Goal: Navigation & Orientation: Find specific page/section

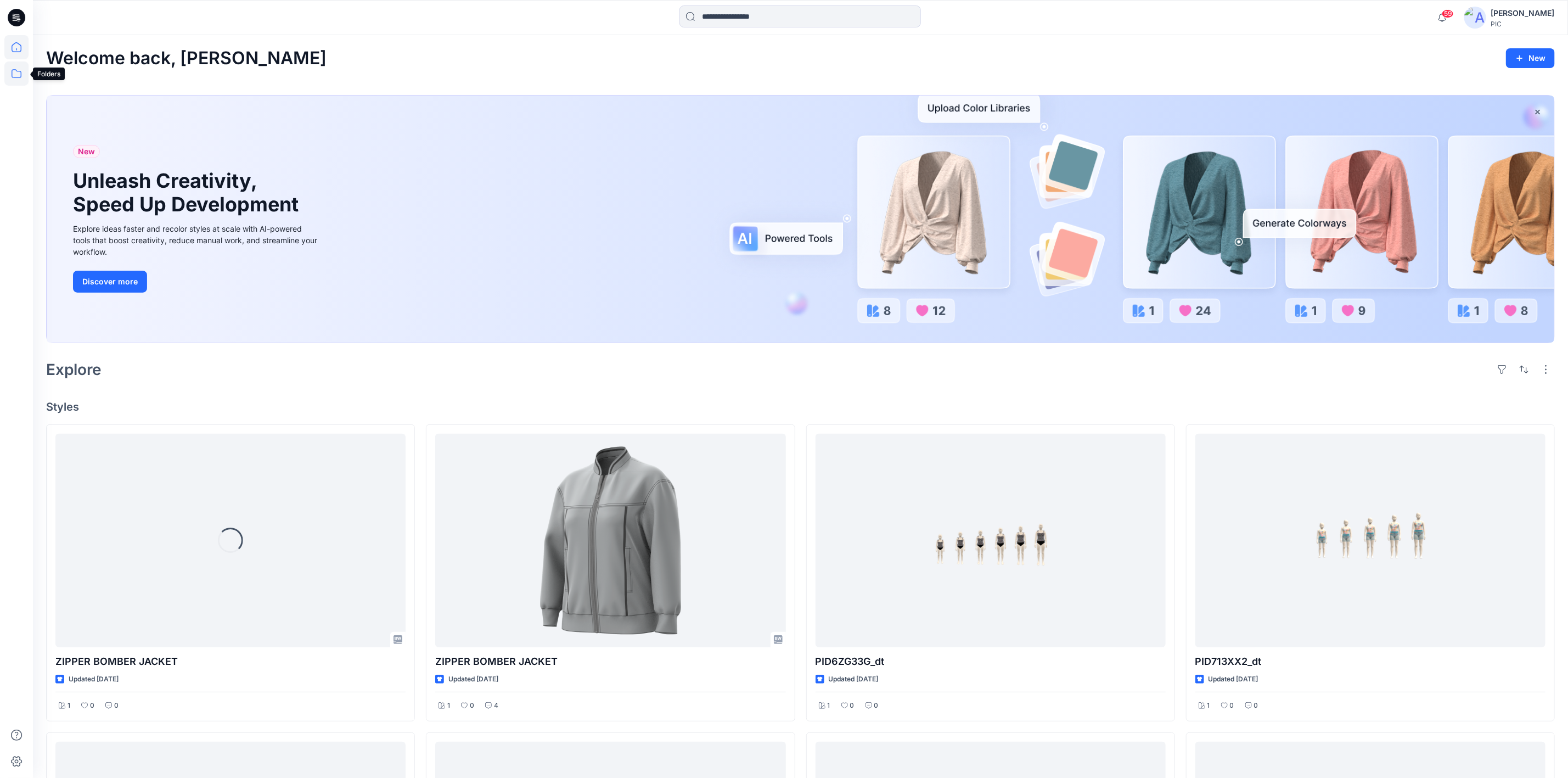
click at [15, 74] on icon at bounding box center [16, 73] width 24 height 24
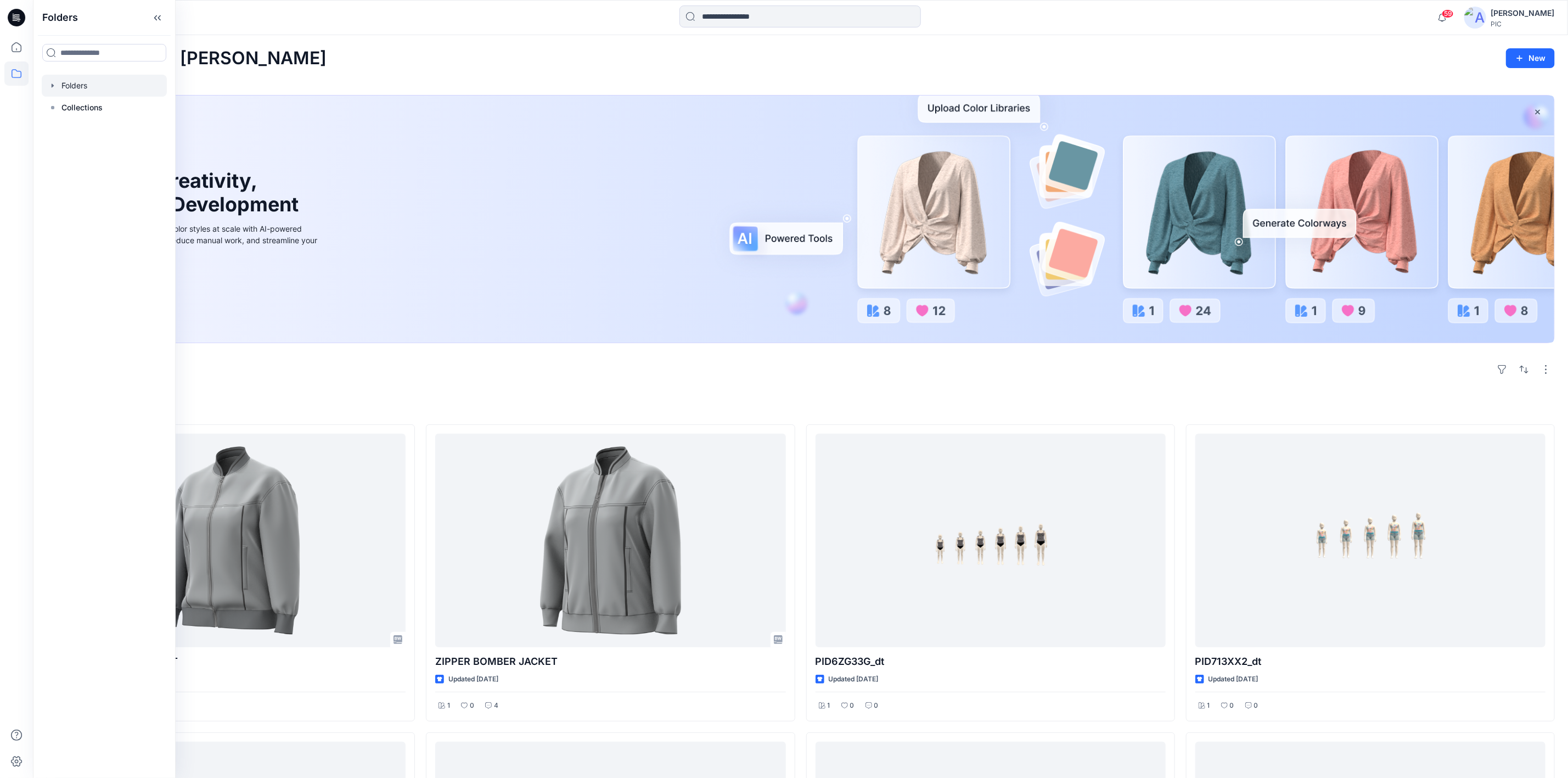
click at [81, 82] on div at bounding box center [104, 86] width 125 height 22
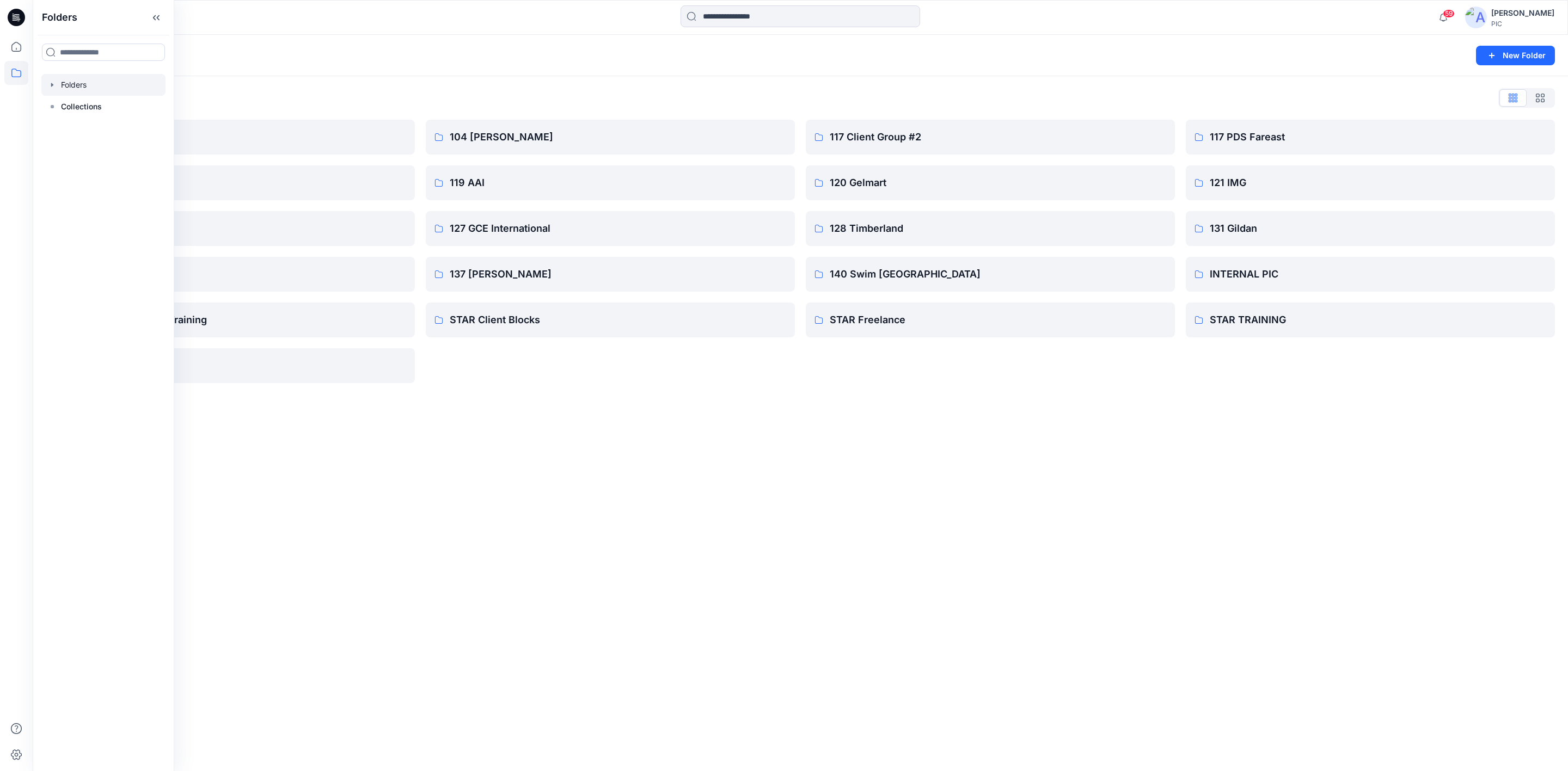
click at [1178, 578] on div "Folders New Folder Folders List 103 HIS International 118 Add Black 121 IMG Cli…" at bounding box center [800, 403] width 1535 height 736
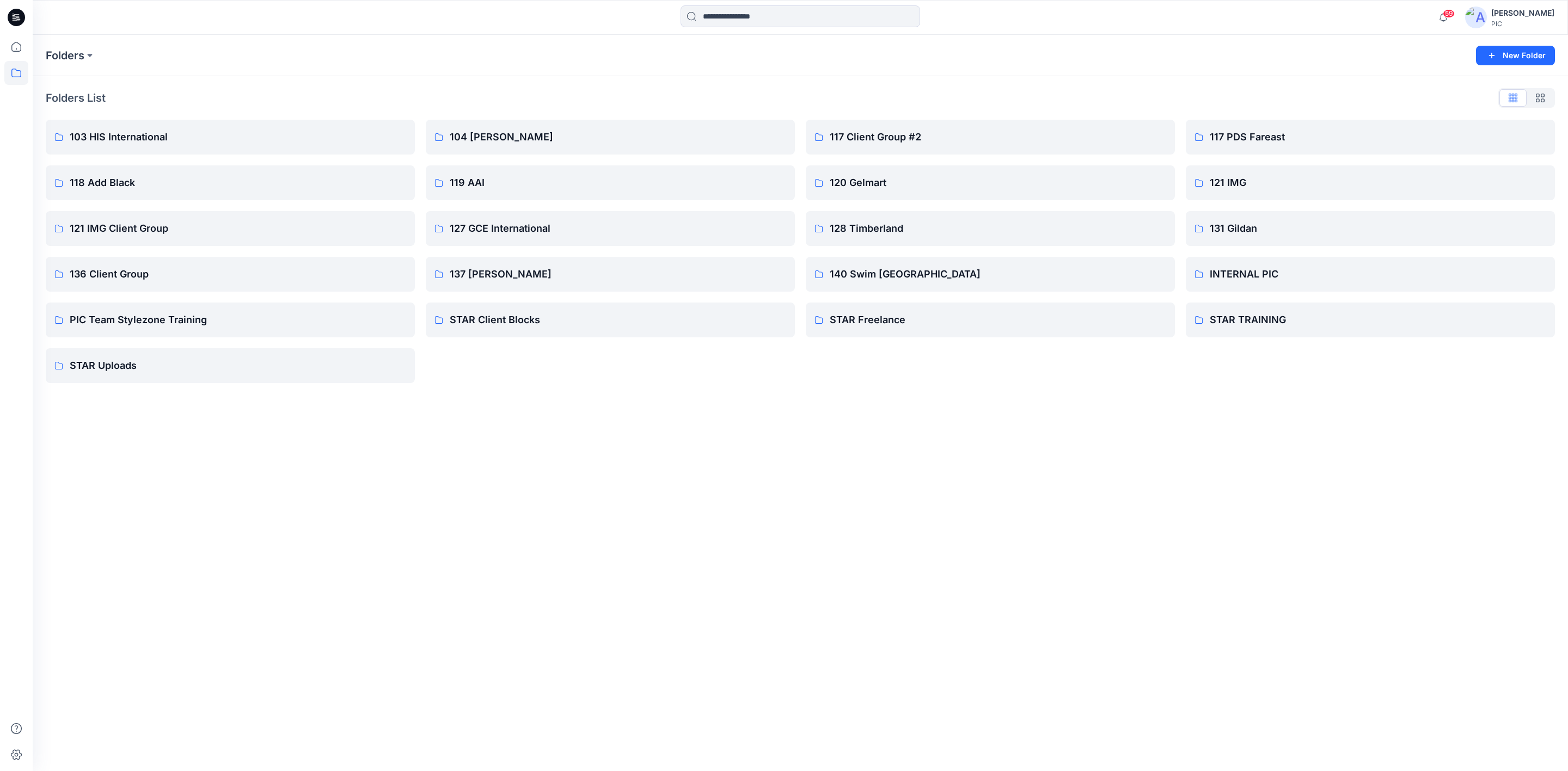
drag, startPoint x: 990, startPoint y: 478, endPoint x: 1140, endPoint y: 301, distance: 232.0
click at [993, 477] on div "Folders New Folder Folders List 103 HIS International 118 Add Black 121 IMG Cli…" at bounding box center [800, 403] width 1535 height 736
click at [1244, 131] on p "117 PDS Fareast" at bounding box center [1369, 137] width 319 height 15
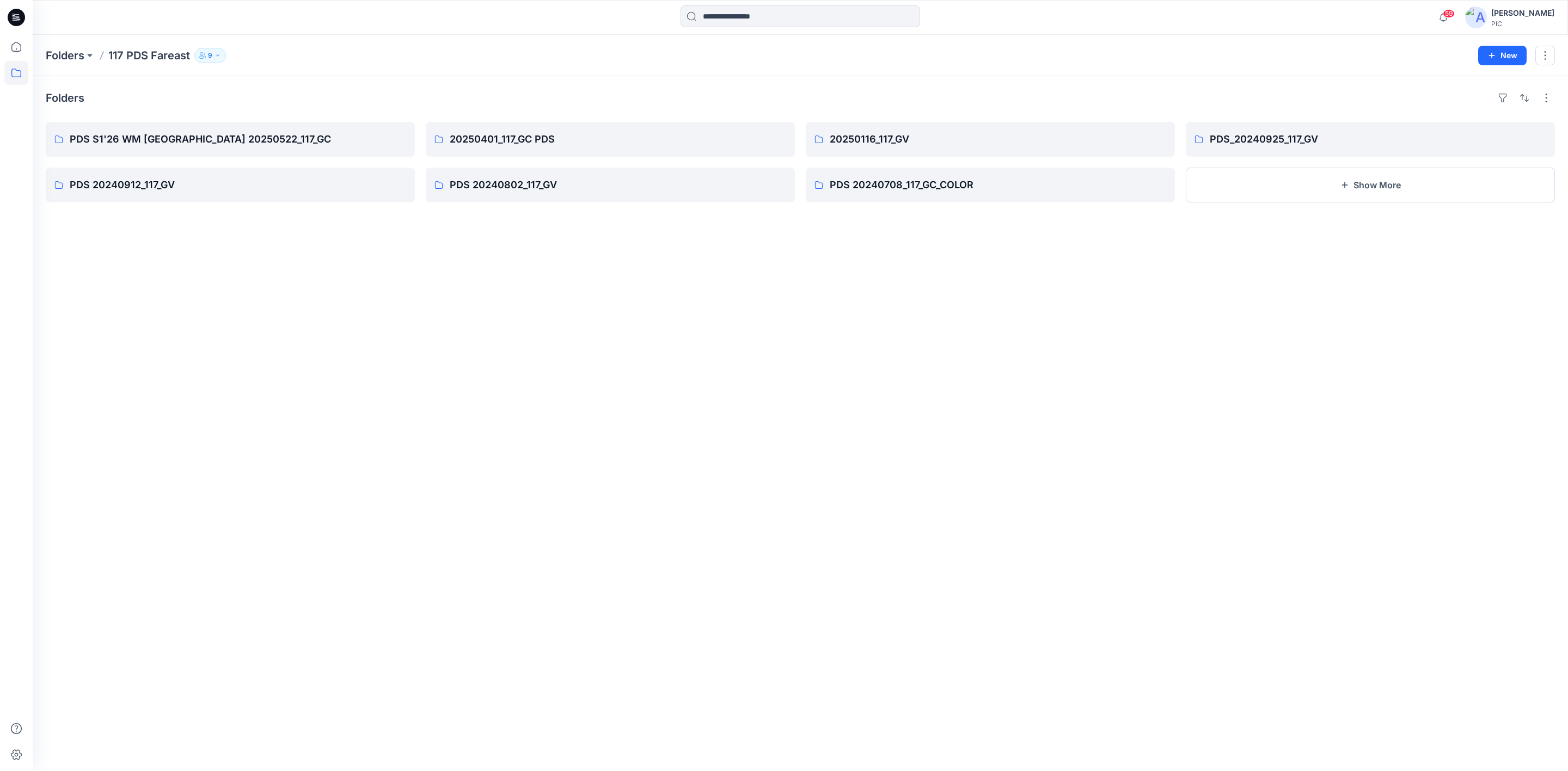
click at [294, 438] on div "Folders PDS S1'26 WM [GEOGRAPHIC_DATA] 20250522_117_GC PDS 20240912_117_GV 2025…" at bounding box center [800, 424] width 1535 height 695
click at [1509, 51] on button "New" at bounding box center [1502, 55] width 49 height 19
click at [1485, 101] on p "New Folder" at bounding box center [1471, 103] width 40 height 12
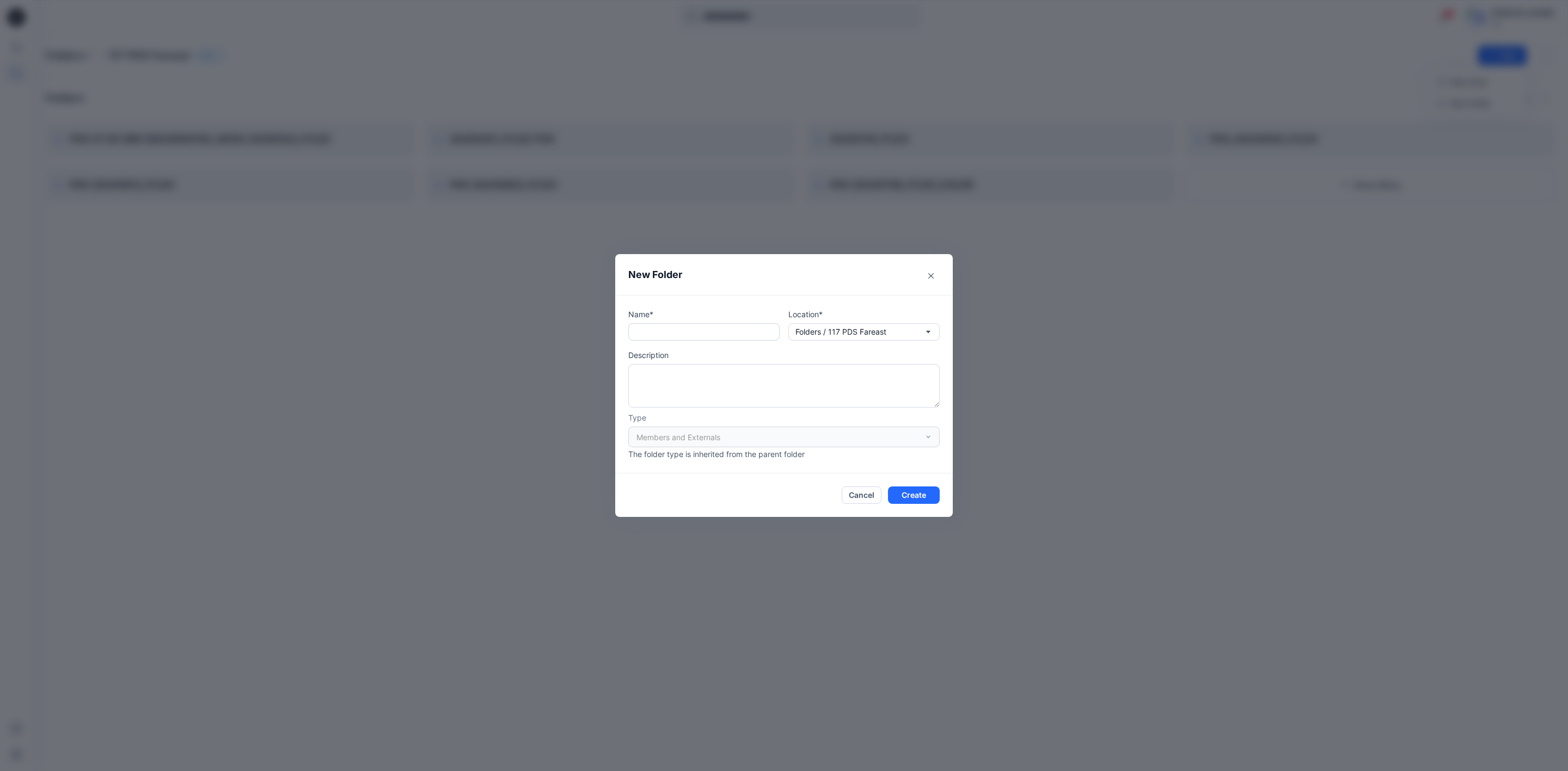
click at [663, 330] on input "text" at bounding box center [704, 332] width 152 height 18
type input "********"
drag, startPoint x: 869, startPoint y: 487, endPoint x: 864, endPoint y: 490, distance: 5.8
click at [869, 487] on button "Cancel" at bounding box center [861, 495] width 40 height 18
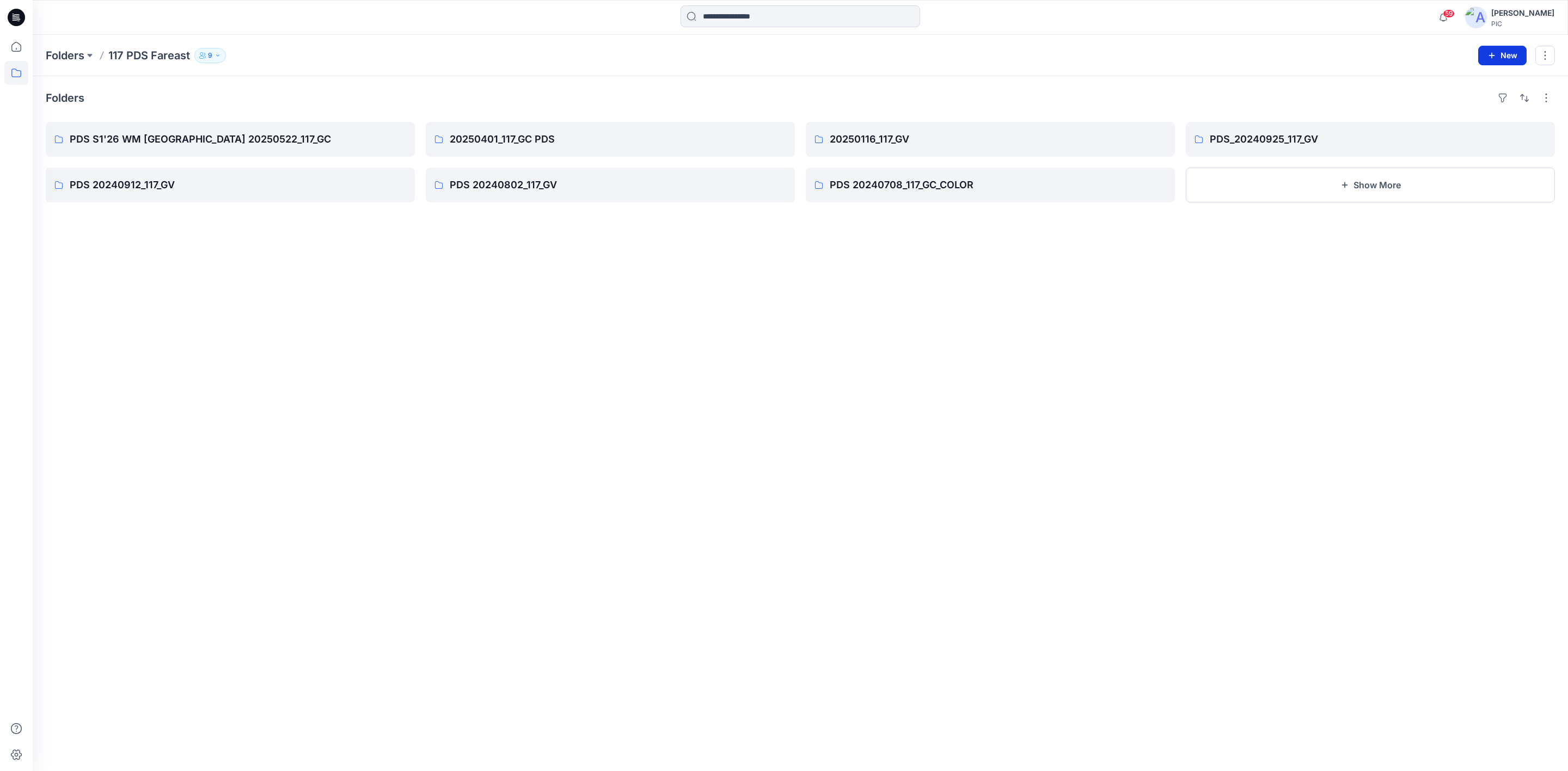
click at [1497, 47] on button "New" at bounding box center [1502, 55] width 49 height 19
click at [1460, 103] on p "New Folder" at bounding box center [1471, 103] width 40 height 12
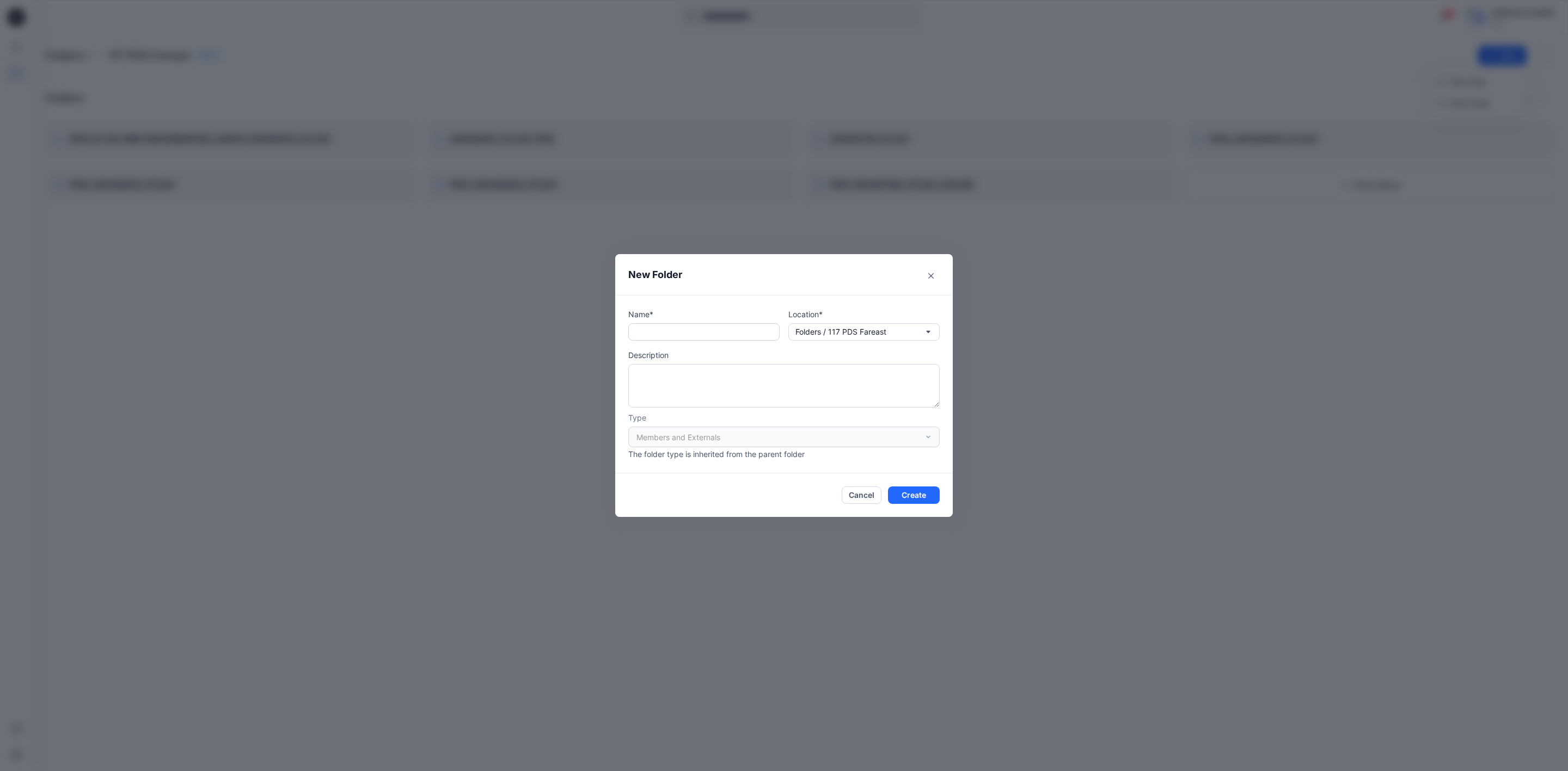
click at [667, 328] on input "text" at bounding box center [704, 332] width 152 height 18
type input "**********"
click at [718, 353] on p "Description" at bounding box center [784, 355] width 312 height 12
click at [722, 431] on div "Members and Externals" at bounding box center [784, 437] width 312 height 21
click at [925, 329] on icon "button" at bounding box center [928, 332] width 9 height 9
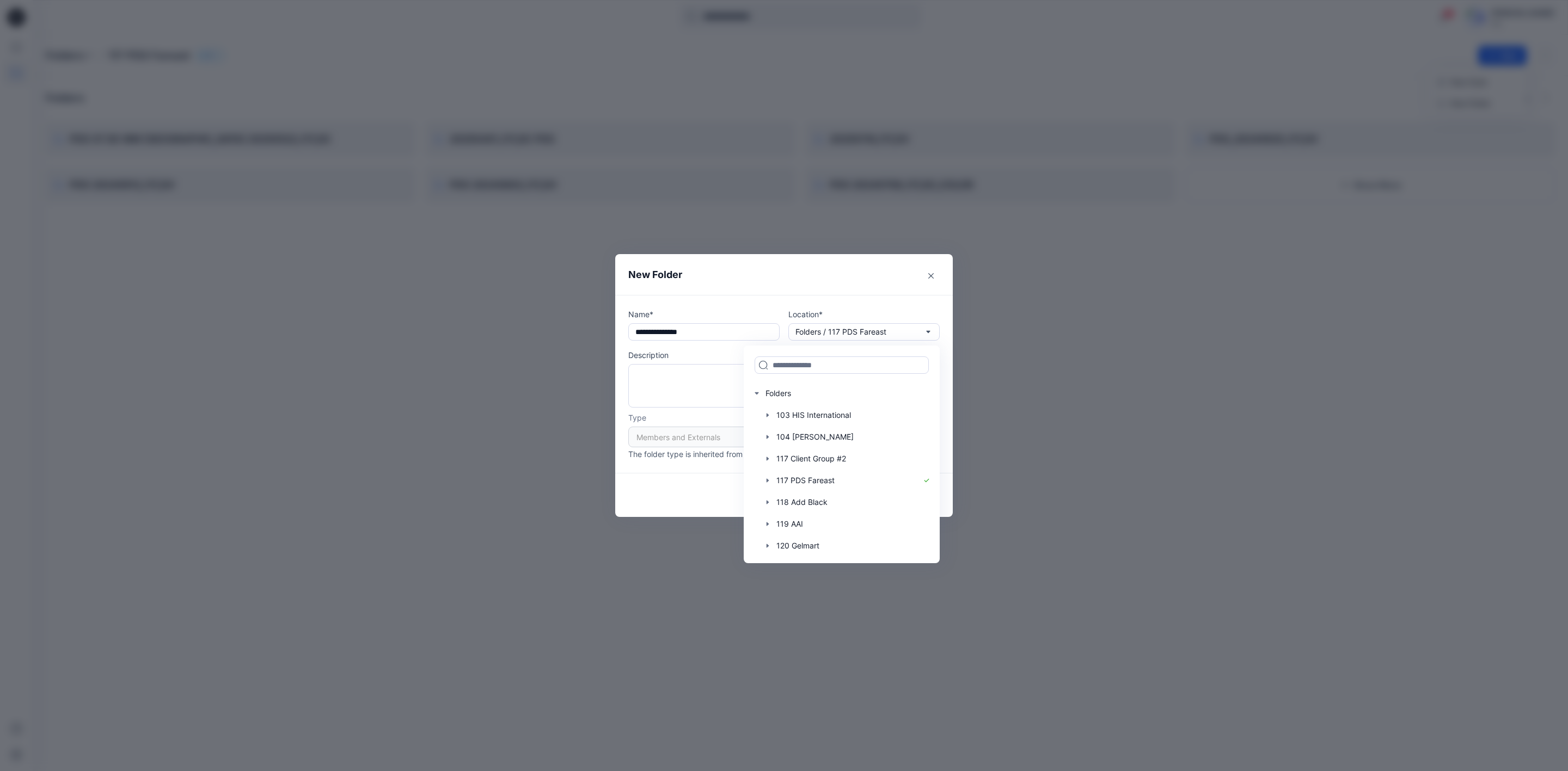
click at [688, 357] on p "Description" at bounding box center [784, 355] width 312 height 12
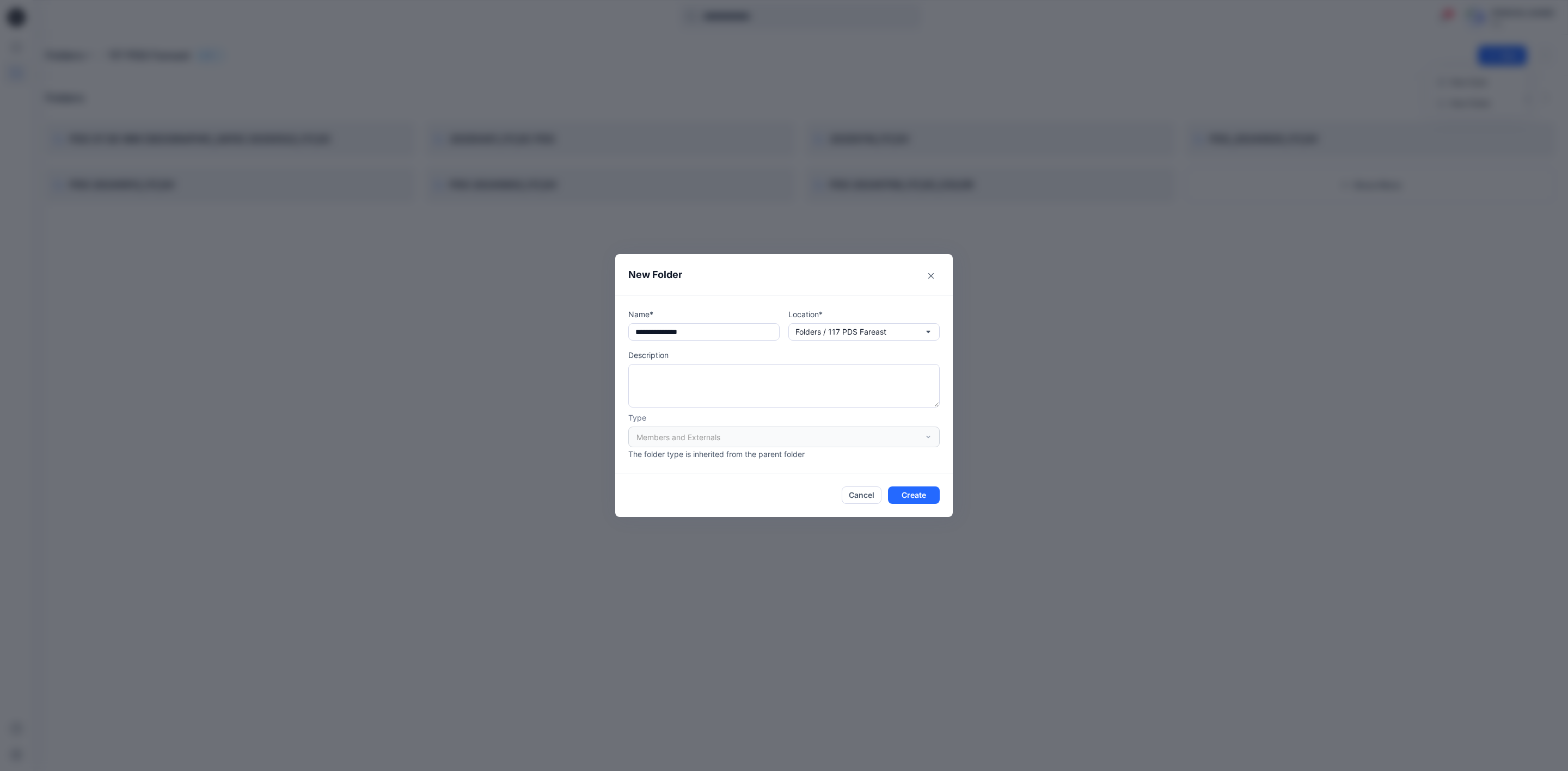
click at [665, 445] on div "Members and Externals" at bounding box center [784, 437] width 312 height 21
click at [665, 385] on textarea at bounding box center [784, 386] width 312 height 44
click at [917, 497] on button "Create" at bounding box center [914, 495] width 52 height 18
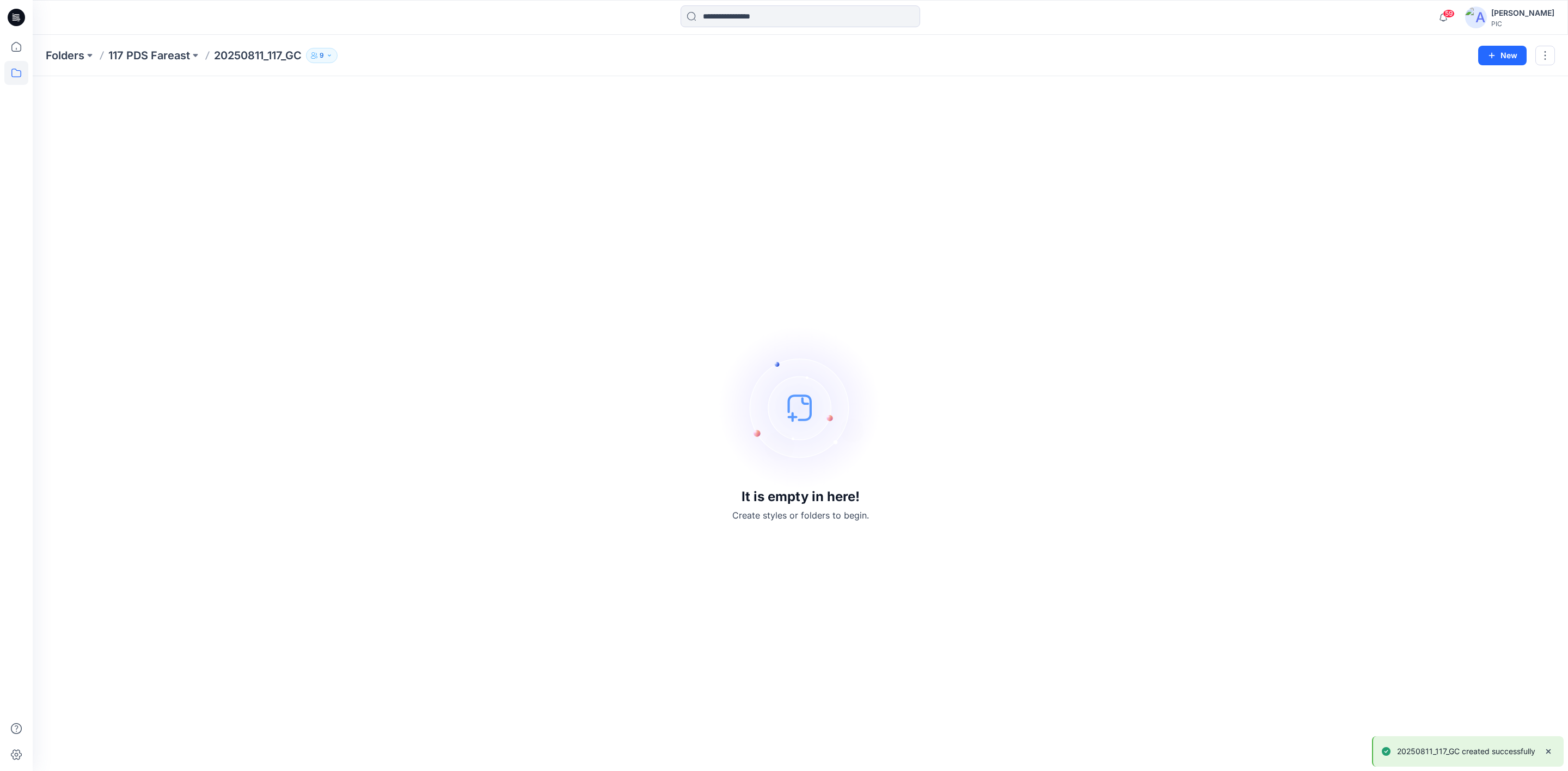
drag, startPoint x: 1111, startPoint y: 534, endPoint x: 1363, endPoint y: 296, distance: 346.6
click at [1112, 534] on div "It is empty in here! Create styles or folders to begin." at bounding box center [800, 424] width 1509 height 669
click at [1544, 56] on button "button" at bounding box center [1545, 55] width 19 height 19
drag, startPoint x: 1270, startPoint y: 267, endPoint x: 1132, endPoint y: 273, distance: 138.1
click at [1269, 267] on div "It is empty in here! Create styles or folders to begin." at bounding box center [800, 424] width 1509 height 669
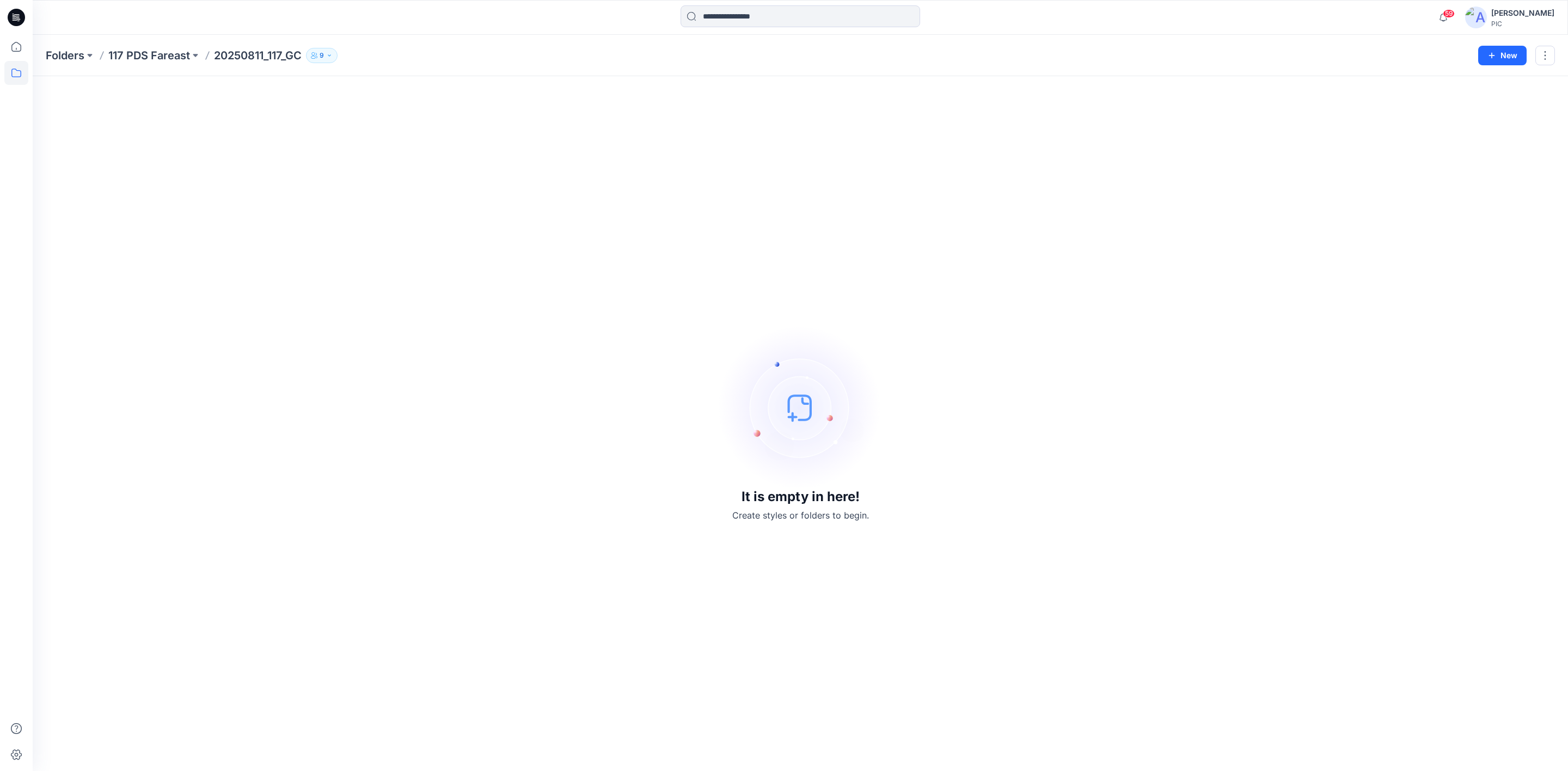
click at [133, 182] on div "It is empty in here! Create styles or folders to begin." at bounding box center [800, 424] width 1509 height 669
drag, startPoint x: 326, startPoint y: 327, endPoint x: 384, endPoint y: 144, distance: 192.0
click at [334, 315] on div "It is empty in here! Create styles or folders to begin." at bounding box center [800, 424] width 1509 height 669
drag, startPoint x: 136, startPoint y: 309, endPoint x: 34, endPoint y: 91, distance: 240.7
click at [137, 299] on div "It is empty in here! Create styles or folders to begin." at bounding box center [800, 424] width 1509 height 669
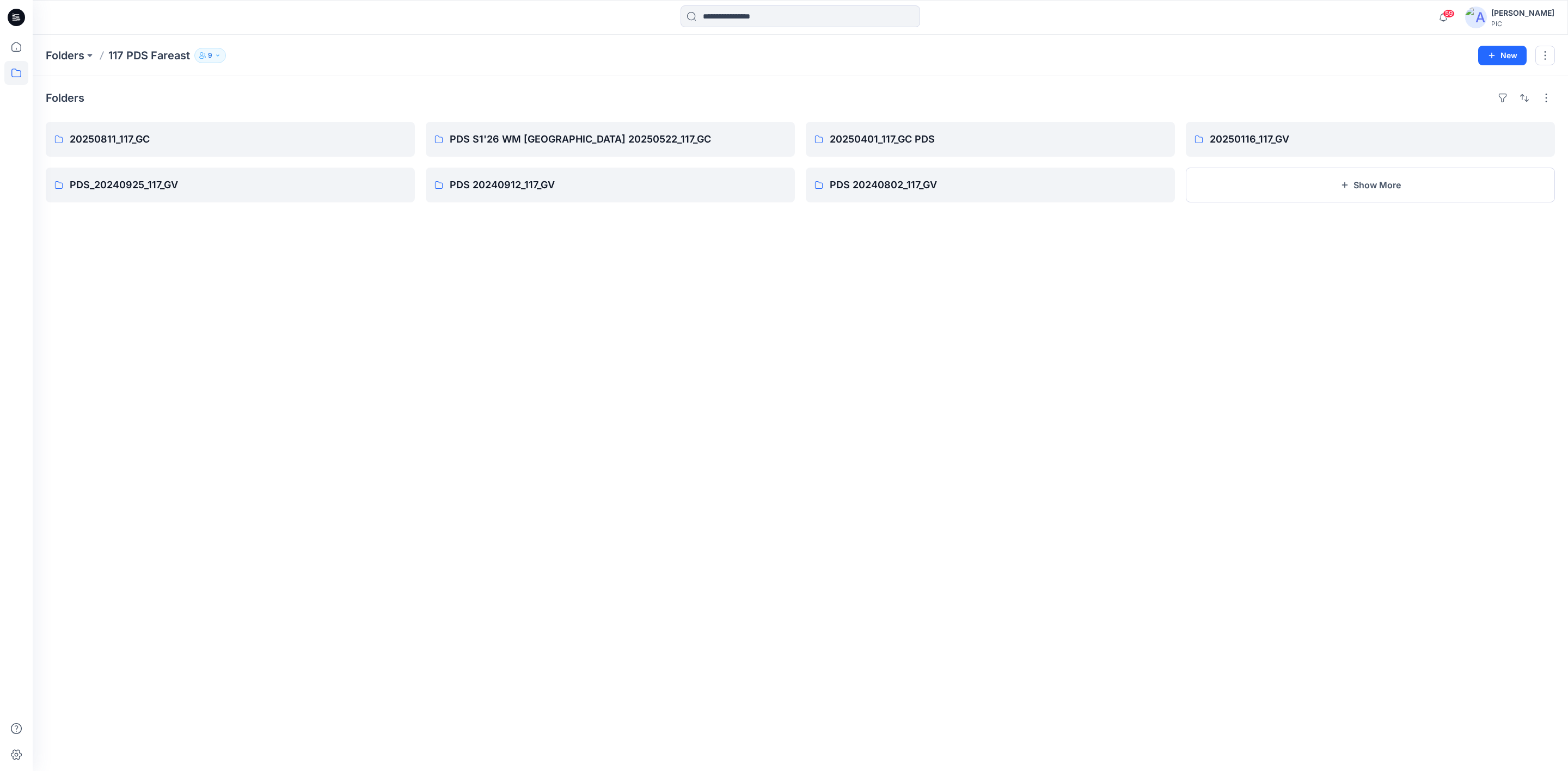
click at [586, 475] on div "Folders 20250811_117_GC PDS_20240925_117_GV PDS S1'26 WM [GEOGRAPHIC_DATA] 2025…" at bounding box center [800, 424] width 1535 height 695
click at [397, 136] on button "button" at bounding box center [397, 139] width 18 height 18
drag, startPoint x: 392, startPoint y: 139, endPoint x: 263, endPoint y: 239, distance: 163.2
click at [263, 239] on div "Folders 20250811_117_GC Edit Duplicate to... Delete Folder PDS_20240925_117_GV …" at bounding box center [800, 424] width 1535 height 695
click at [335, 142] on p "20250811_117_GC" at bounding box center [229, 139] width 319 height 15
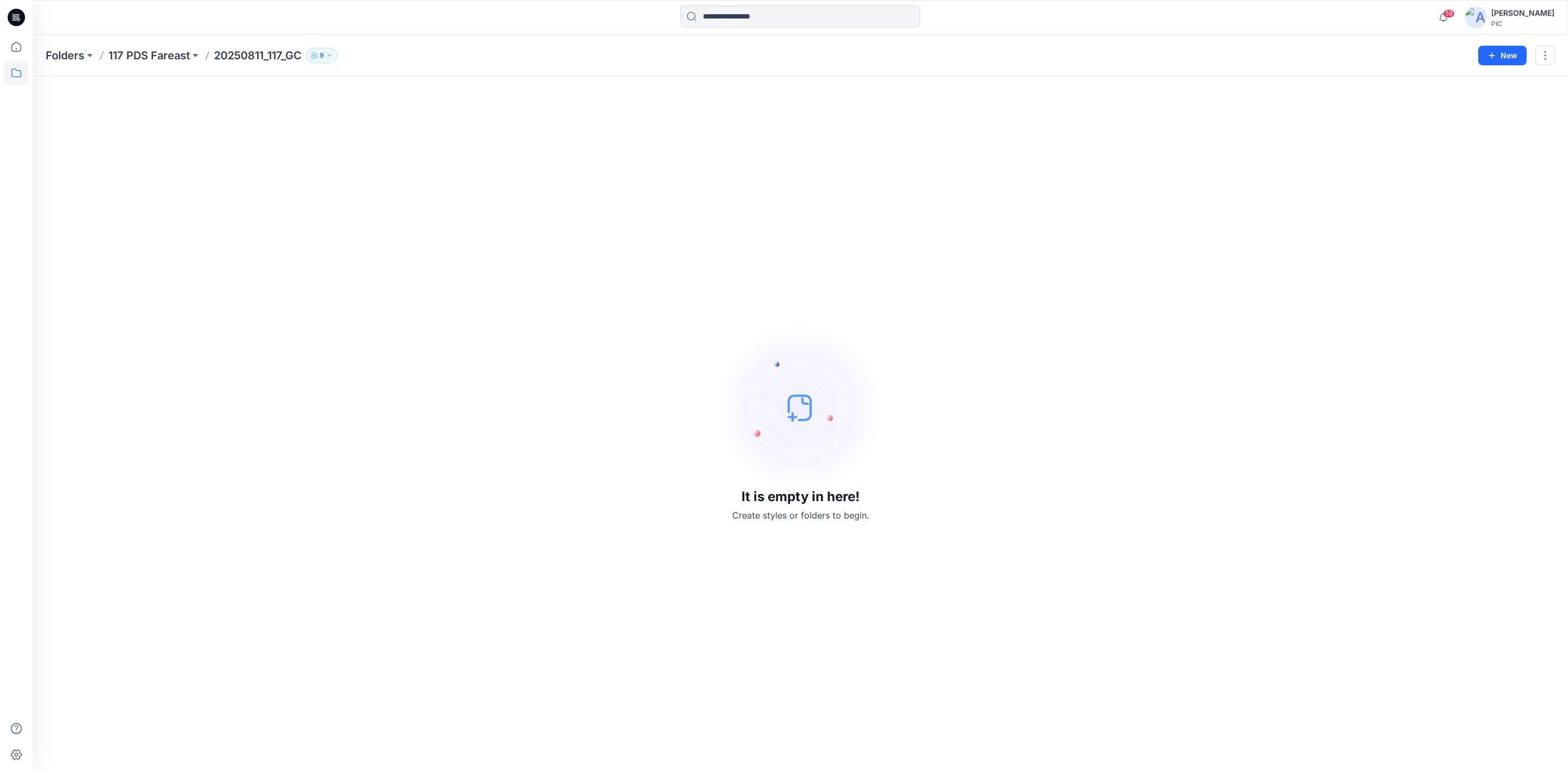
drag, startPoint x: 345, startPoint y: 314, endPoint x: 373, endPoint y: 256, distance: 64.4
click at [345, 314] on div "It is empty in here! Create styles or folders to begin." at bounding box center [800, 424] width 1509 height 669
click at [358, 354] on div "It is empty in here! Create styles or folders to begin." at bounding box center [800, 424] width 1509 height 669
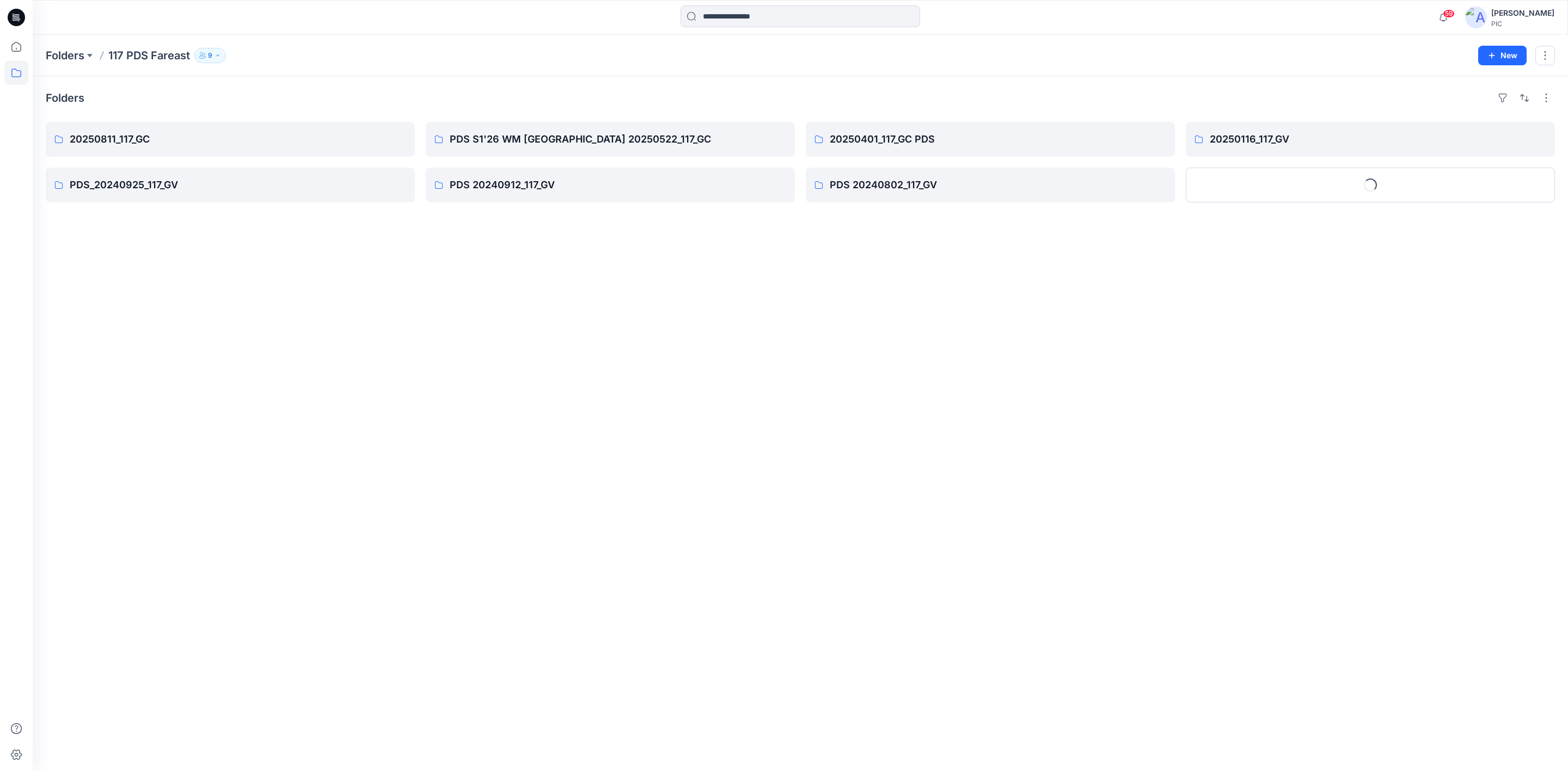
click at [500, 410] on div "Folders 20250811_117_GC PDS_20240925_117_GV PDS S1'26 WM [GEOGRAPHIC_DATA] 2025…" at bounding box center [800, 424] width 1535 height 695
click at [195, 348] on div "Folders 20250811_117_GC PDS_20240925_117_GV PDS S1'26 WM [GEOGRAPHIC_DATA] 2025…" at bounding box center [800, 424] width 1535 height 695
click at [397, 137] on button "button" at bounding box center [397, 139] width 18 height 18
click at [268, 327] on div "Folders 20250811_117_GC Edit Duplicate to... Delete Folder PDS_20240925_117_GV …" at bounding box center [800, 424] width 1535 height 695
drag, startPoint x: 405, startPoint y: 346, endPoint x: 198, endPoint y: 167, distance: 273.7
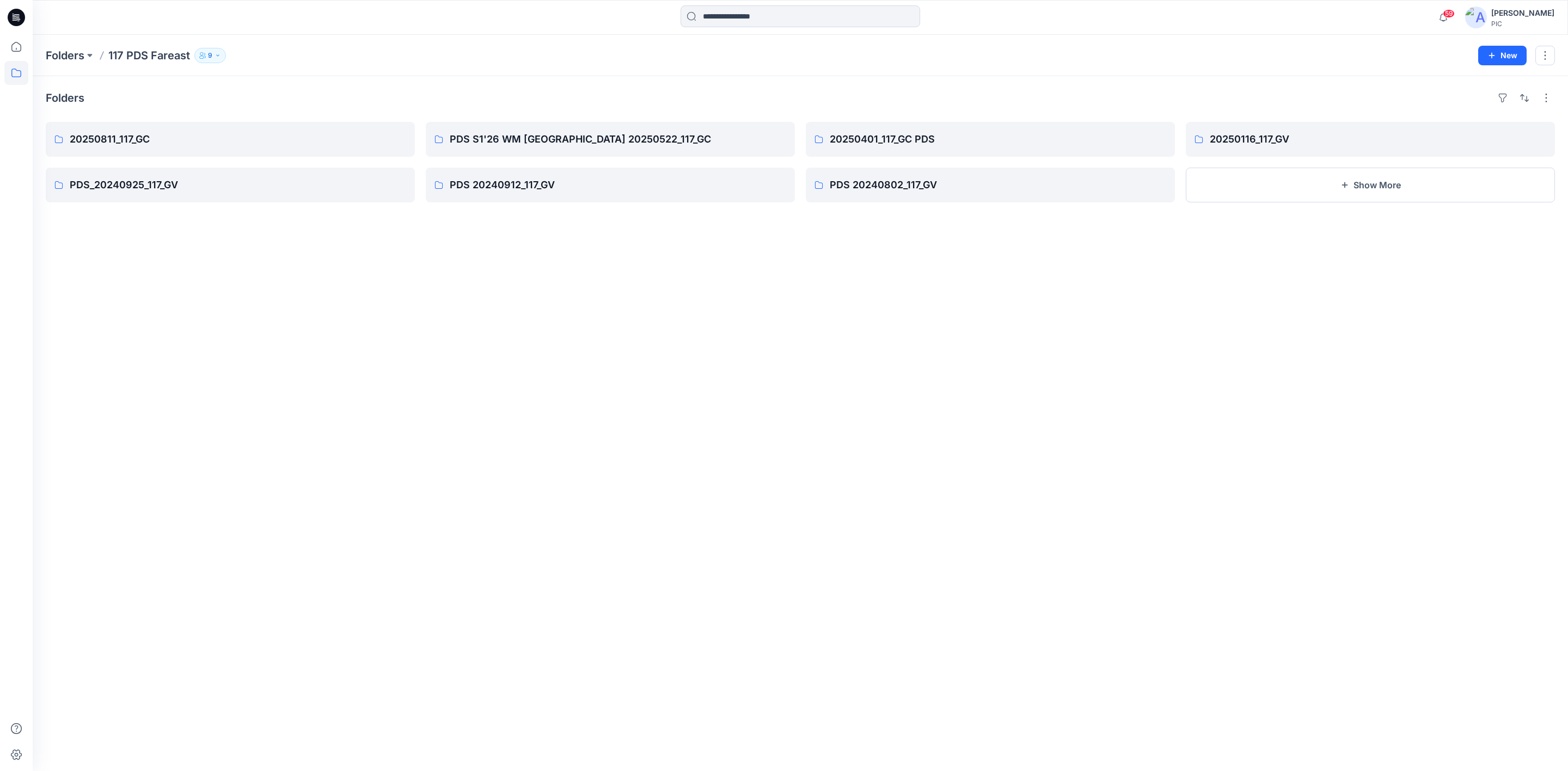
click at [405, 346] on div "Folders 20250811_117_GC PDS_20240925_117_GV PDS S1'26 WM [GEOGRAPHIC_DATA] 2025…" at bounding box center [800, 424] width 1535 height 695
click at [183, 136] on p "20250811_117_GC" at bounding box center [229, 139] width 319 height 15
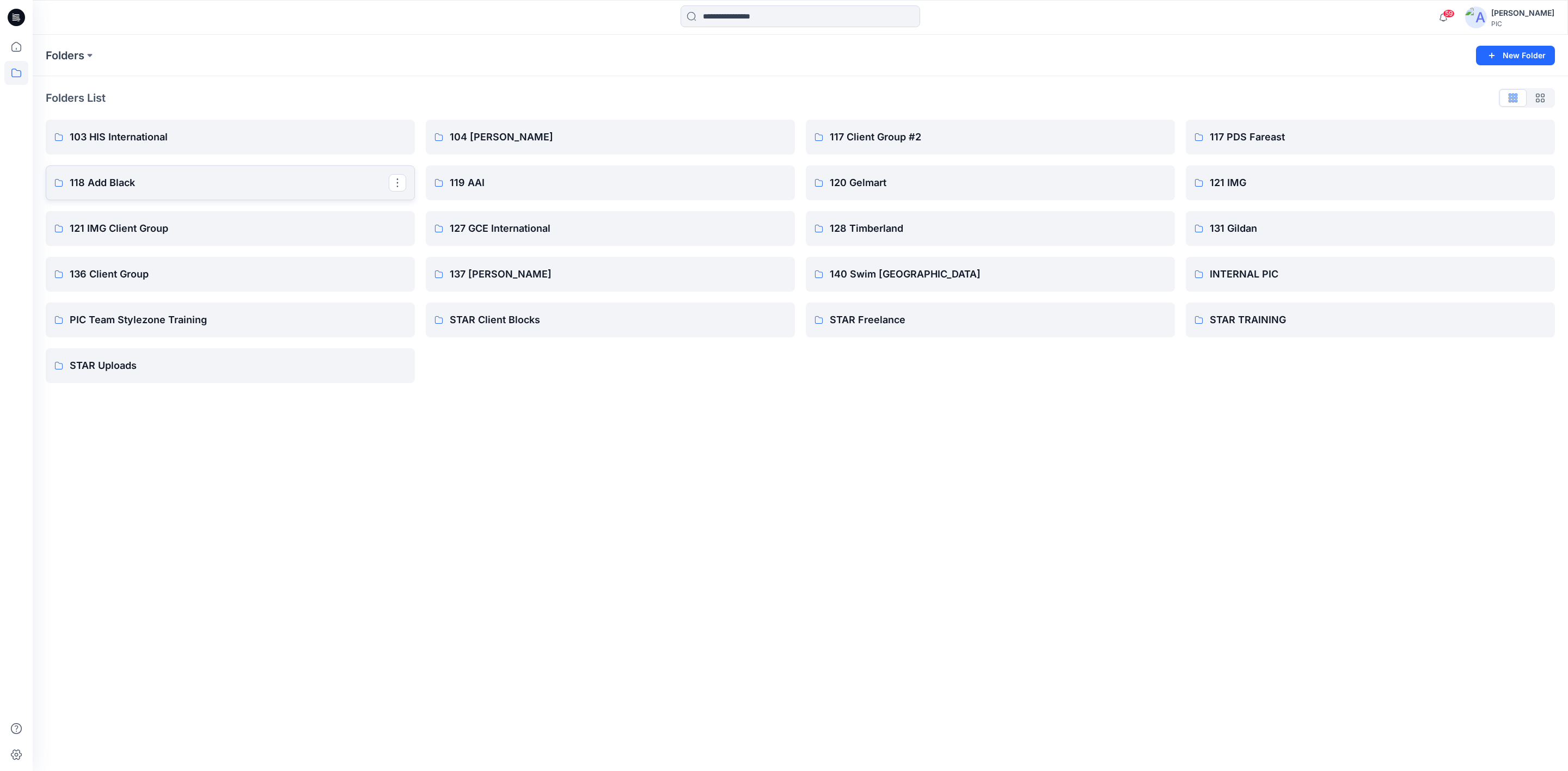
click at [149, 181] on p "118 Add Black" at bounding box center [229, 183] width 319 height 15
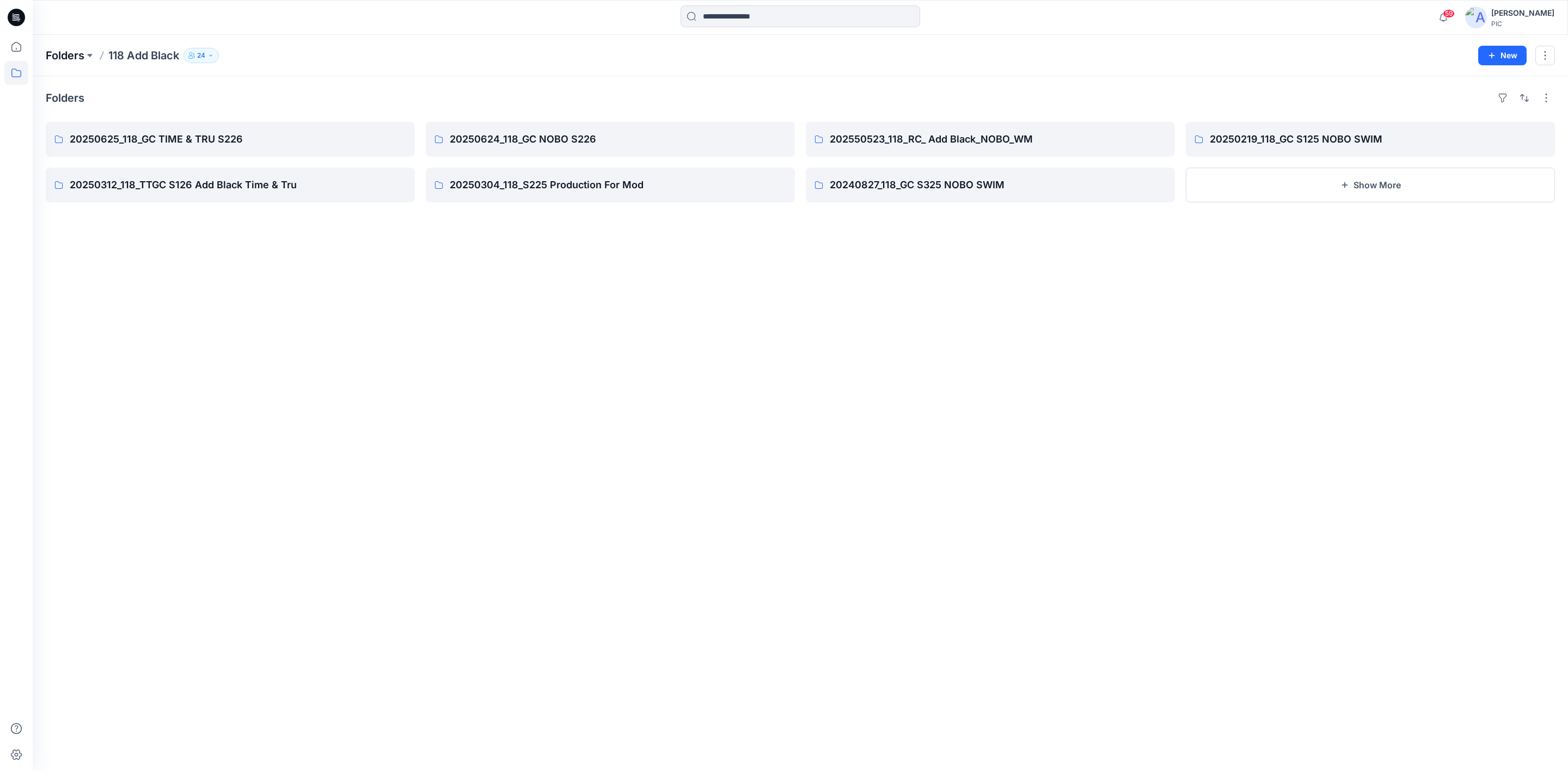
click at [69, 52] on p "Folders" at bounding box center [65, 55] width 39 height 15
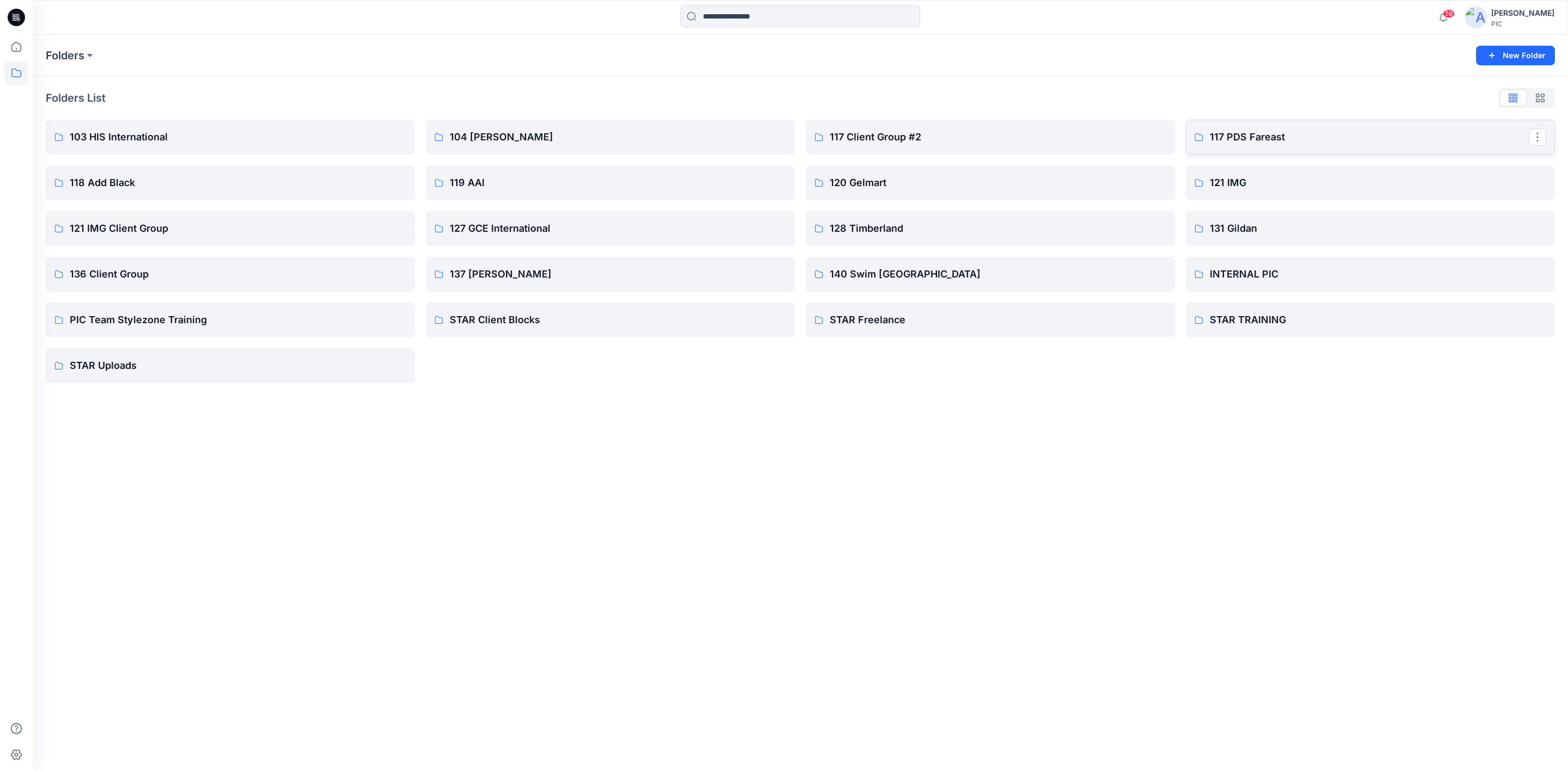
click at [1248, 133] on p "117 PDS Fareast" at bounding box center [1369, 137] width 319 height 15
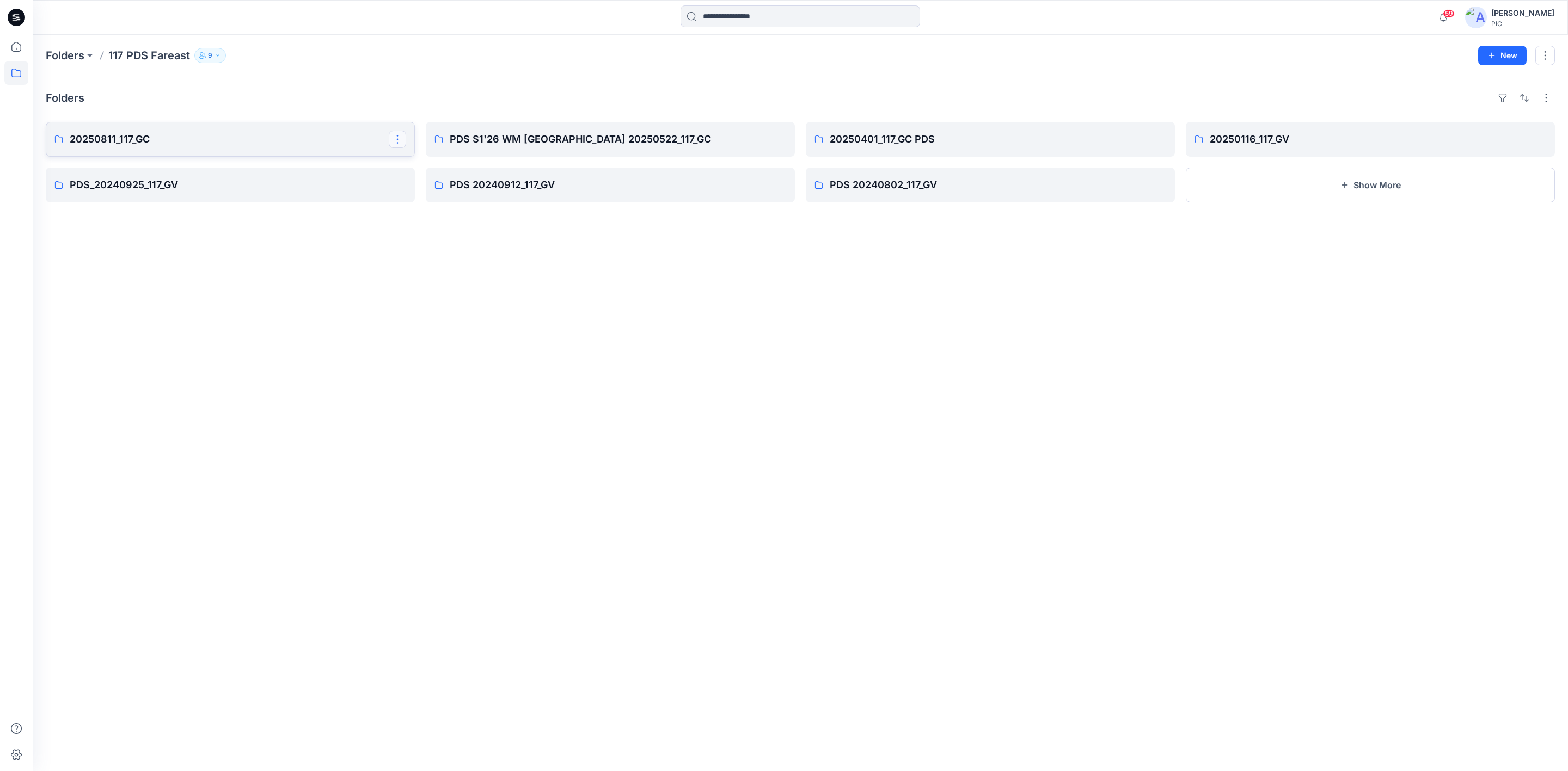
click at [393, 137] on button "button" at bounding box center [397, 139] width 18 height 18
click at [412, 162] on p "Edit" at bounding box center [416, 164] width 13 height 12
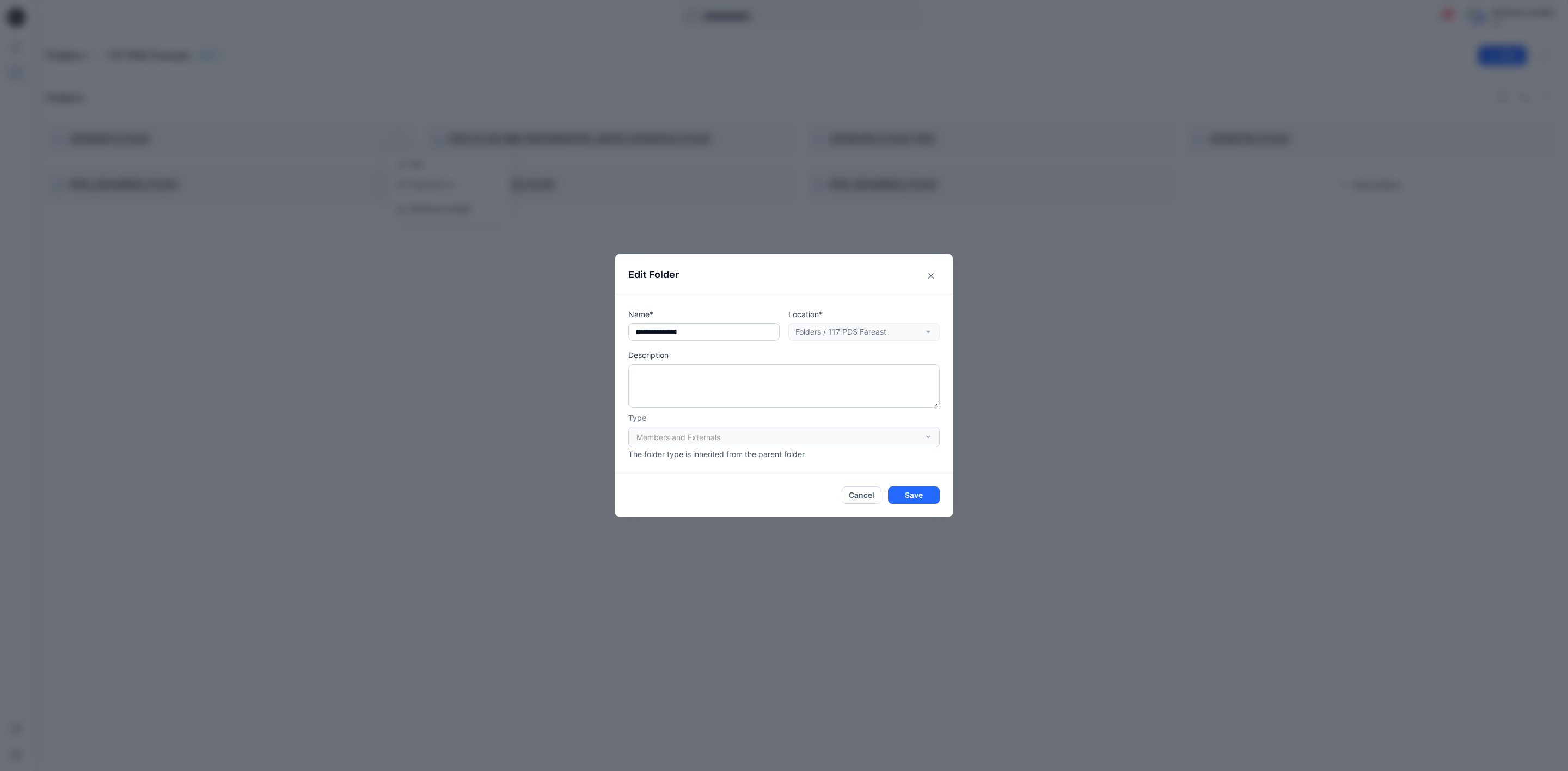
click at [704, 330] on input "**********" at bounding box center [704, 332] width 152 height 18
paste input "**********"
type input "**********"
click at [911, 495] on button "Save" at bounding box center [914, 495] width 52 height 18
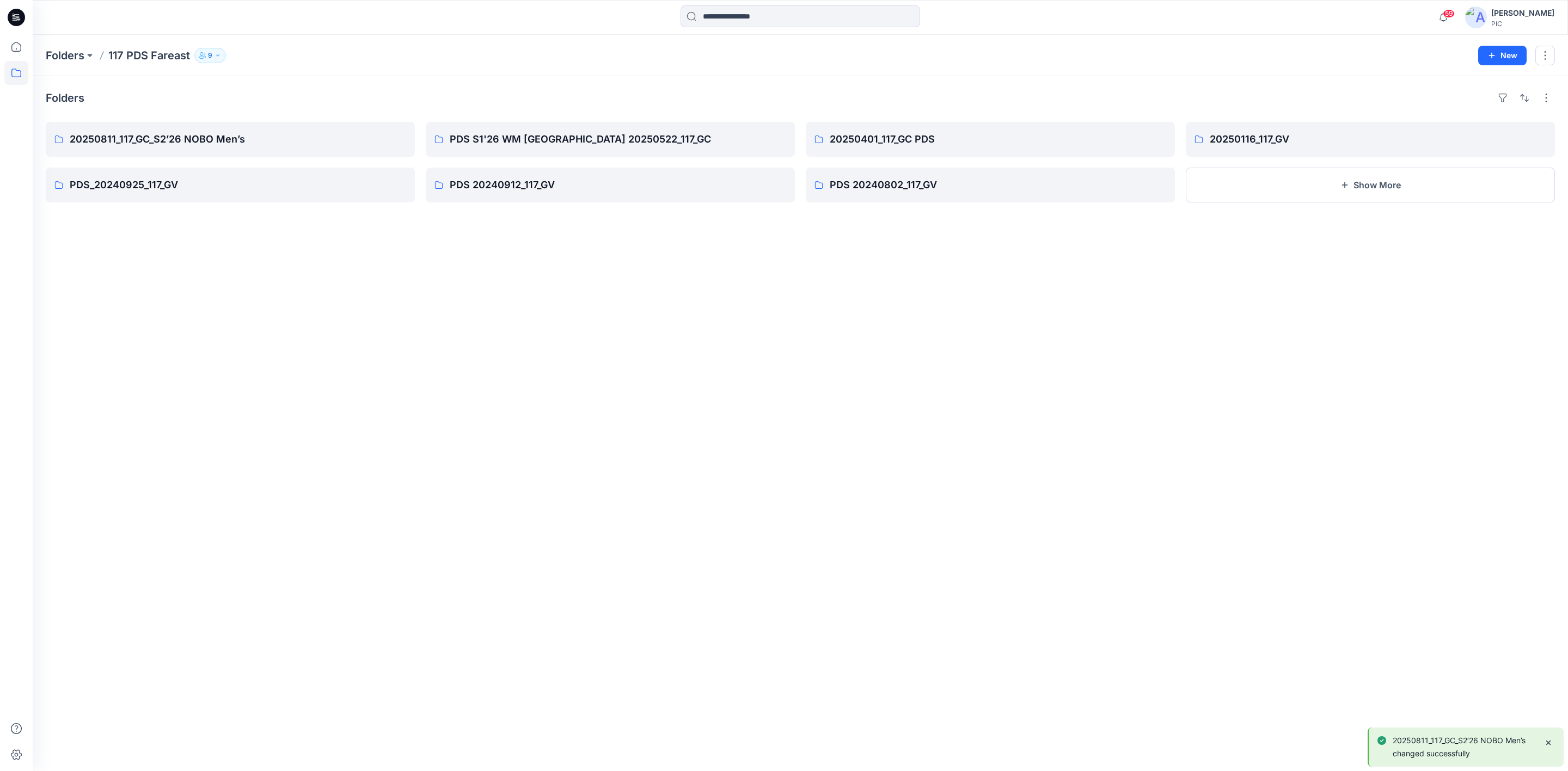
click at [483, 414] on div "Folders 20250811_117_GC_S2’26 NOBO Men’s PDS_20240925_117_GV PDS S1'26 WM [GEOG…" at bounding box center [800, 424] width 1535 height 695
drag, startPoint x: 508, startPoint y: 403, endPoint x: 376, endPoint y: 201, distance: 241.3
click at [508, 397] on div "Folders 20250811_117_GC_S2’26 NOBO Men’s PDS_20240925_117_GV PDS S1'26 WM [GEOG…" at bounding box center [800, 424] width 1535 height 695
click at [283, 144] on p "20250811_117_GC_S2’26 NOBO Men’s" at bounding box center [229, 139] width 319 height 15
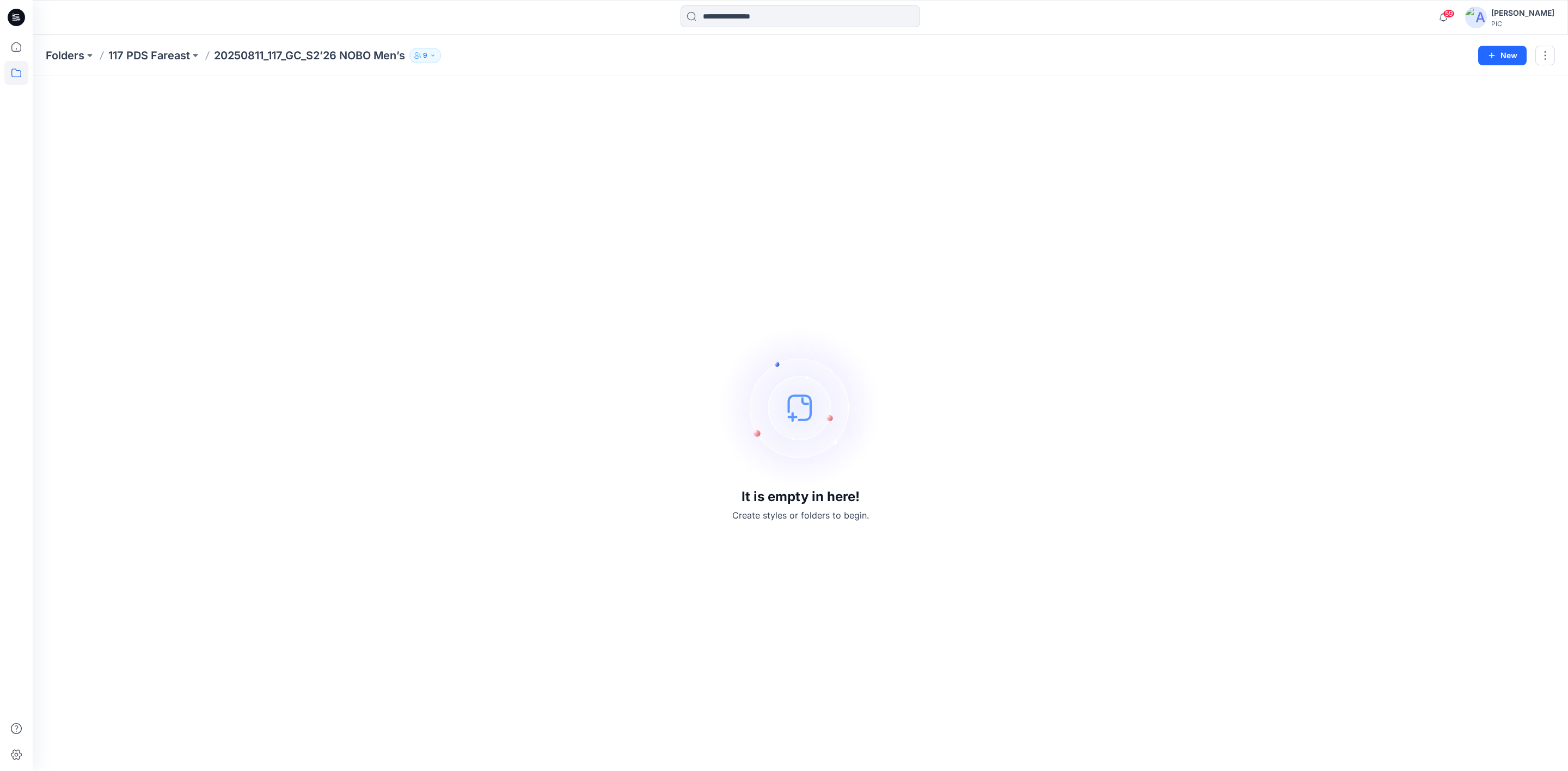
click at [356, 302] on div "It is empty in here! Create styles or folders to begin." at bounding box center [800, 424] width 1509 height 669
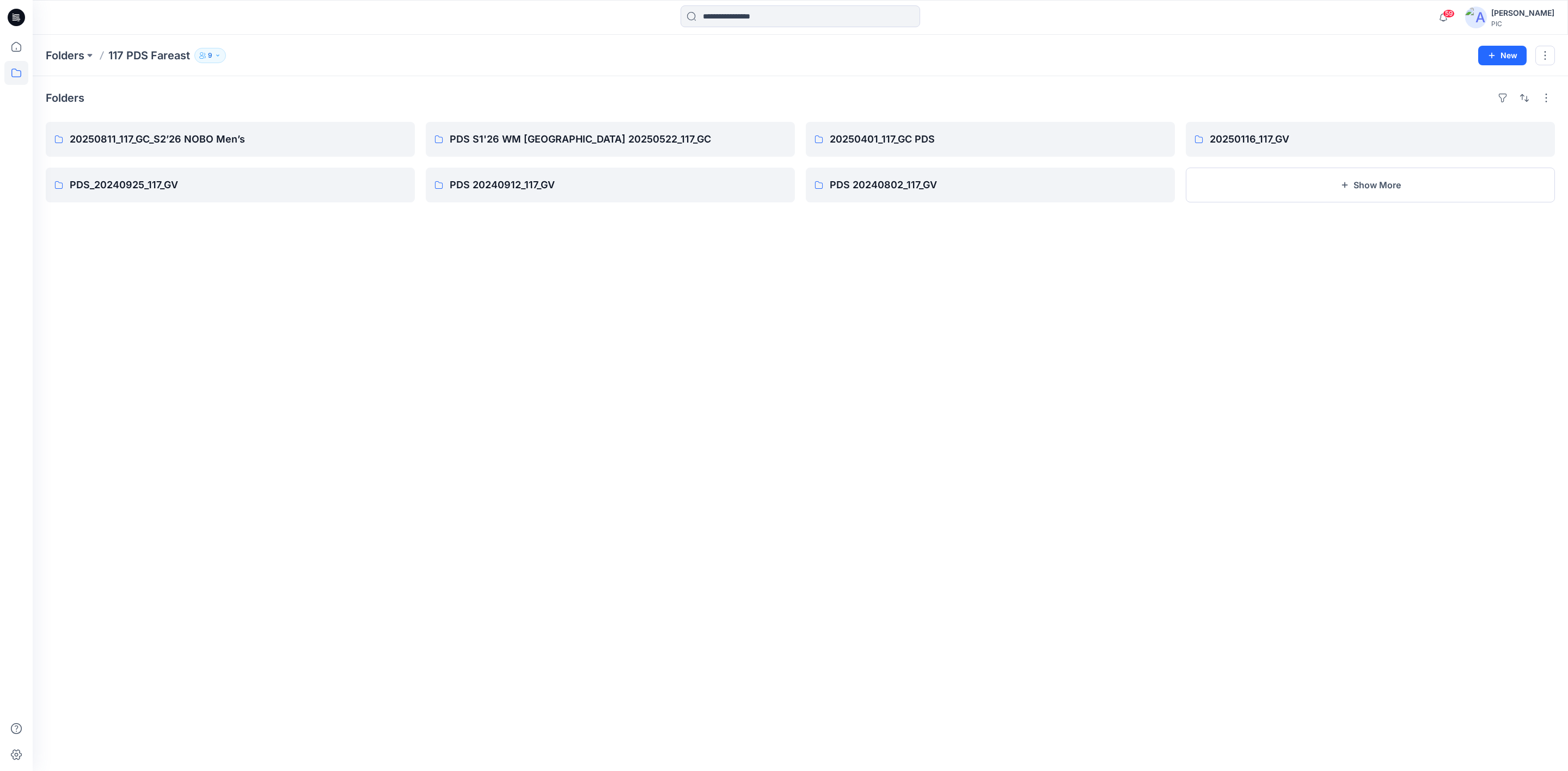
click at [399, 442] on div "Folders 20250811_117_GC_S2’26 NOBO Men’s PDS_20240925_117_GV PDS S1'26 WM [GEOG…" at bounding box center [800, 424] width 1535 height 695
click at [402, 448] on div "Folders 20250811_117_GC_S2’26 NOBO Men’s PDS_20240925_117_GV PDS S1'26 WM [GEOG…" at bounding box center [800, 424] width 1535 height 695
click at [794, 18] on input at bounding box center [800, 16] width 240 height 22
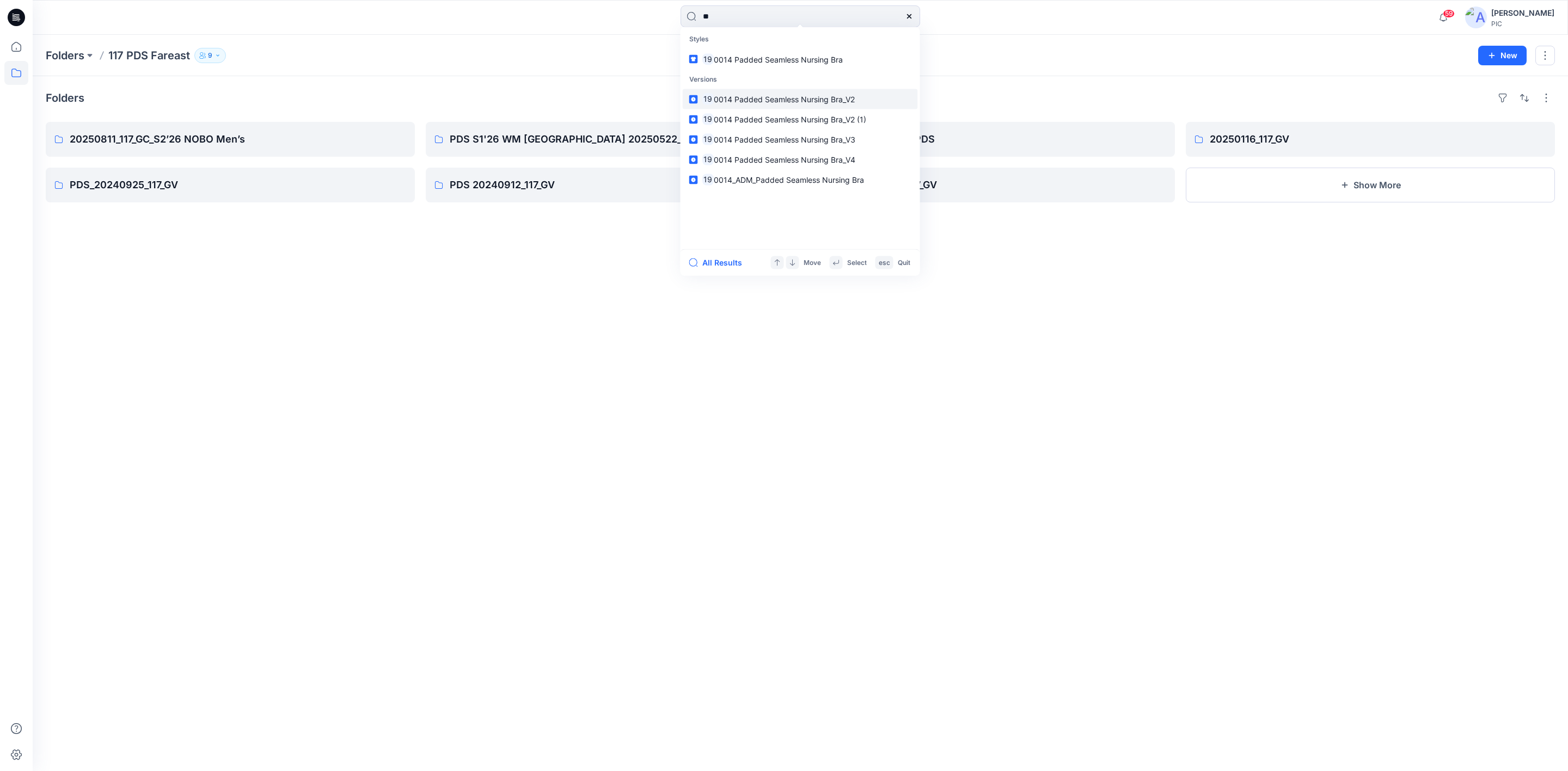
type input "*"
type input "******"
click at [805, 96] on span "01500 – Men’s Denim Jacket_op 1_COLORWAY" at bounding box center [817, 99] width 167 height 9
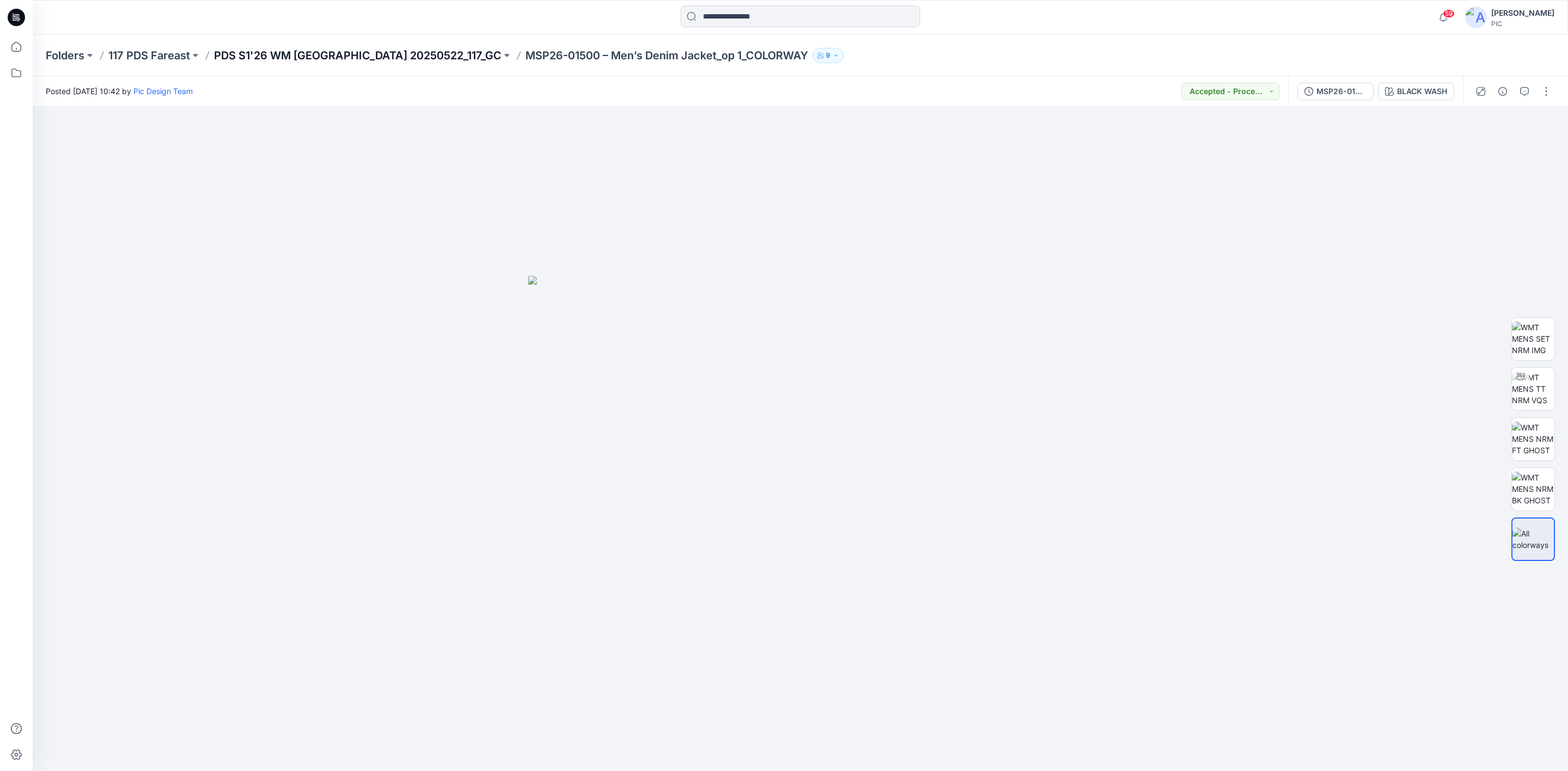
click at [345, 54] on p "PDS S1'26 WM [GEOGRAPHIC_DATA] 20250522_117_GC" at bounding box center [358, 55] width 287 height 15
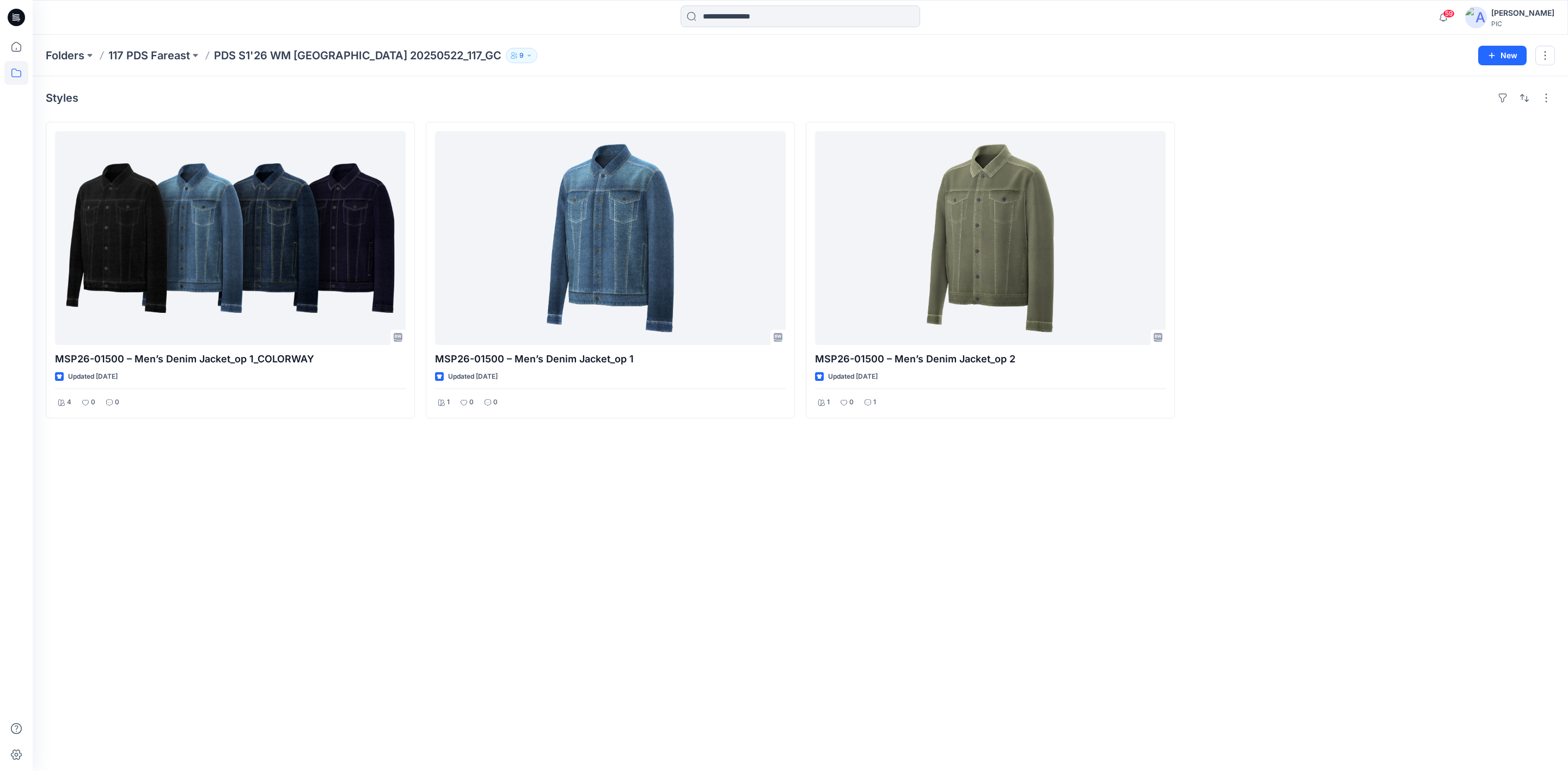
click at [275, 54] on p "PDS S1'26 WM [GEOGRAPHIC_DATA] 20250522_117_GC" at bounding box center [358, 55] width 287 height 15
click at [157, 52] on p "117 PDS Fareast" at bounding box center [149, 55] width 82 height 15
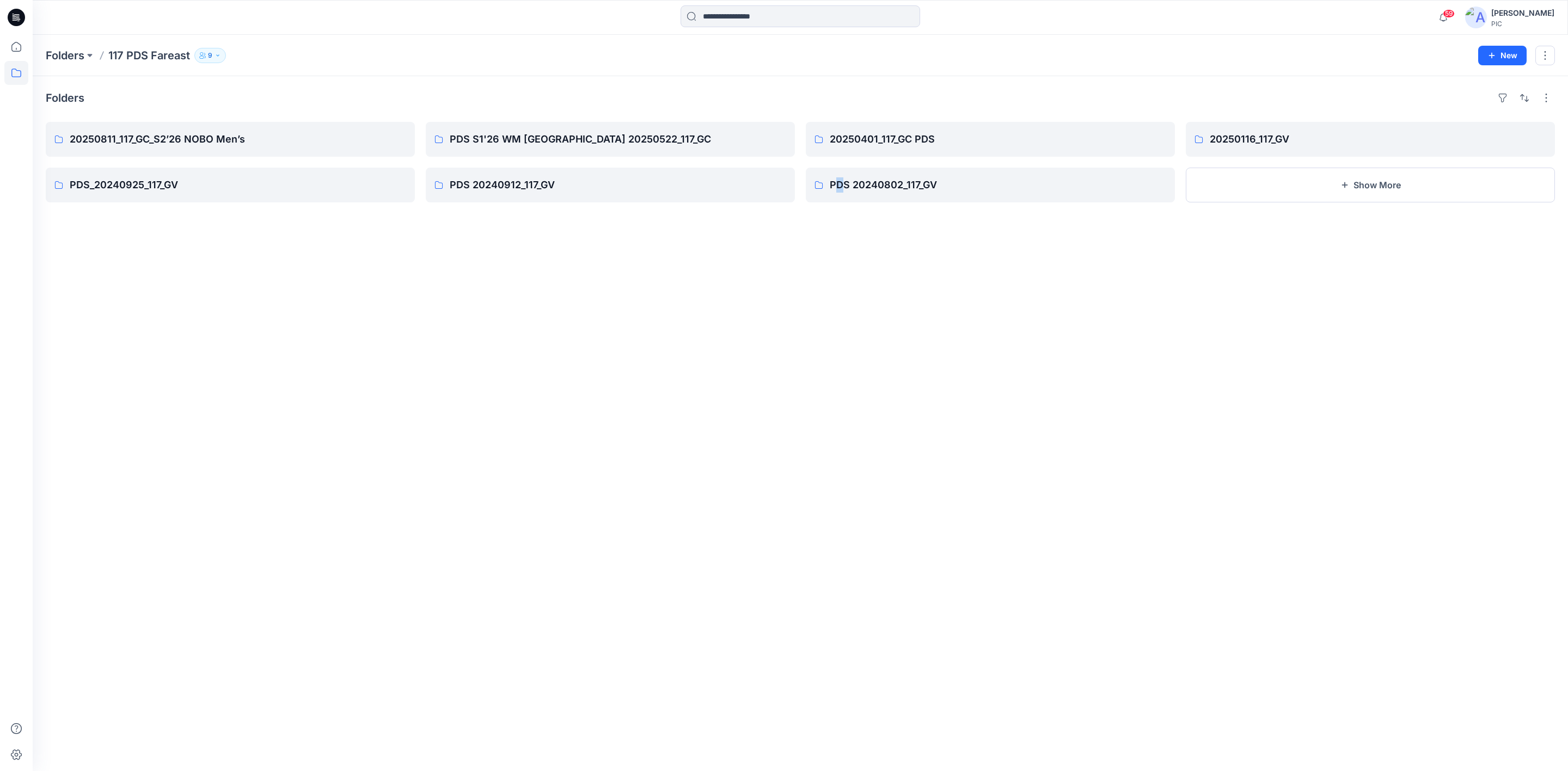
click at [839, 549] on div "Folders 20250811_117_GC_S2’26 NOBO Men’s PDS_20240925_117_GV PDS S1'26 WM [GEOG…" at bounding box center [800, 424] width 1535 height 695
click at [907, 449] on div "Folders 20250811_117_GC_S2’26 NOBO Men’s PDS_20240925_117_GV PDS S1'26 WM [GEOG…" at bounding box center [800, 424] width 1535 height 695
click at [732, 18] on input at bounding box center [800, 16] width 240 height 22
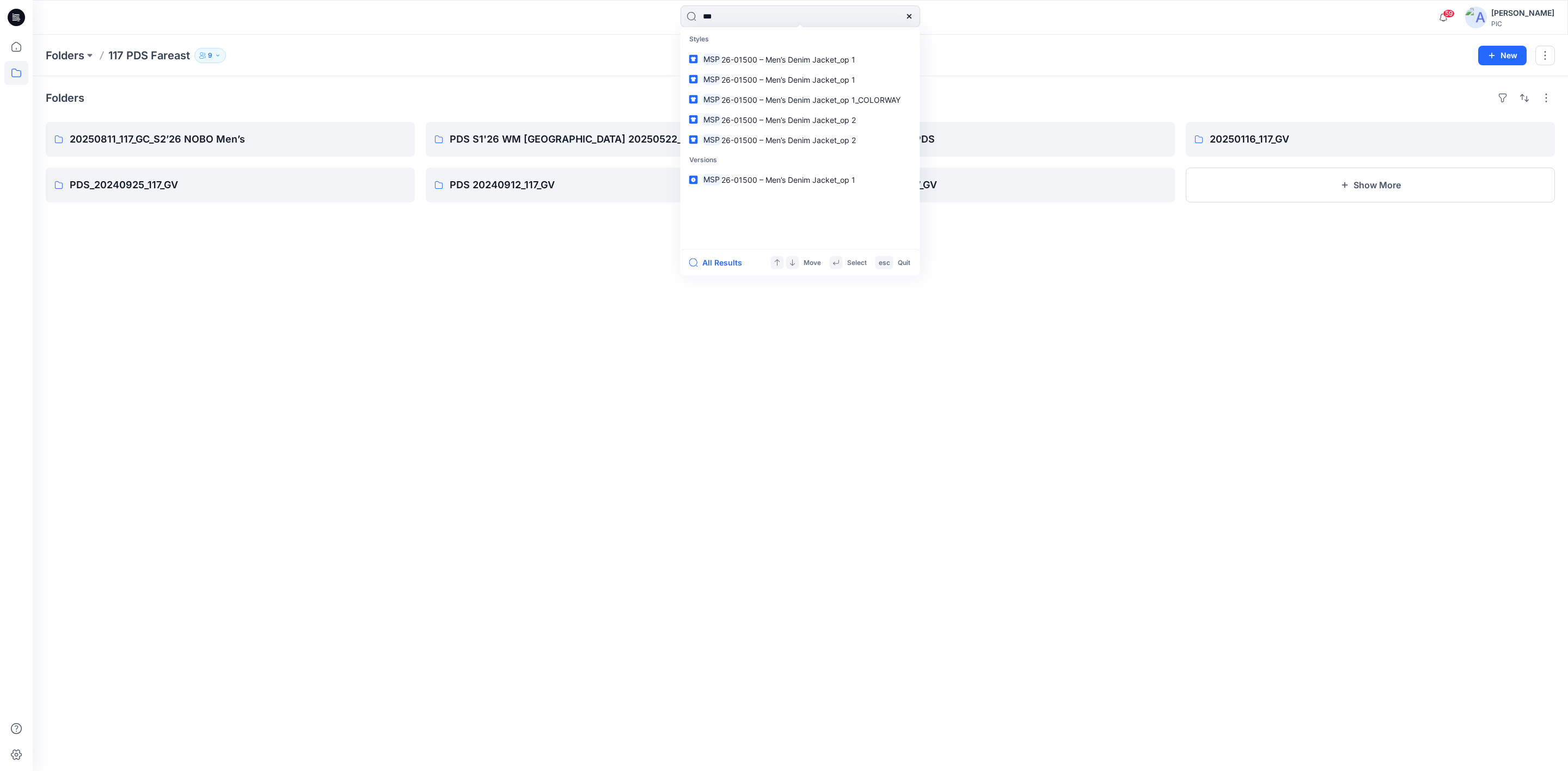
type input "***"
click at [910, 15] on icon at bounding box center [909, 16] width 9 height 9
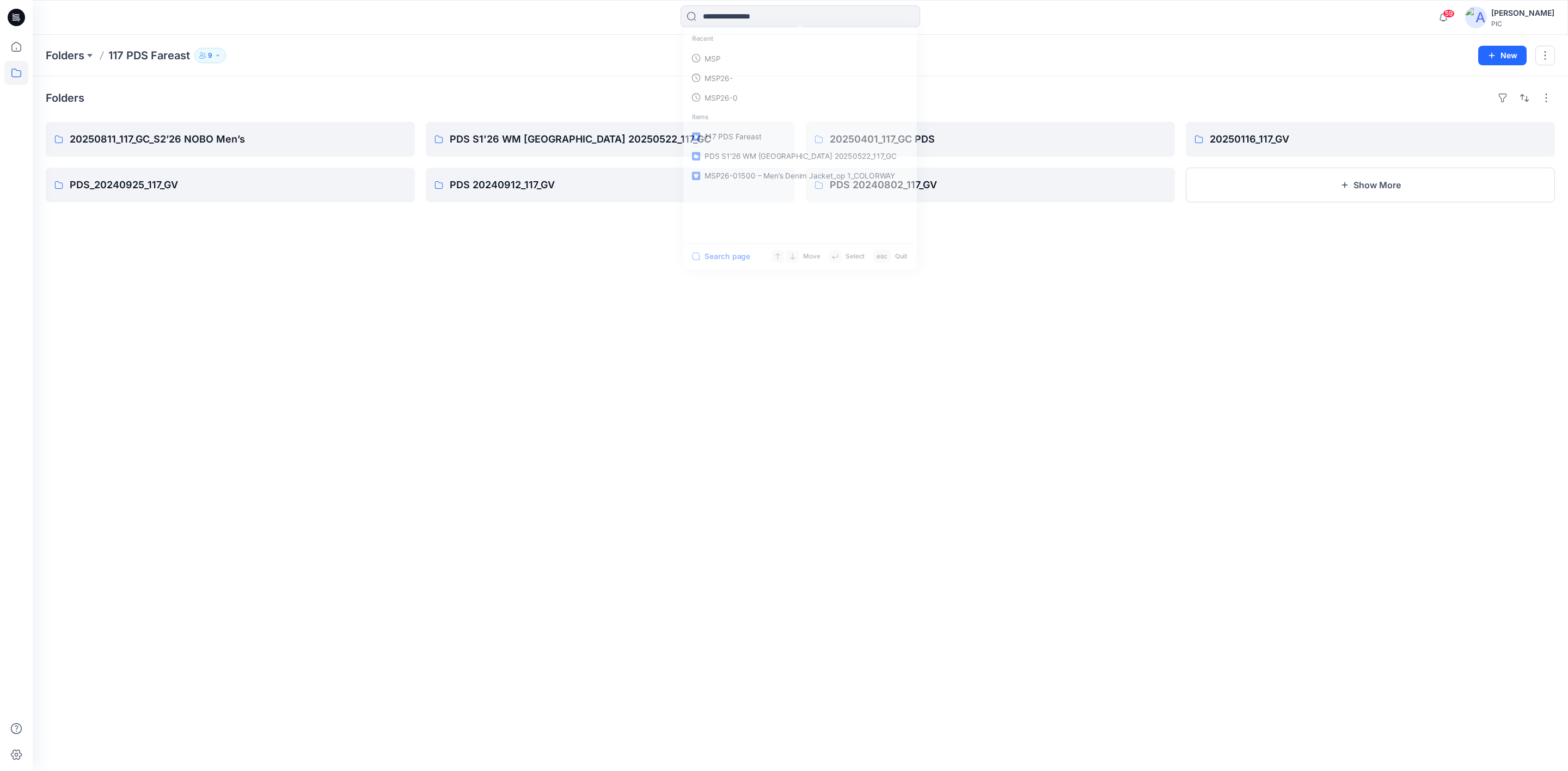
click at [951, 469] on div "Folders 20250811_117_GC_S2’26 NOBO Men’s PDS_20240925_117_GV PDS S1'26 WM [GEOG…" at bounding box center [800, 424] width 1535 height 695
click at [737, 16] on input at bounding box center [800, 16] width 240 height 22
click at [710, 57] on p "MSP" at bounding box center [710, 59] width 16 height 12
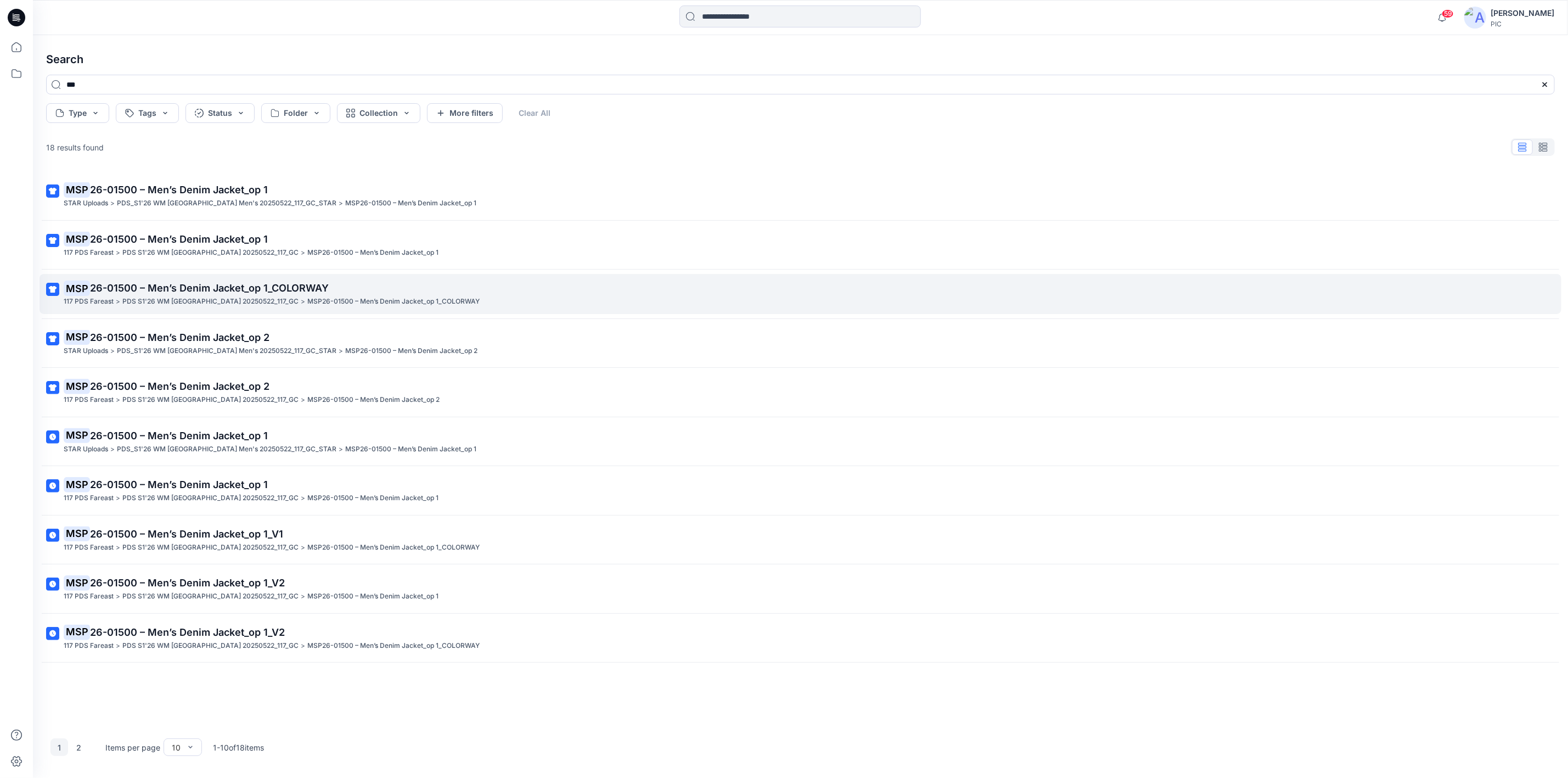
click at [203, 287] on span "26-01500 – Men’s Denim Jacket_op 1_COLORWAY" at bounding box center [209, 288] width 239 height 12
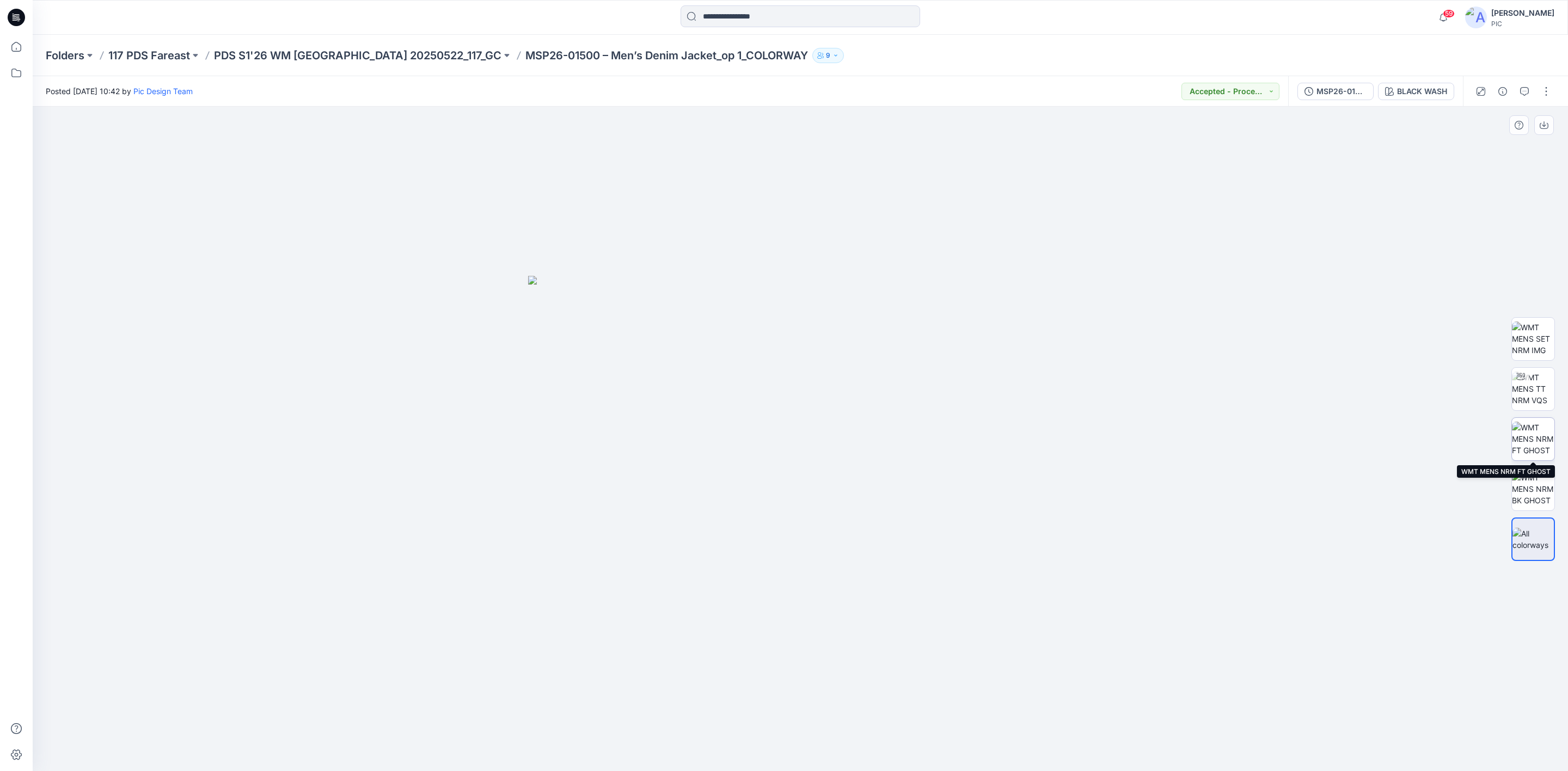
click at [1535, 434] on img at bounding box center [1533, 439] width 43 height 34
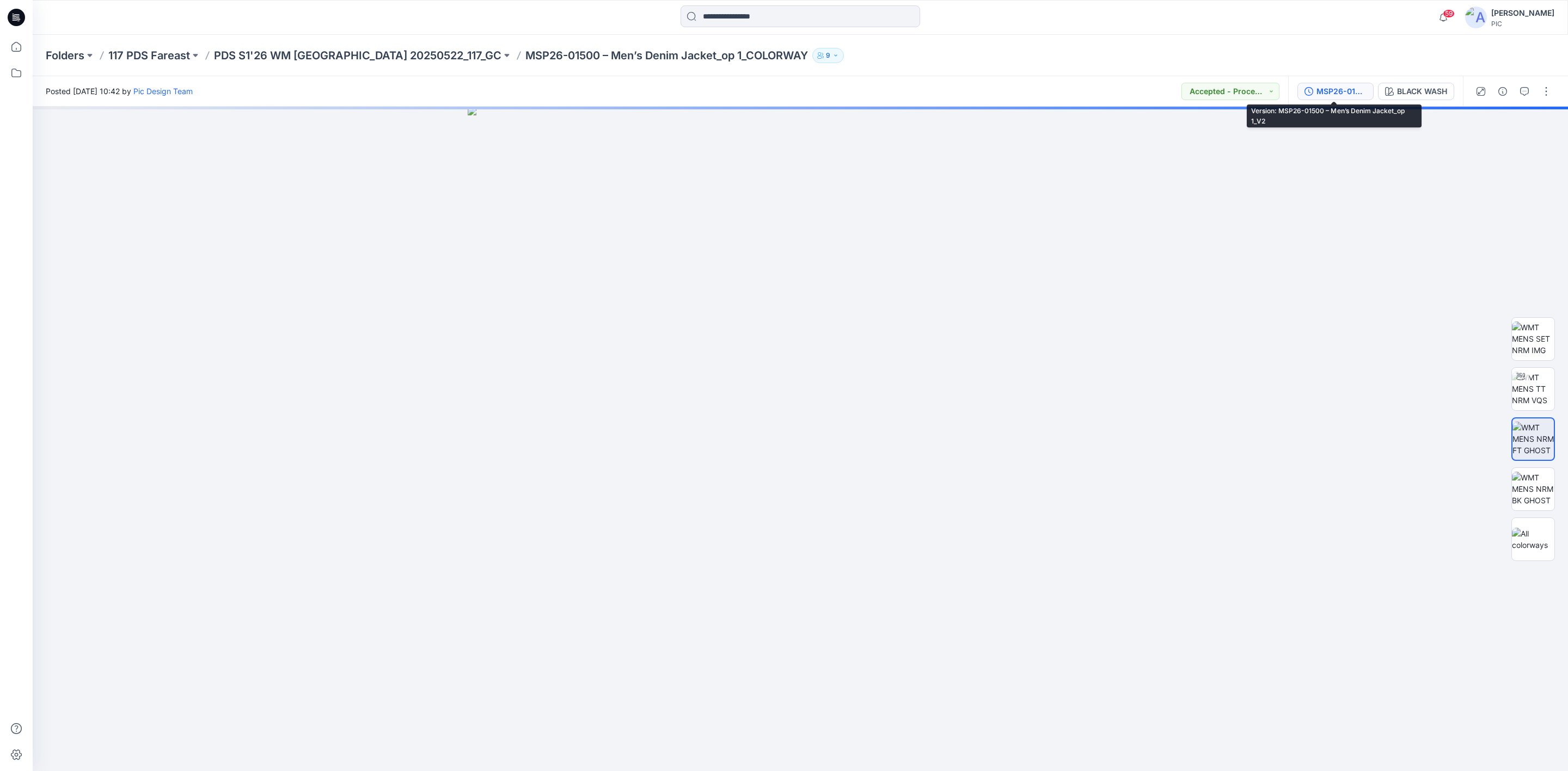
click at [1343, 91] on div "MSP26-01500 – Men’s Denim Jacket_op 1_V2" at bounding box center [1342, 91] width 50 height 12
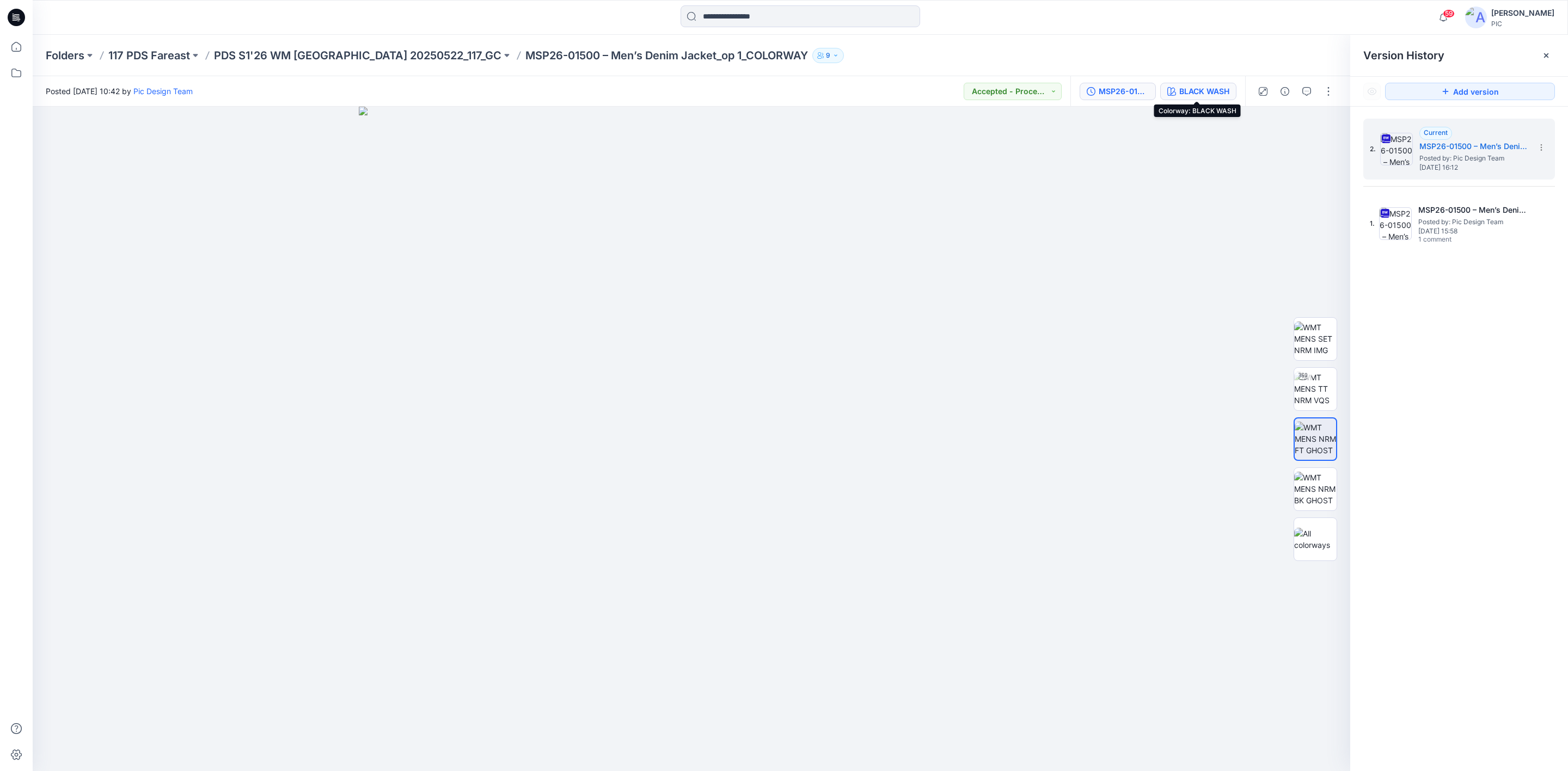
click at [1180, 86] on div "BLACK WASH" at bounding box center [1204, 91] width 50 height 12
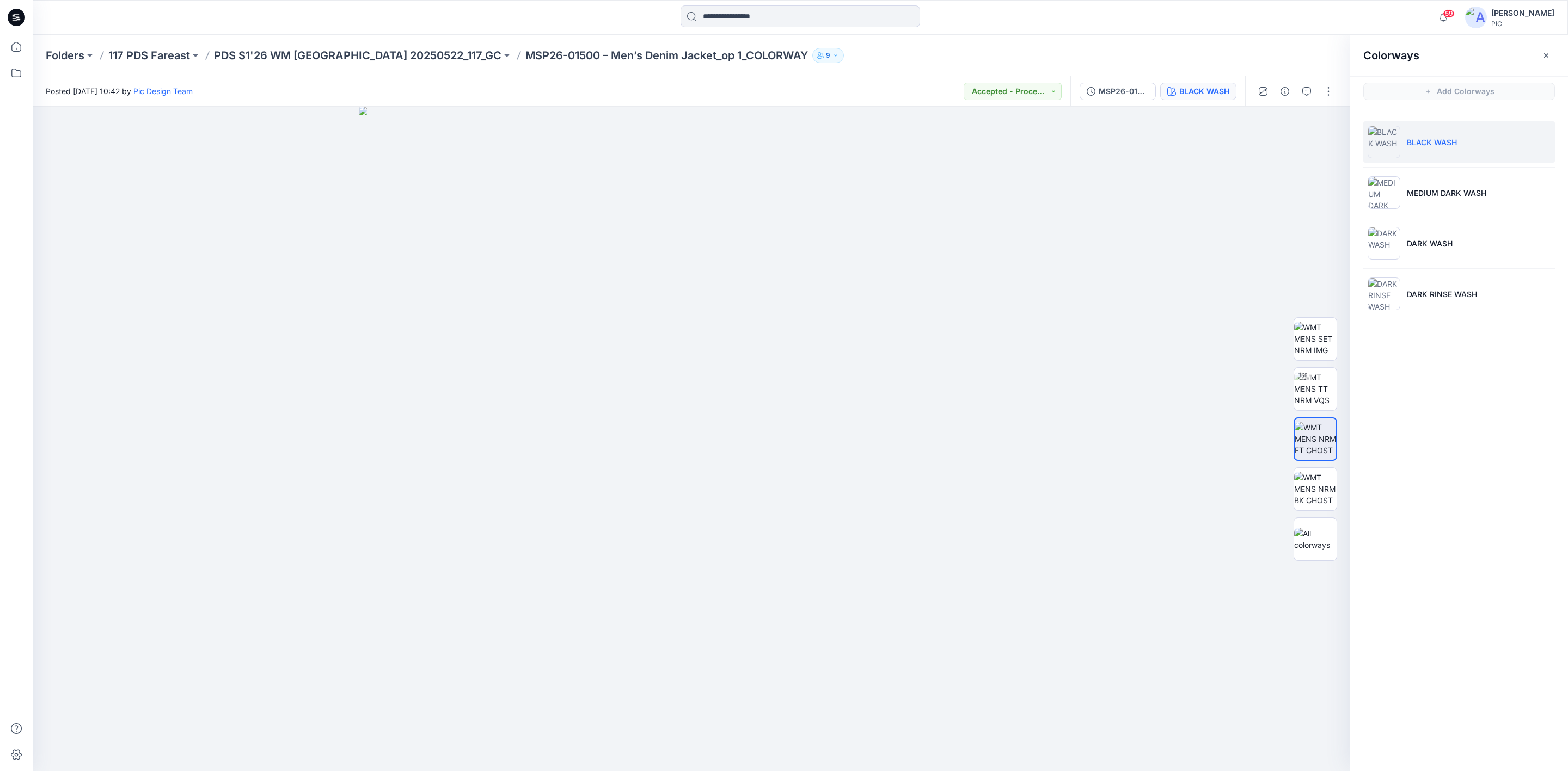
click at [1435, 438] on div "Colorways Add Colorways BLACK WASH MEDIUM DARK WASH DARK WASH DARK RINSE WASH" at bounding box center [1459, 403] width 218 height 736
click at [1385, 190] on img at bounding box center [1384, 193] width 33 height 33
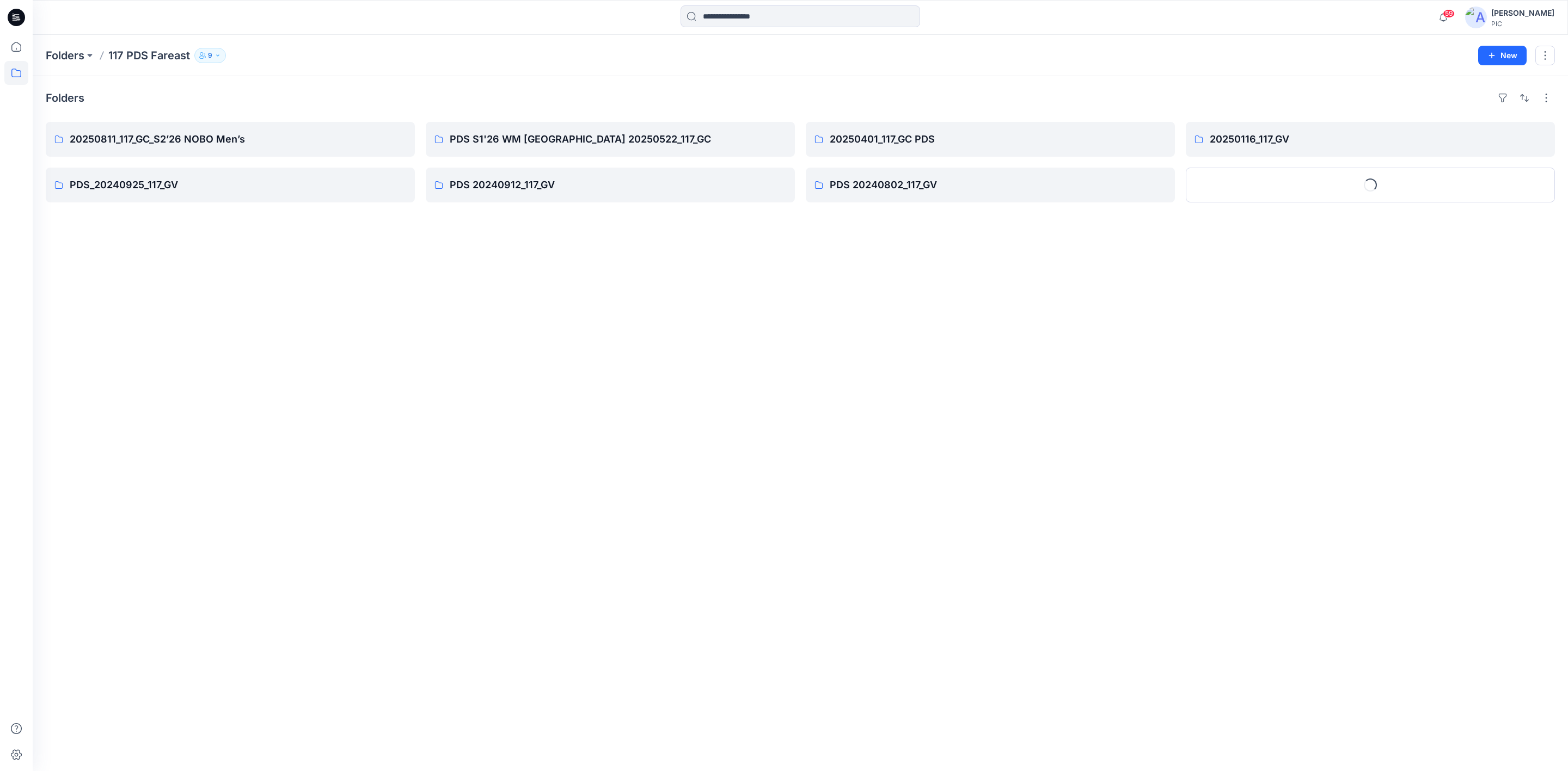
drag, startPoint x: 536, startPoint y: 441, endPoint x: 549, endPoint y: 450, distance: 15.8
click at [537, 441] on div "Folders 20250811_117_GC_S2’26 NOBO Men’s PDS_20240925_117_GV PDS S1'26 WM USA 2…" at bounding box center [800, 424] width 1535 height 695
click at [744, 21] on input at bounding box center [800, 16] width 240 height 22
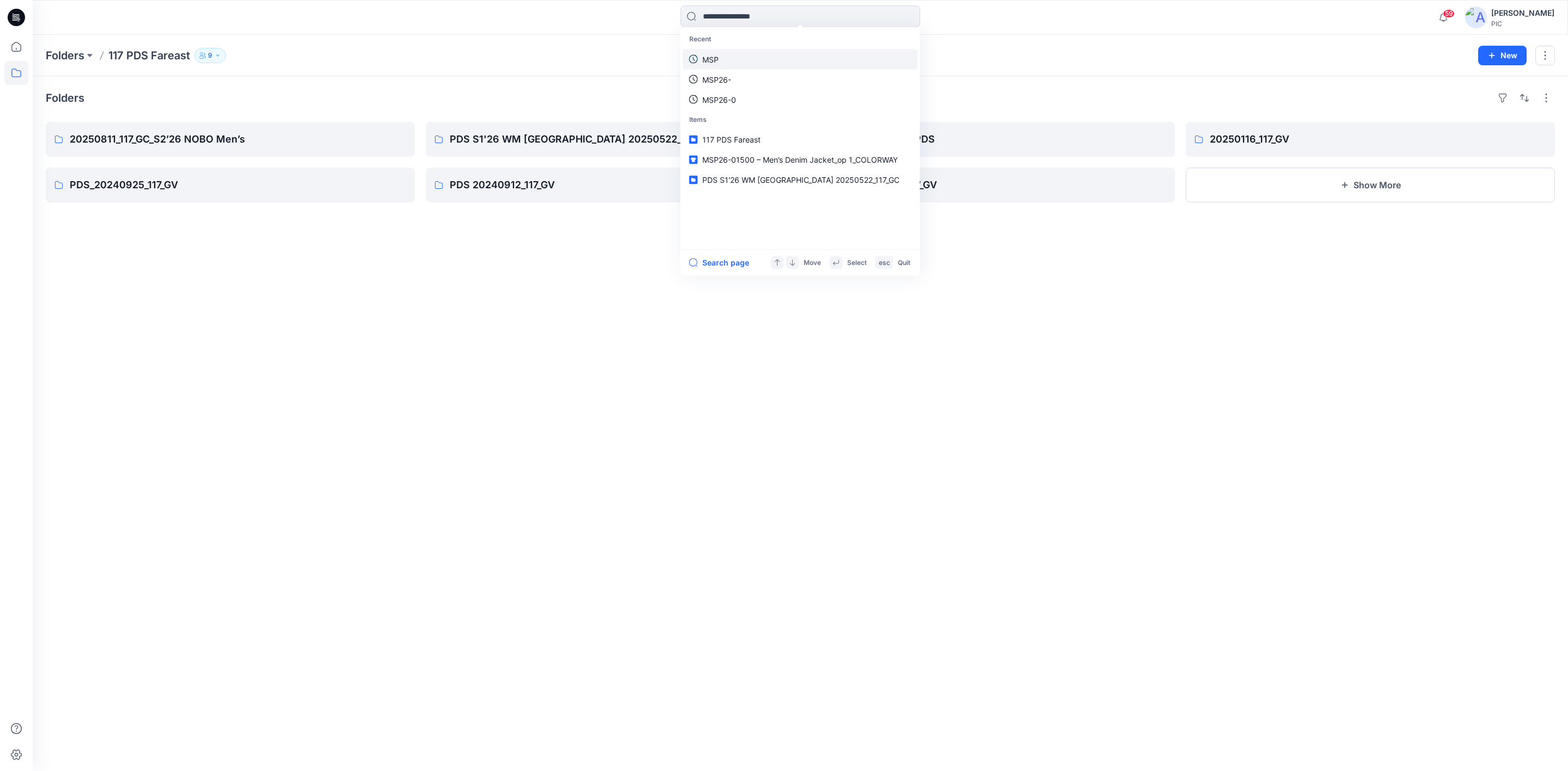
click at [702, 58] on p "MSP" at bounding box center [710, 59] width 16 height 12
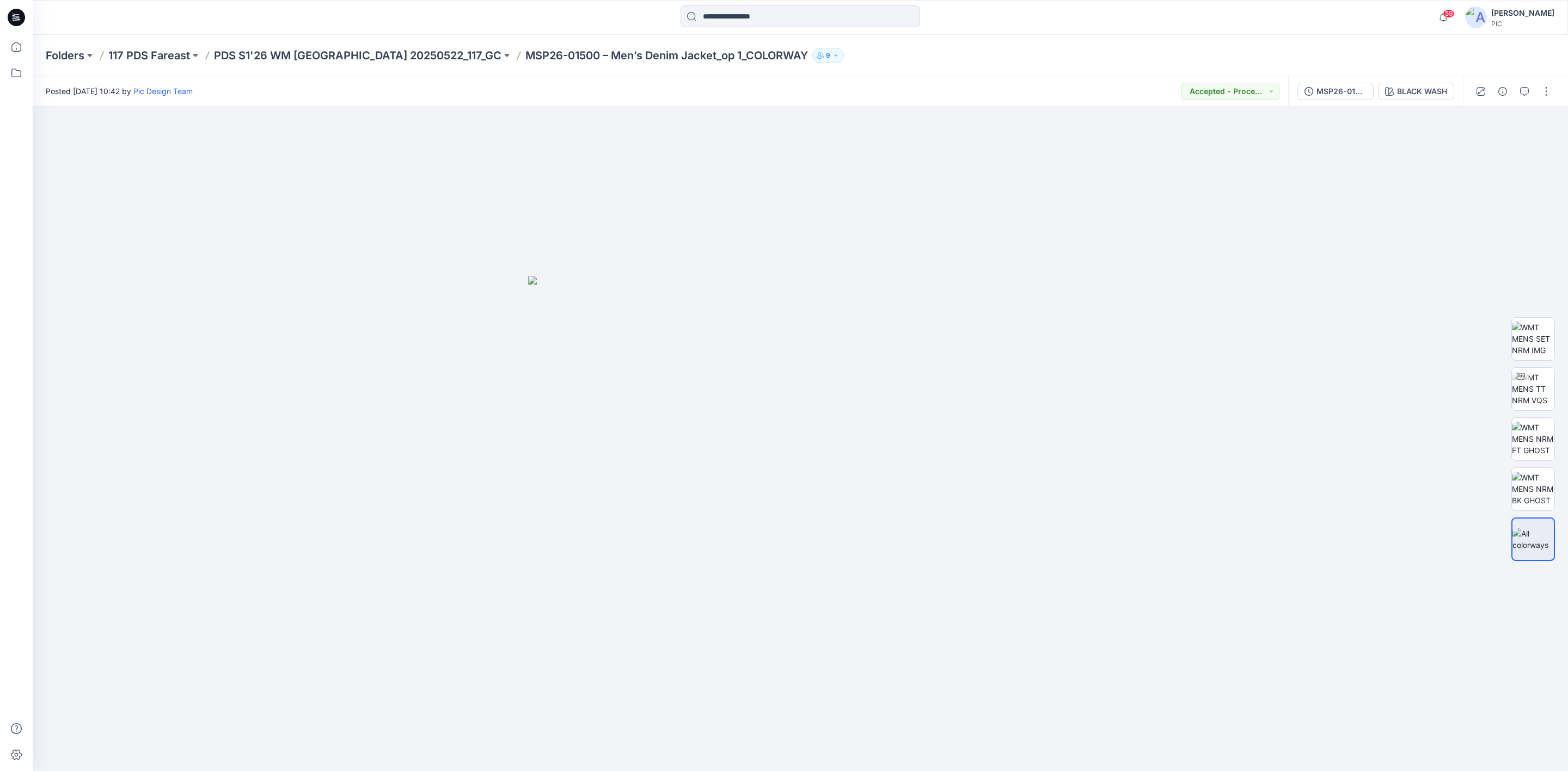
click at [16, 16] on icon at bounding box center [17, 16] width 5 height 1
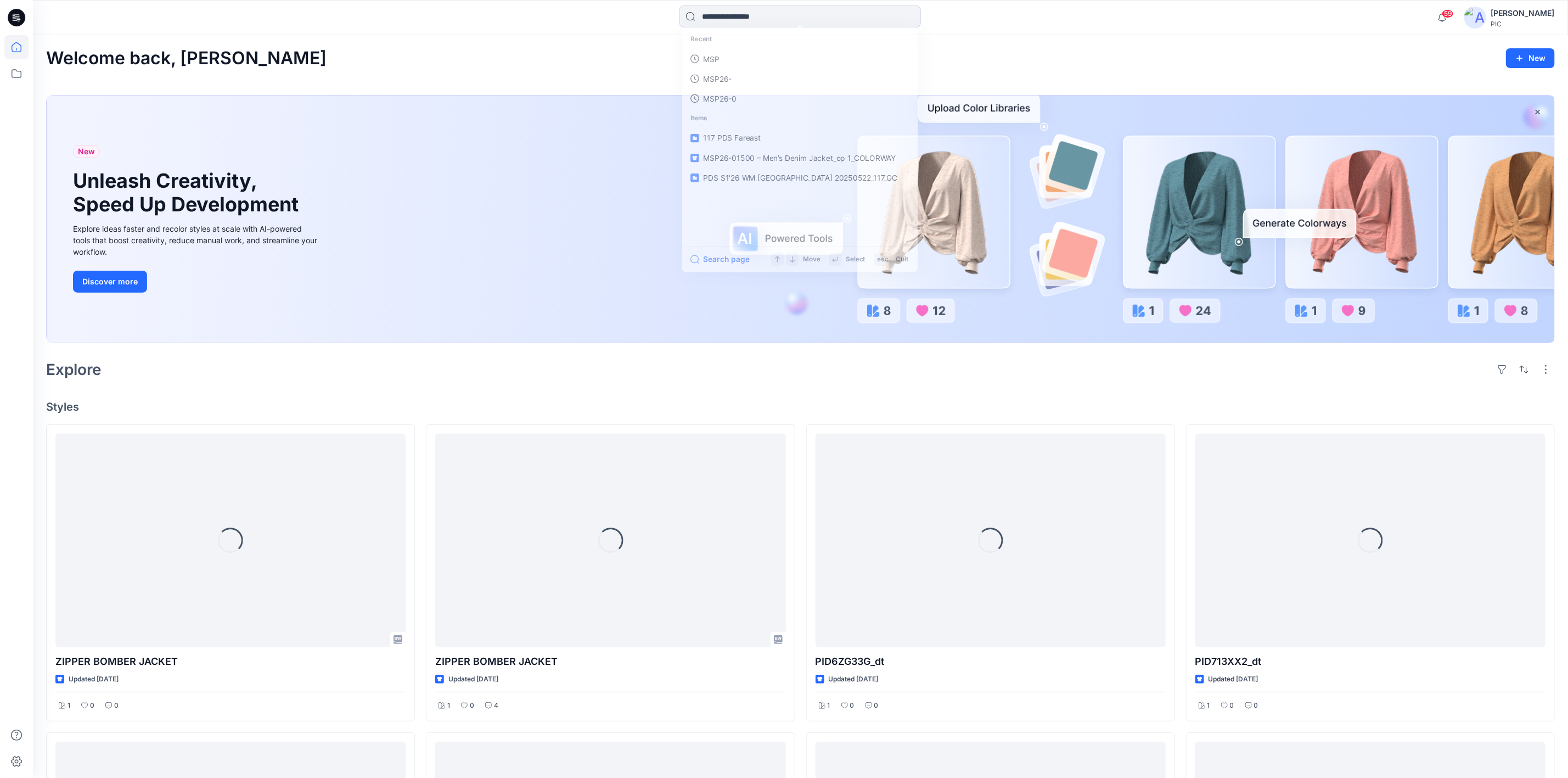
click at [733, 17] on input at bounding box center [800, 17] width 242 height 22
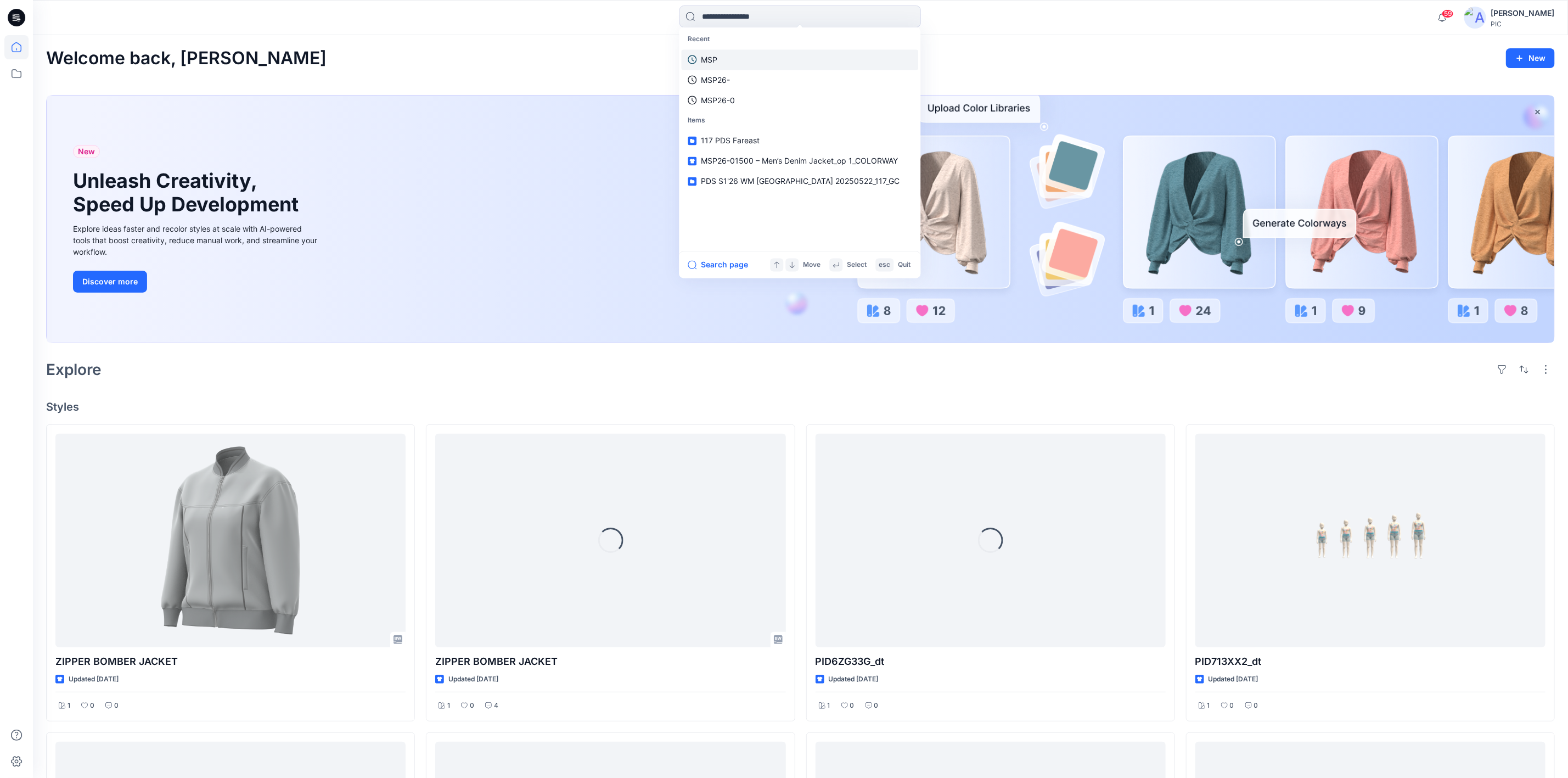
click at [704, 60] on p "MSP" at bounding box center [709, 60] width 17 height 12
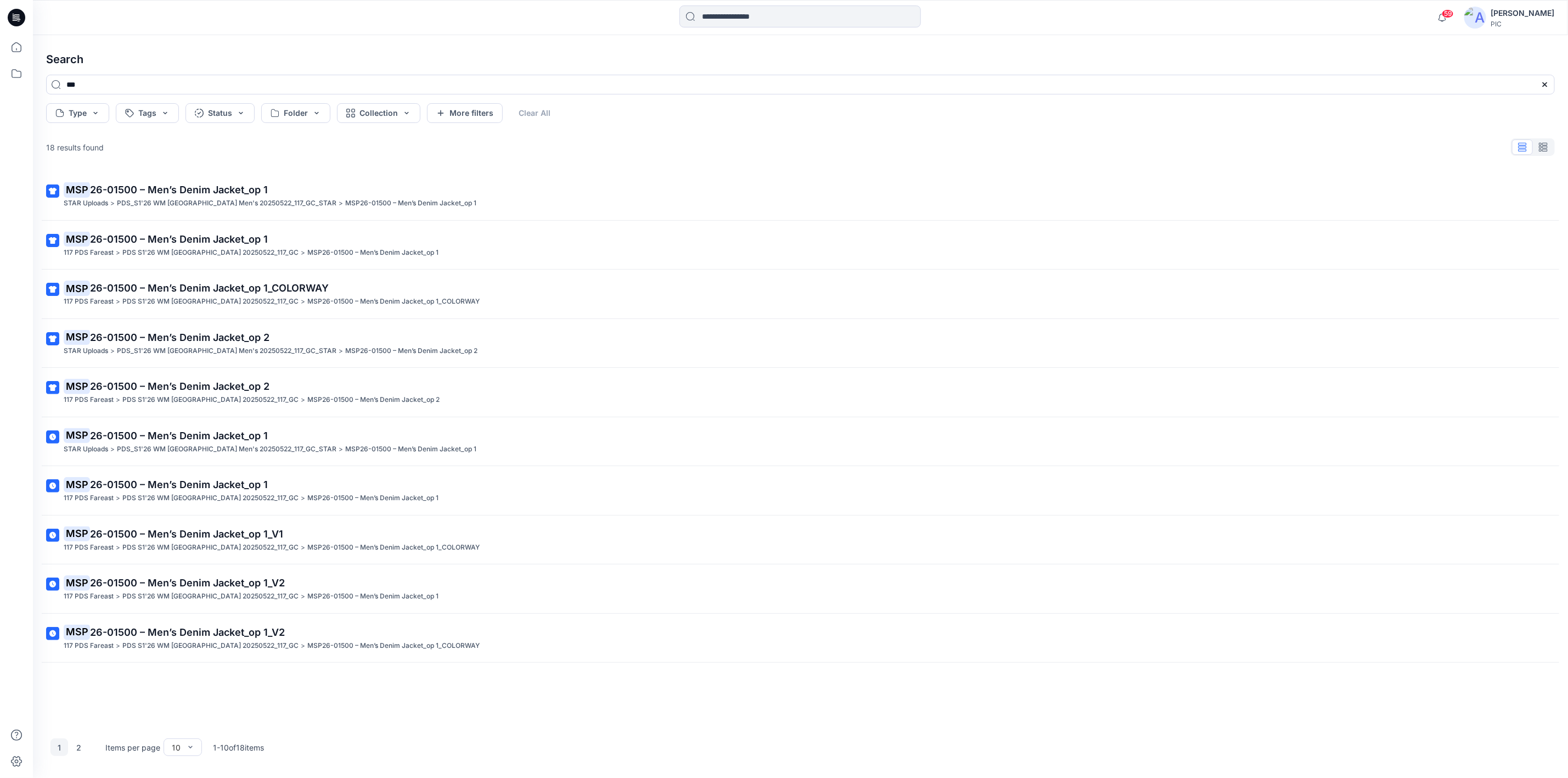
click at [15, 15] on icon at bounding box center [17, 17] width 18 height 18
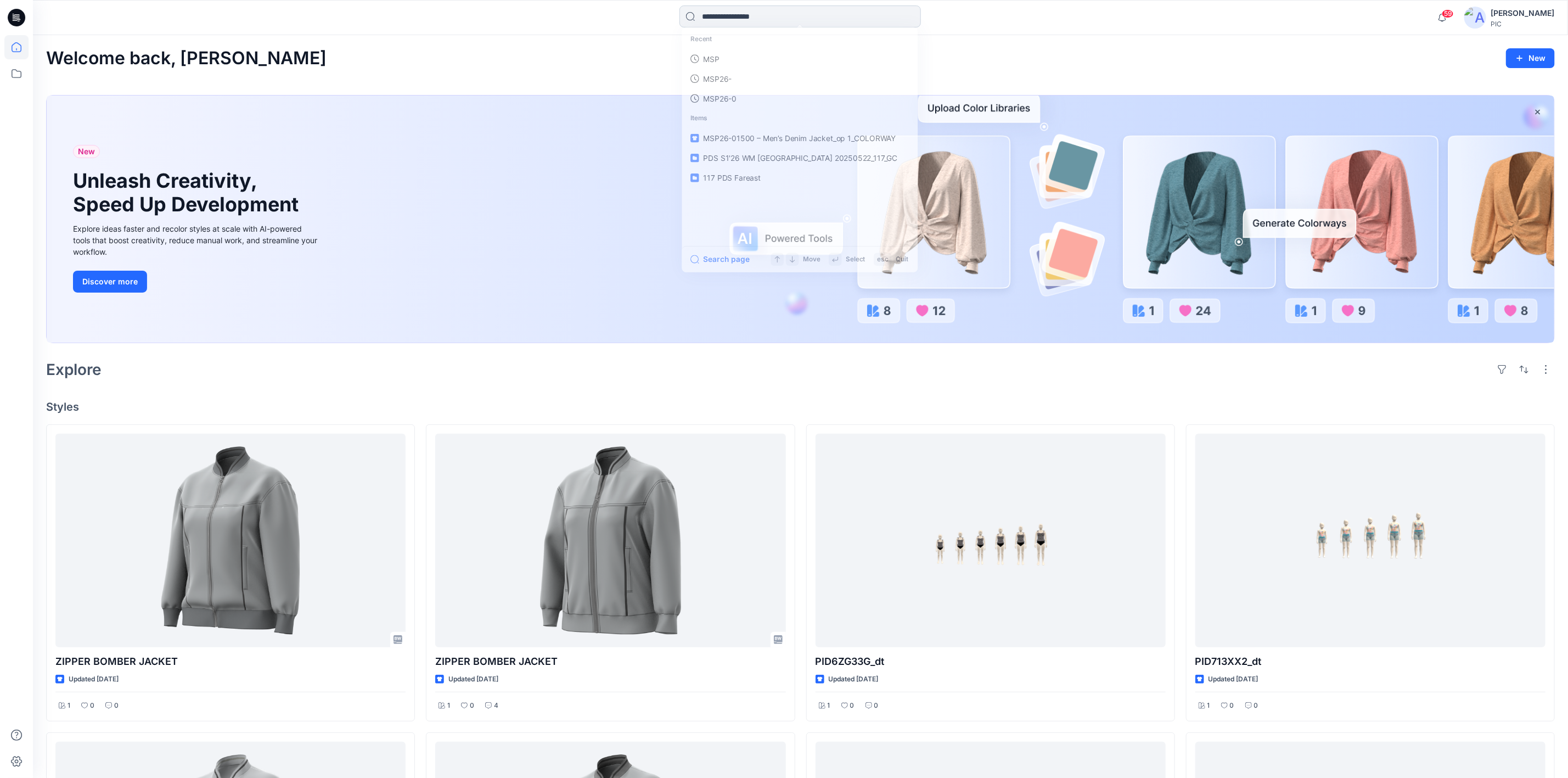
click at [730, 18] on input at bounding box center [800, 17] width 242 height 22
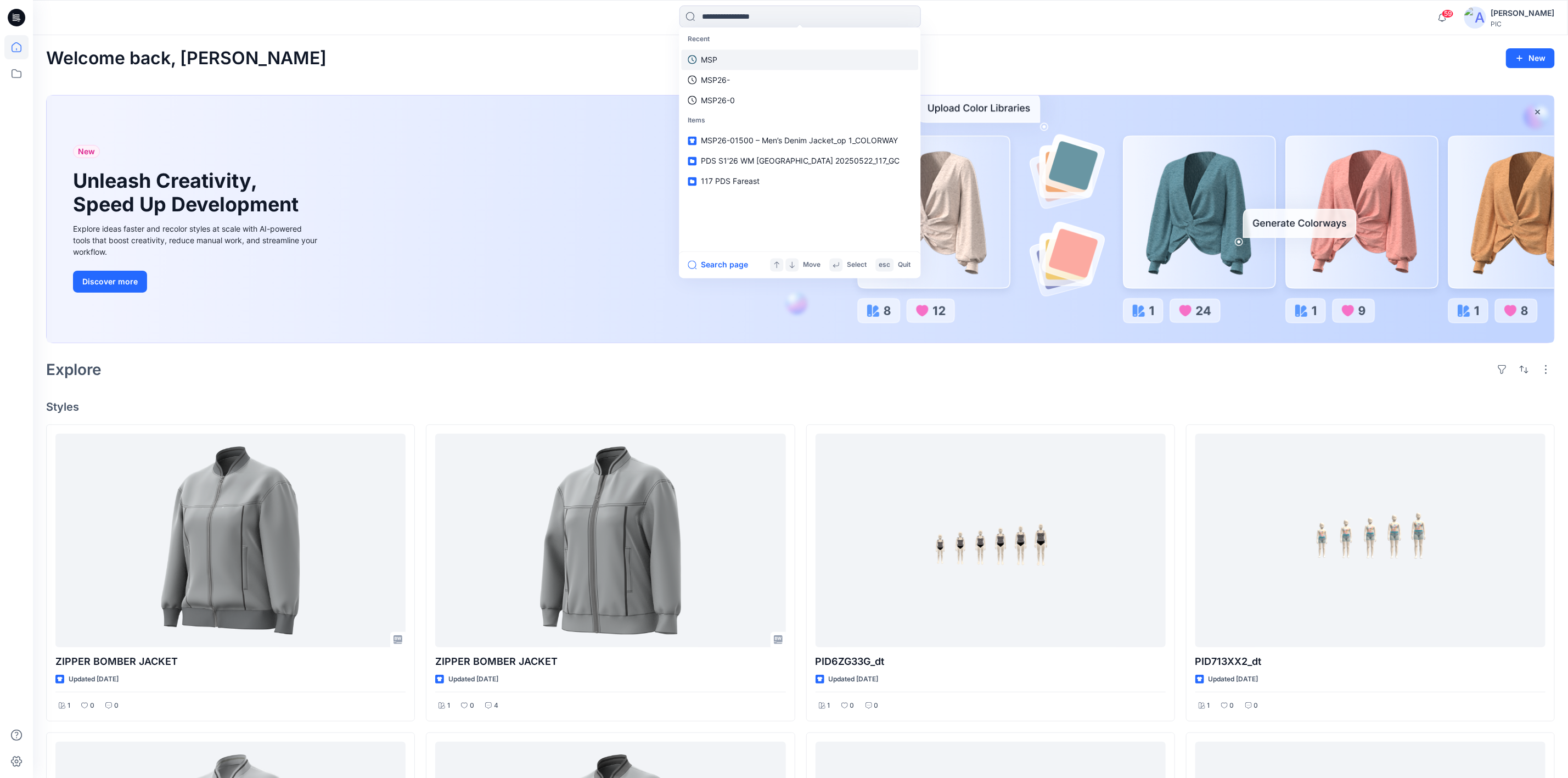
click at [720, 63] on link "MSP" at bounding box center [800, 59] width 237 height 20
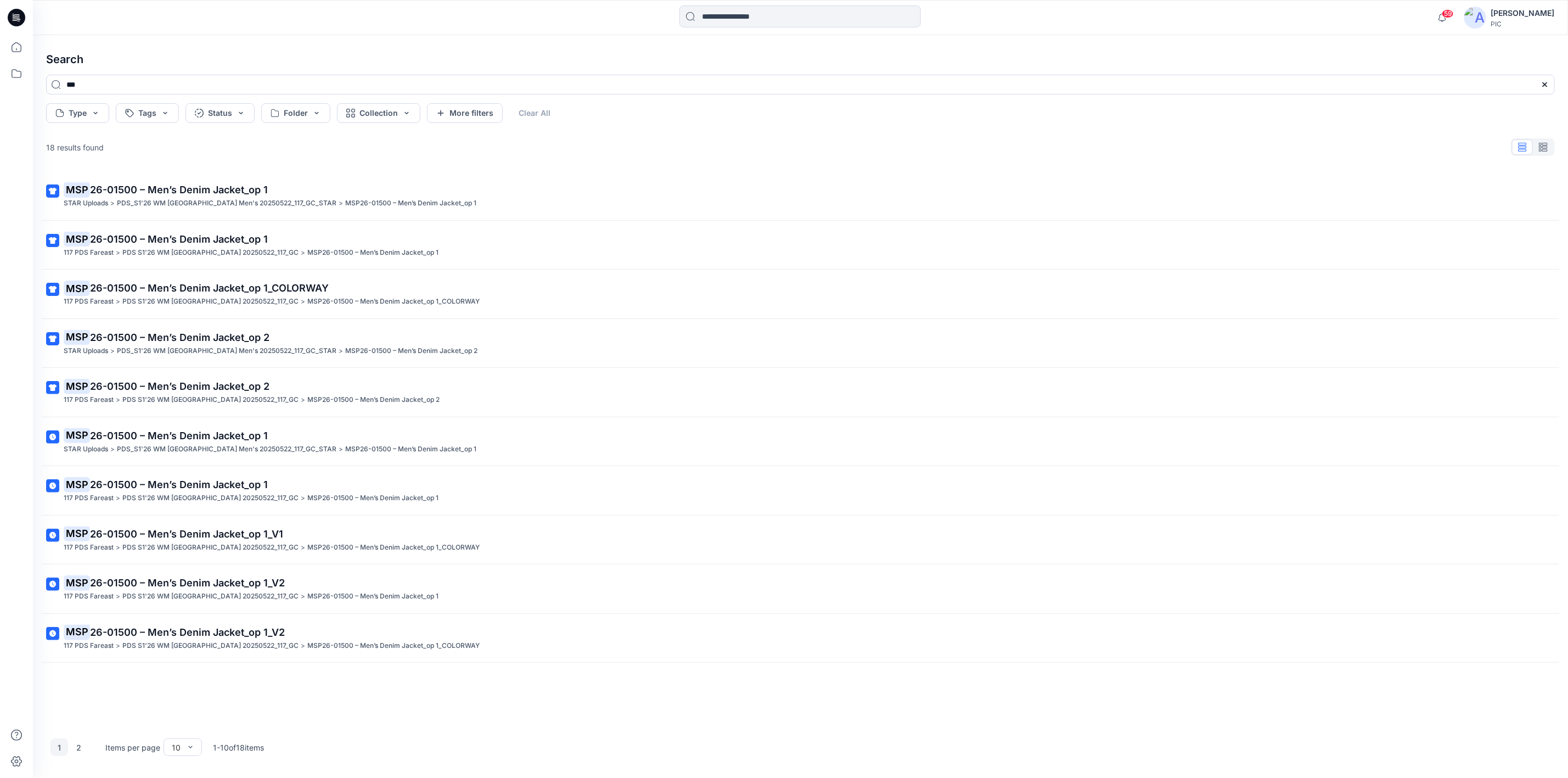
scroll to position [1, 0]
click at [355, 61] on h4 "Search" at bounding box center [800, 60] width 1526 height 31
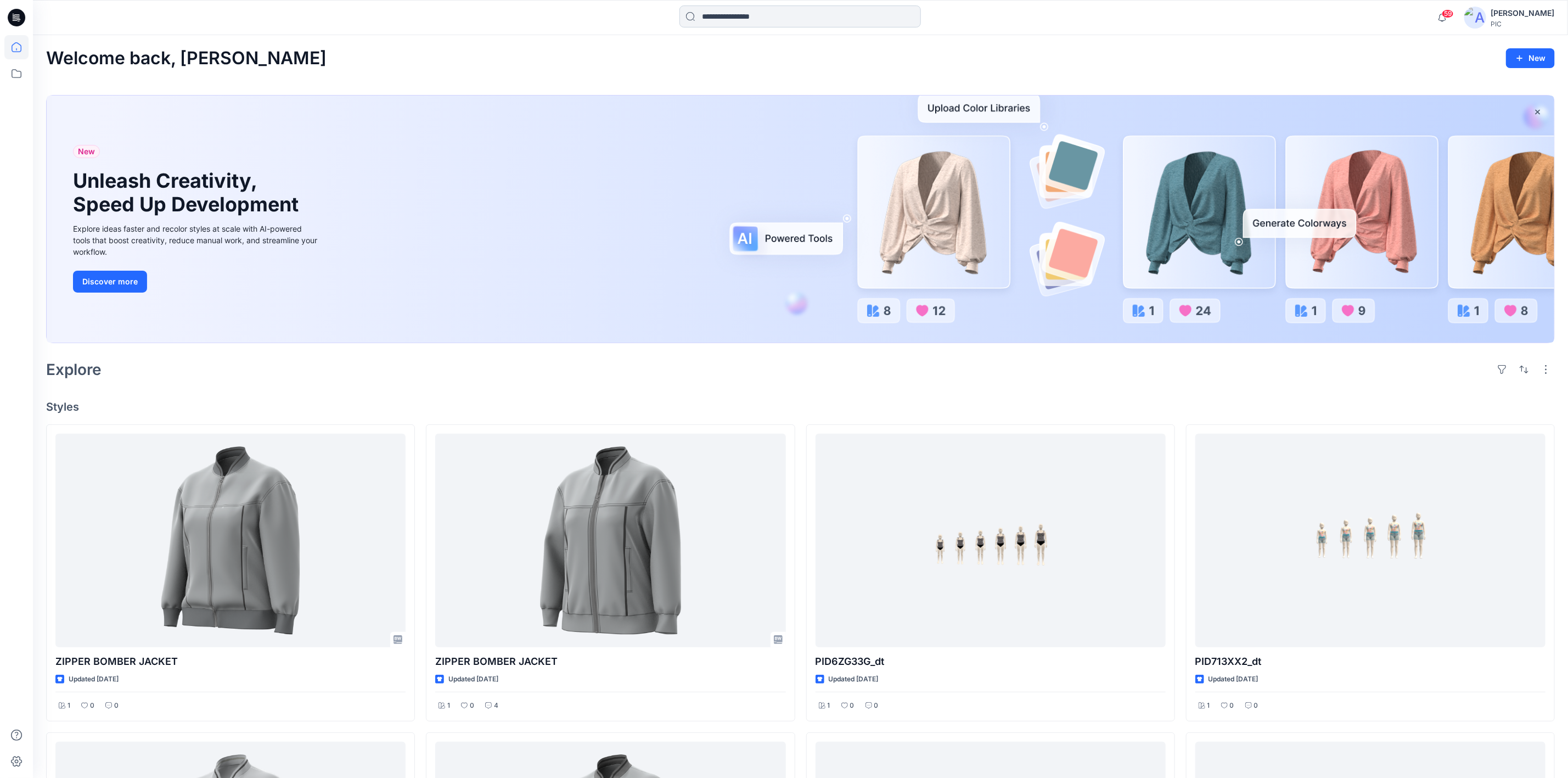
click at [798, 6] on input at bounding box center [800, 17] width 242 height 22
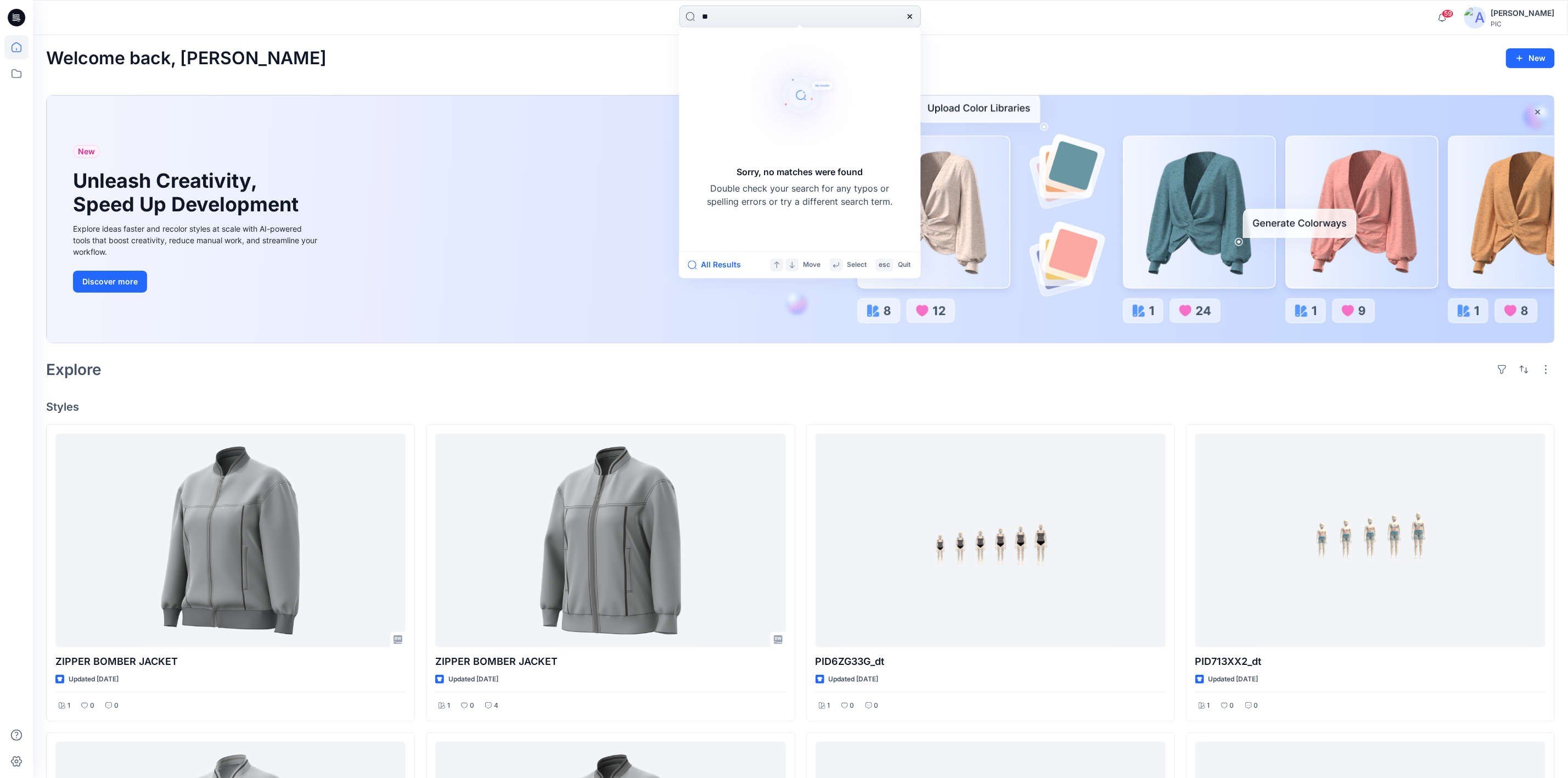
type input "*"
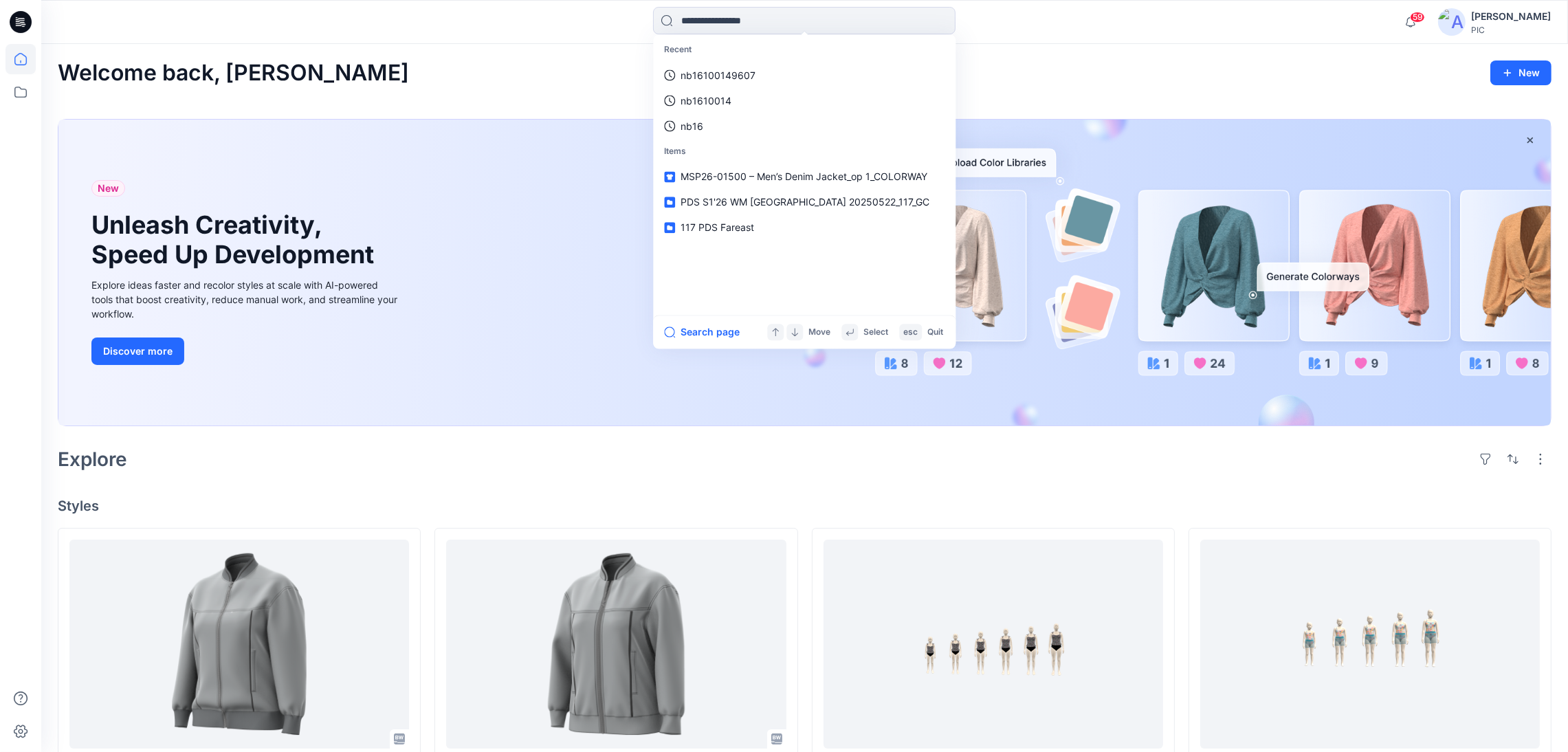
click at [29, 34] on icon at bounding box center [21, 22] width 22 height 44
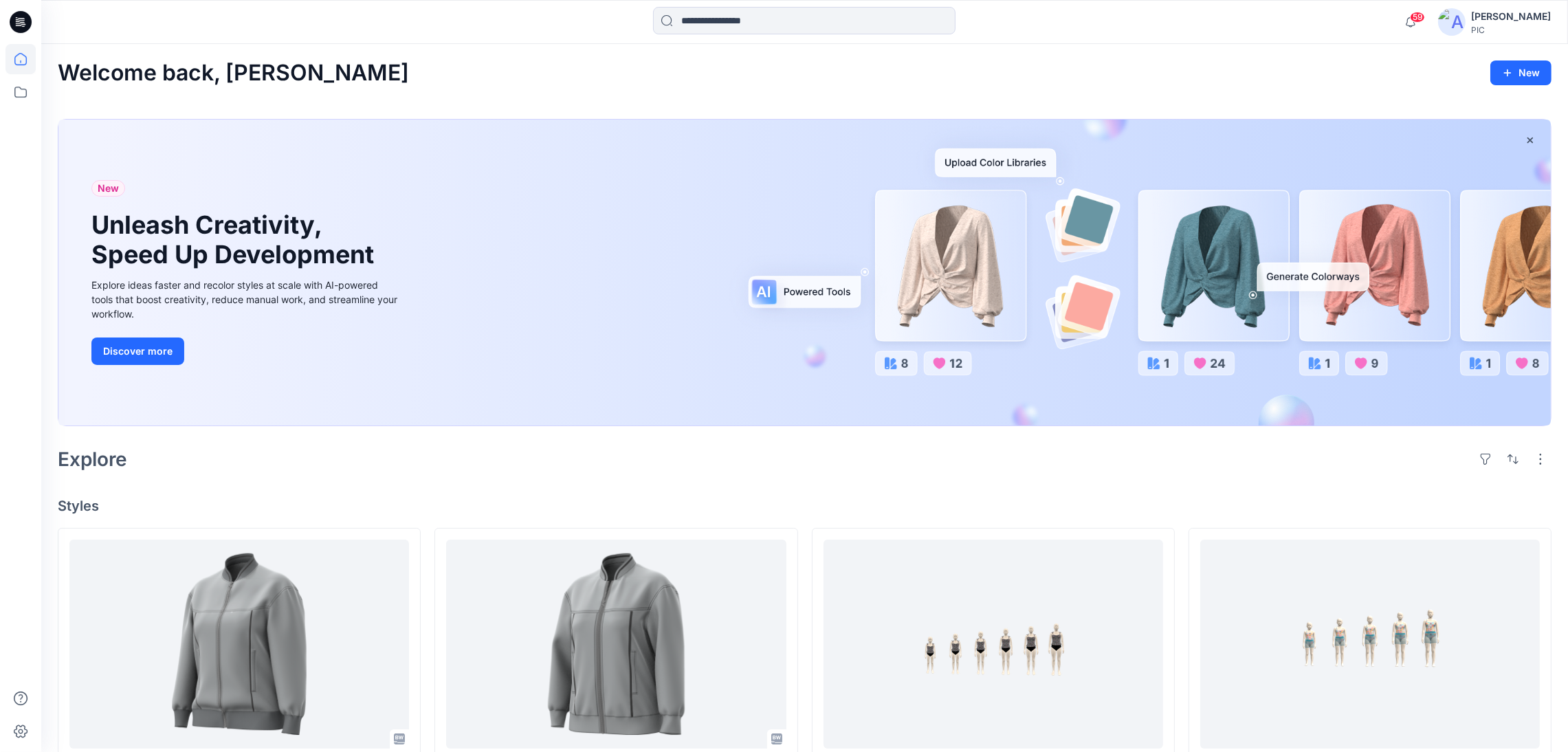
click at [1490, 15] on div "[PERSON_NAME]" at bounding box center [1511, 16] width 80 height 16
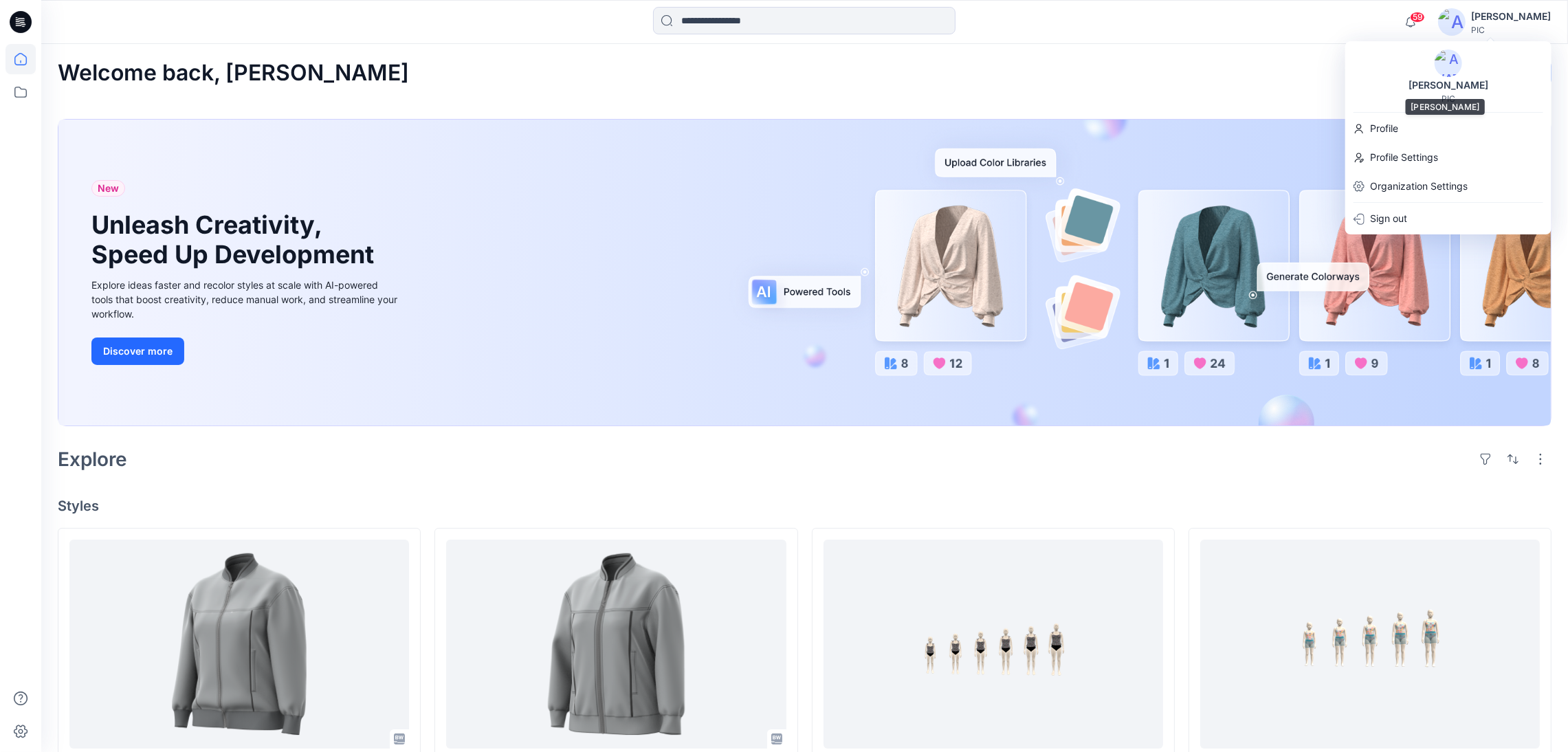
click at [1478, 84] on div "[PERSON_NAME]" at bounding box center [1448, 84] width 96 height 16
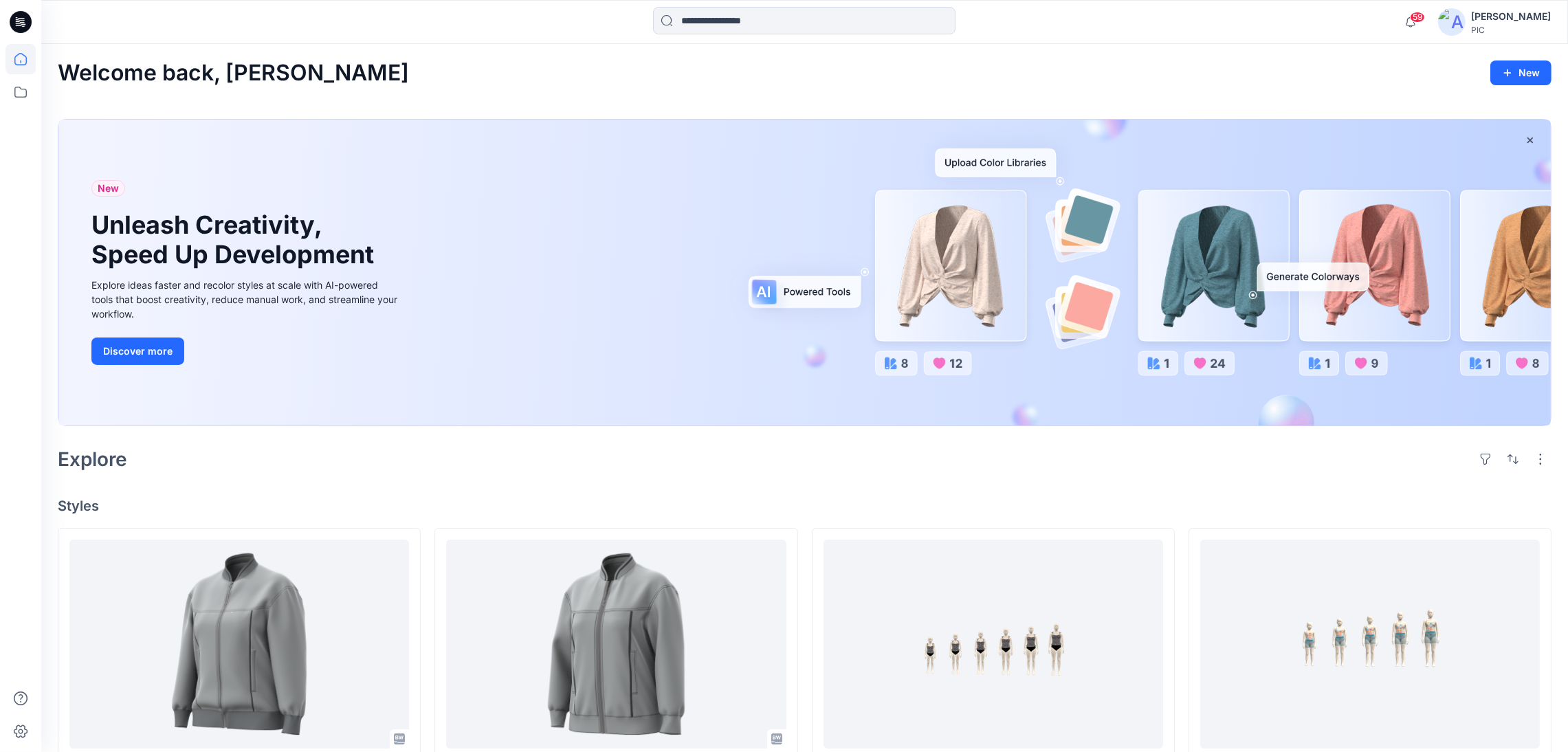
drag, startPoint x: 649, startPoint y: 88, endPoint x: 641, endPoint y: 81, distance: 10.6
click at [22, 88] on icon at bounding box center [20, 91] width 30 height 30
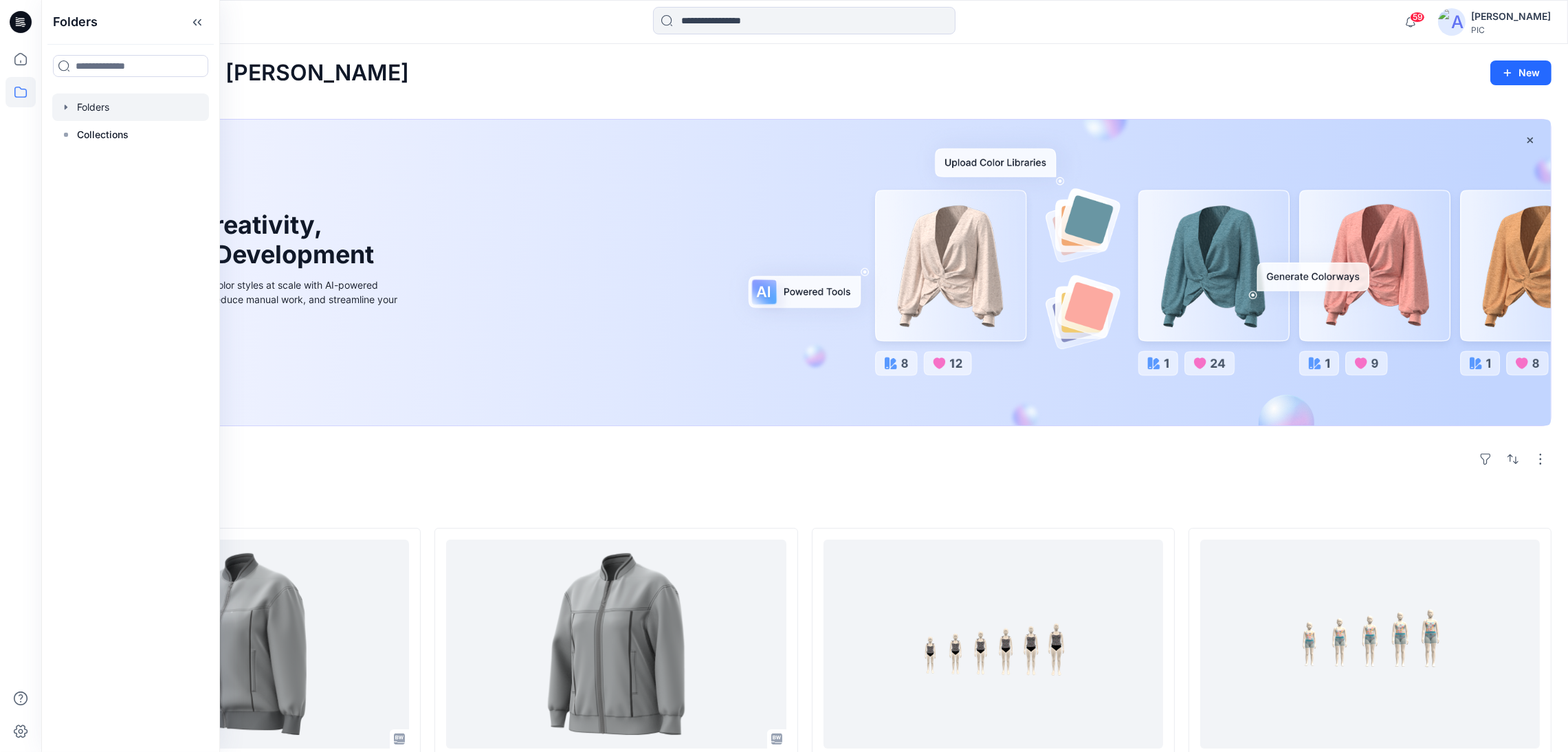
click at [112, 107] on div at bounding box center [131, 108] width 157 height 28
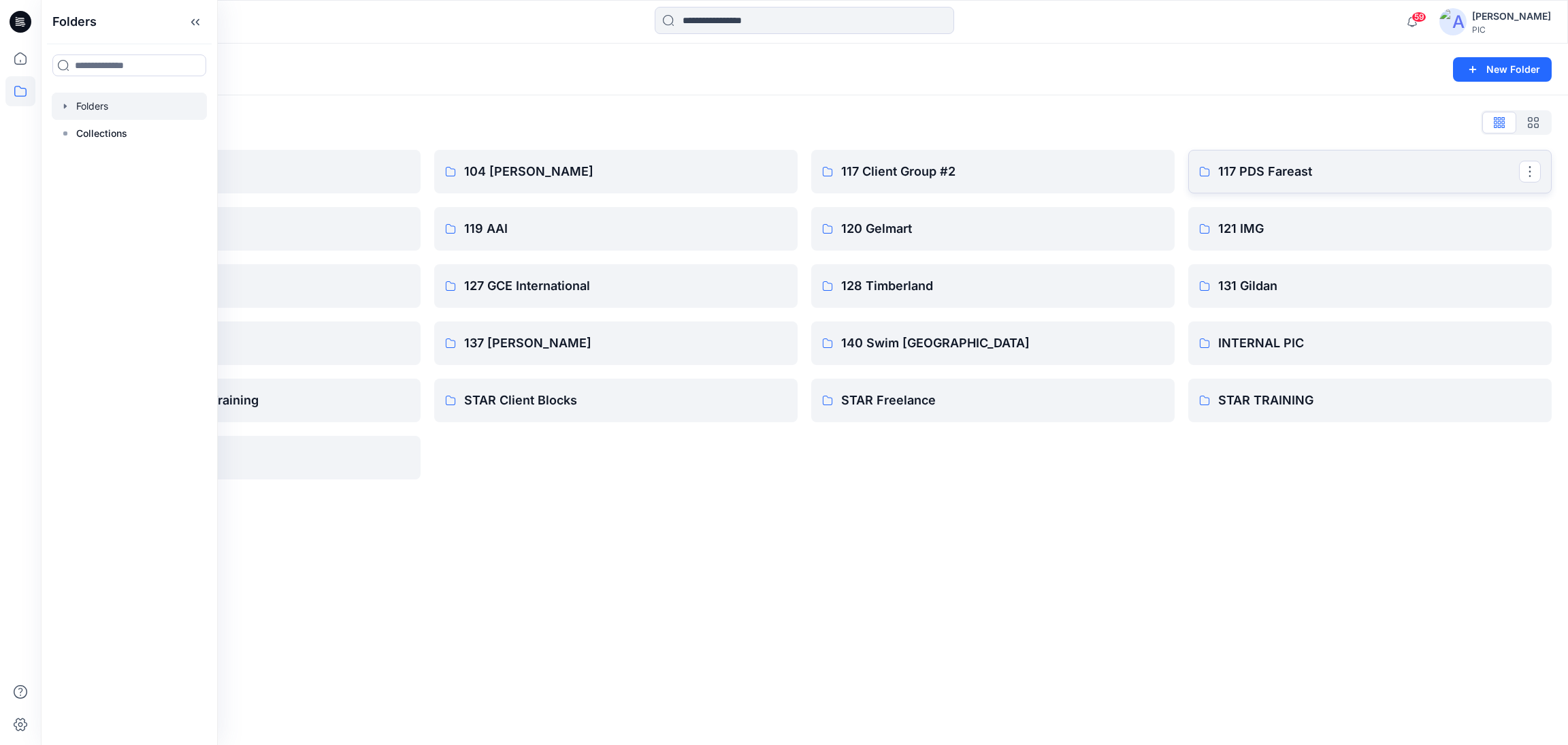
click at [1292, 165] on p "117 PDS Fareast" at bounding box center [1368, 171] width 301 height 19
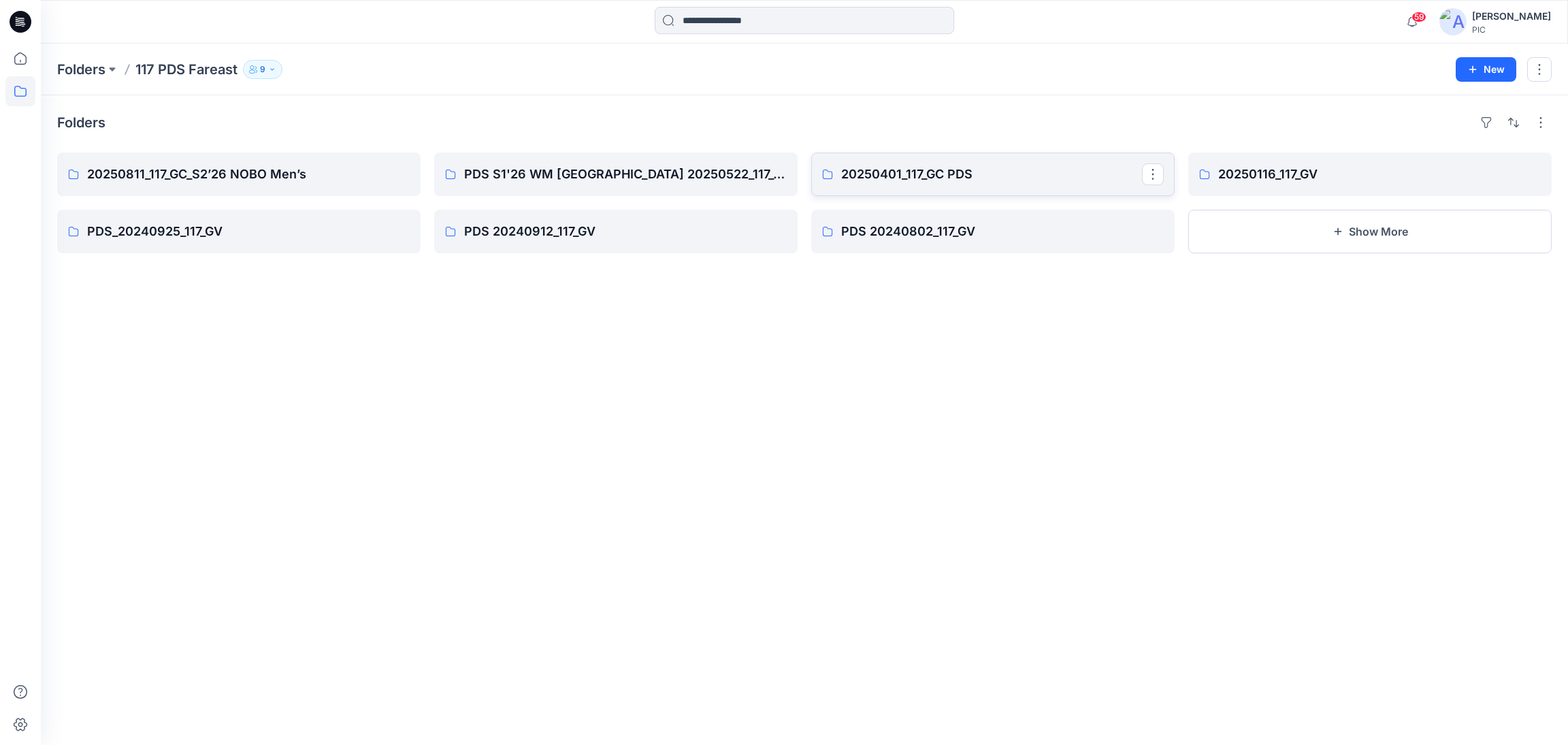
click at [952, 175] on p "20250401_117_GC PDS" at bounding box center [991, 174] width 301 height 19
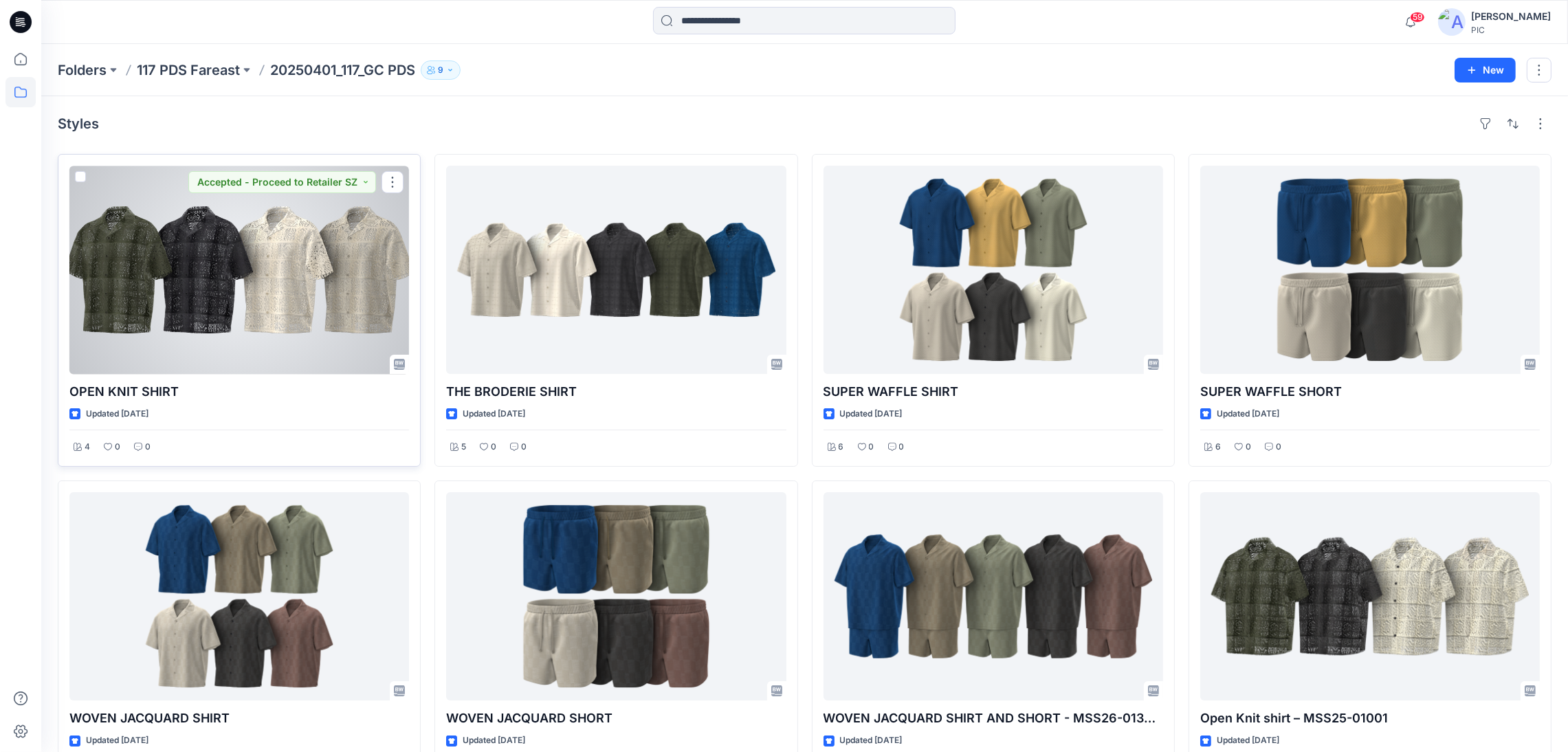
click at [224, 332] on div at bounding box center [239, 270] width 340 height 208
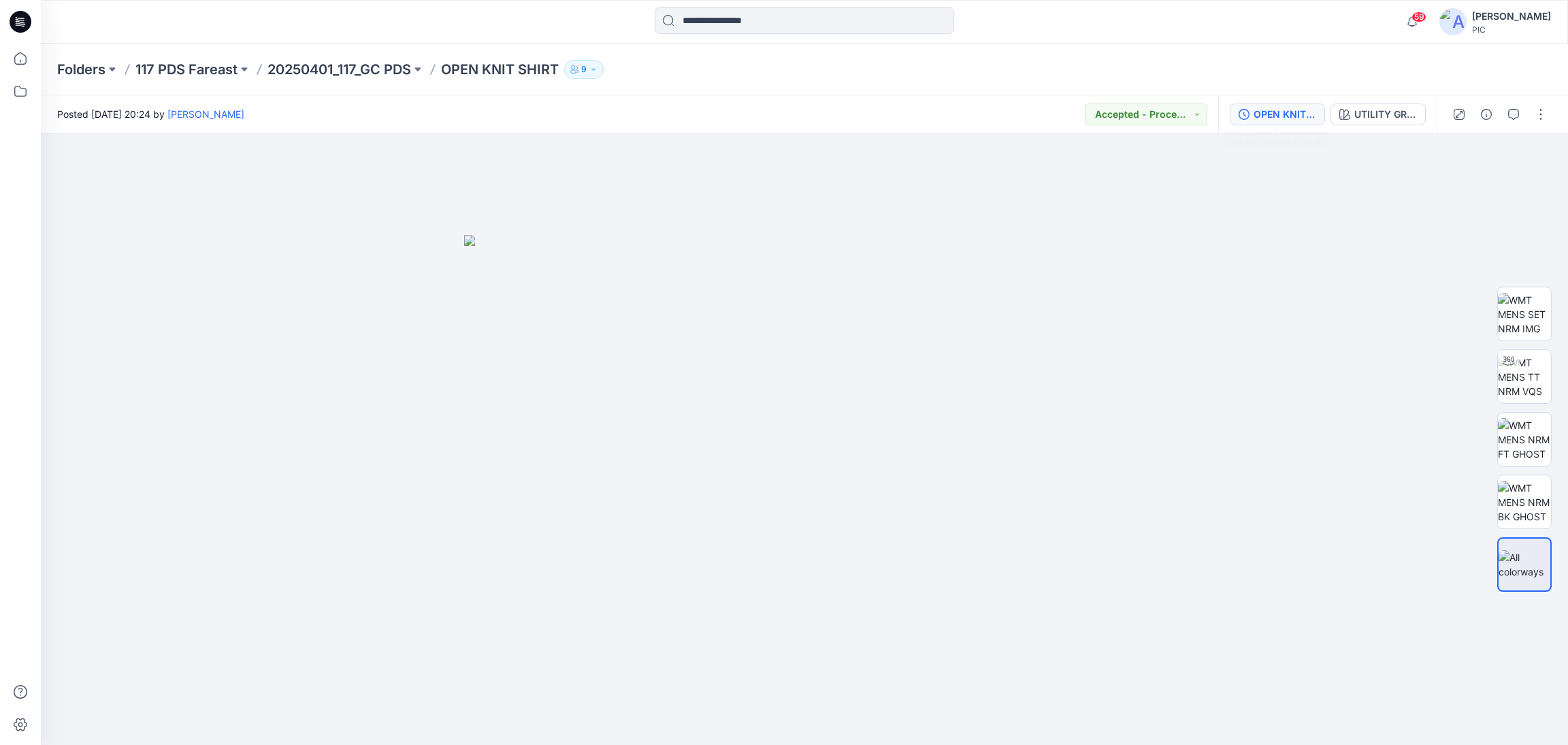
click at [1267, 107] on div "OPEN KNIT SHIRT" at bounding box center [1285, 114] width 62 height 15
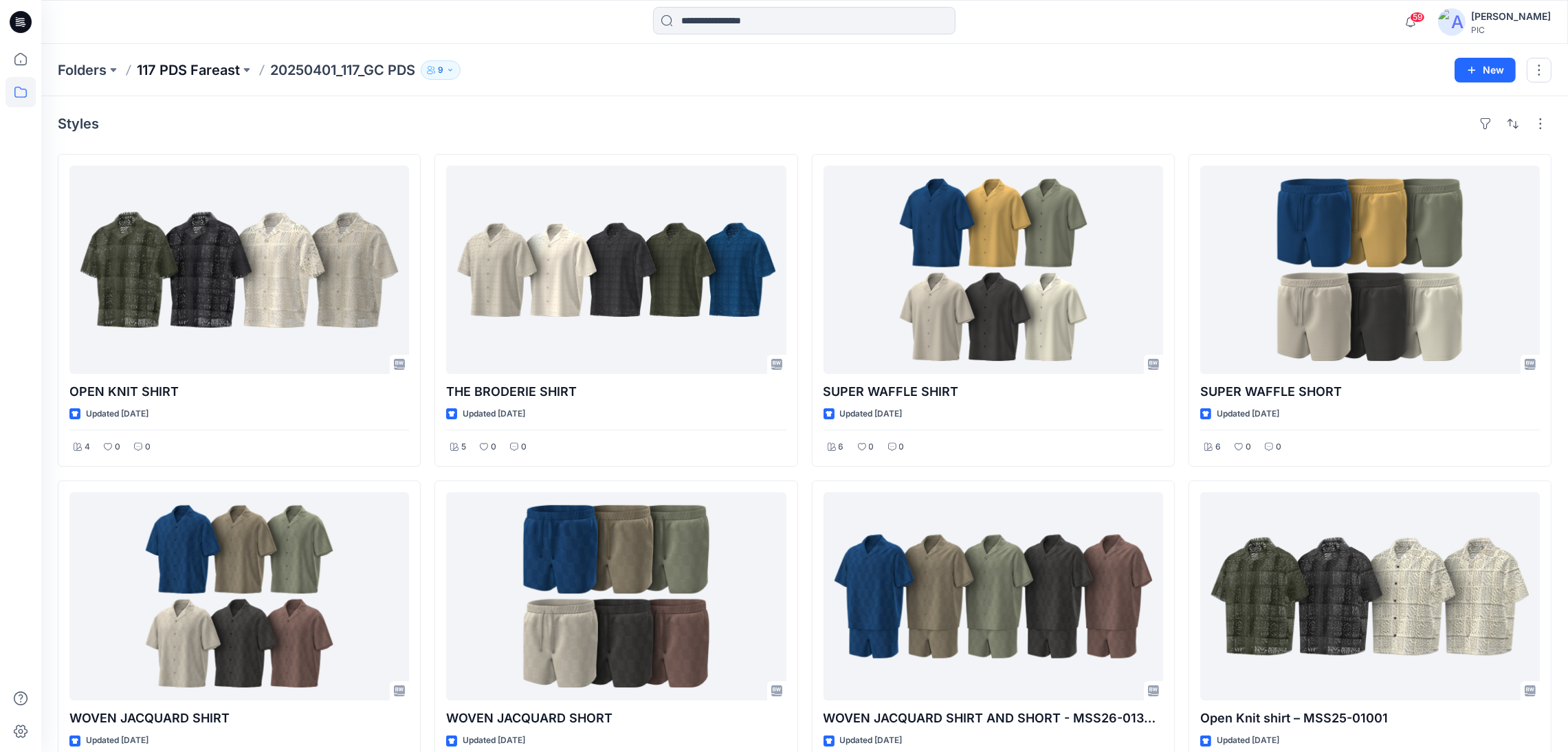
click at [201, 68] on p "117 PDS Fareast" at bounding box center [188, 70] width 103 height 19
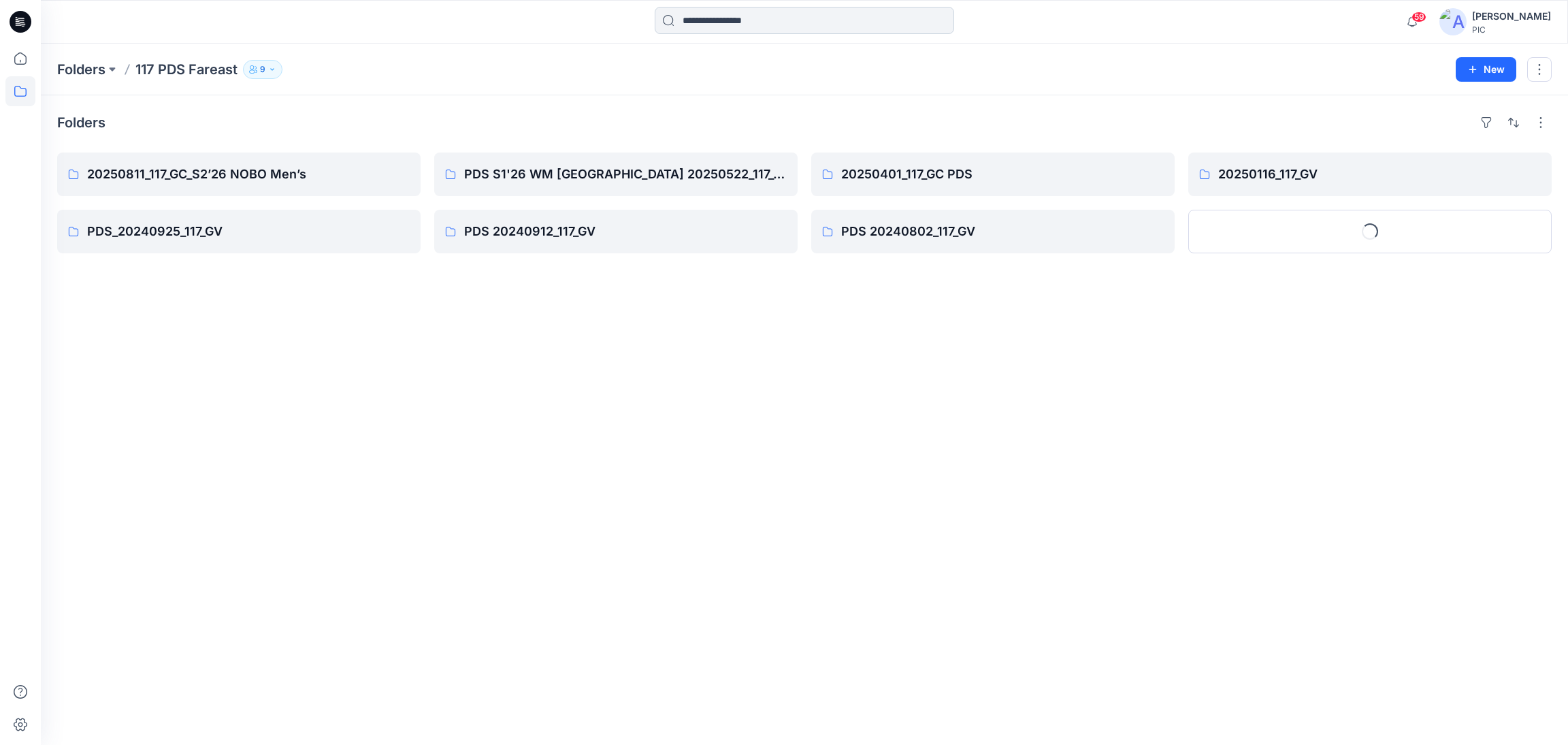
click at [725, 25] on input at bounding box center [804, 21] width 300 height 27
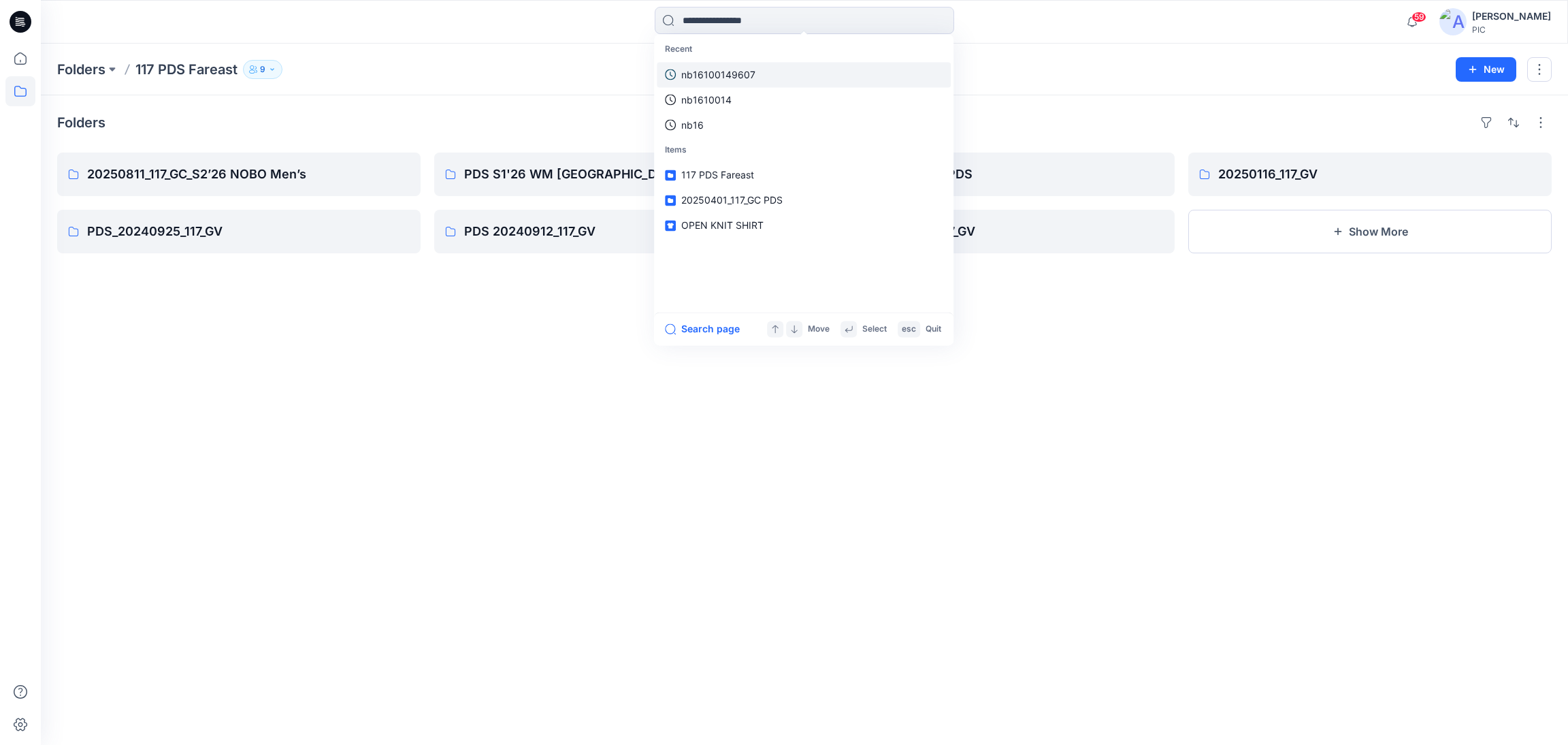
paste input "********"
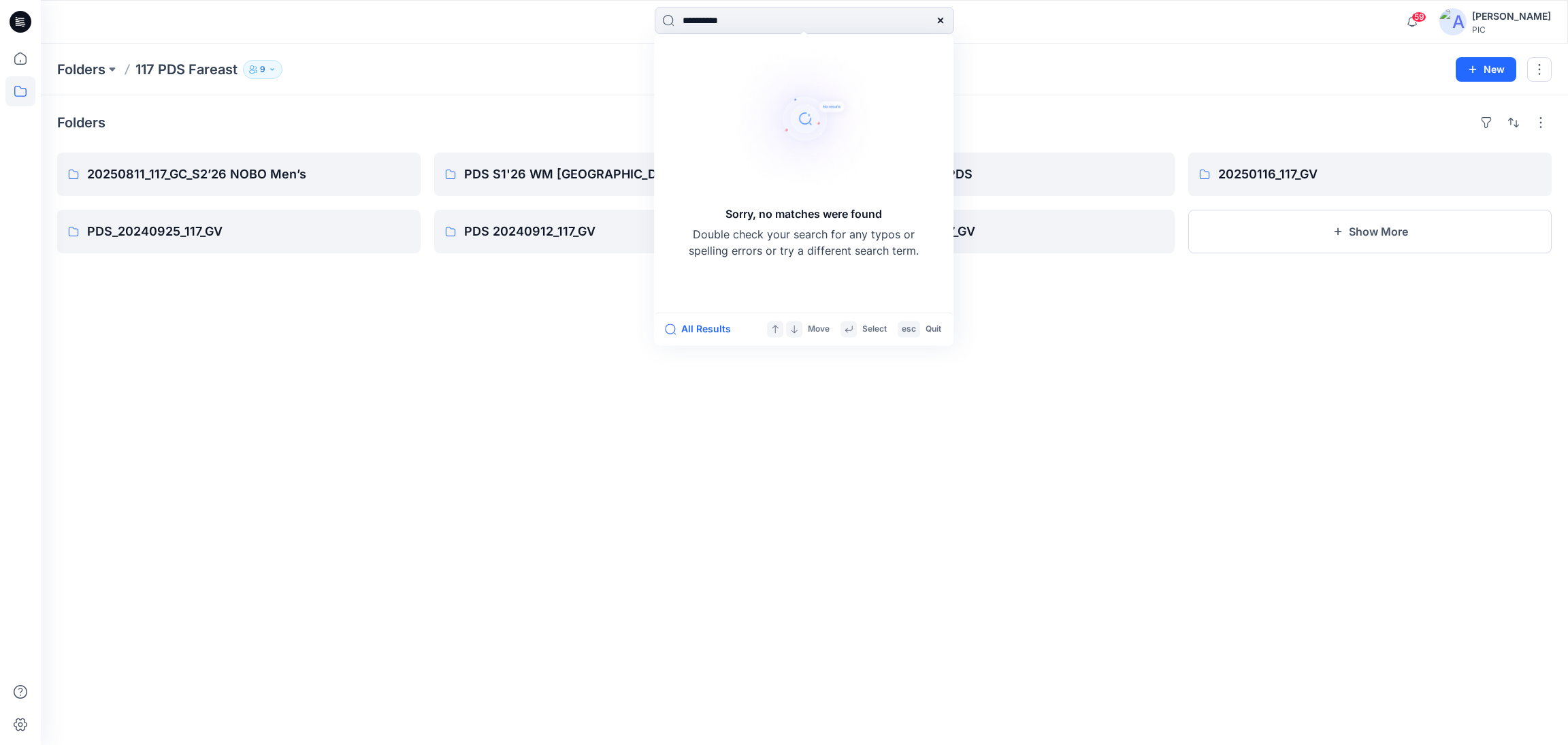
type input "********"
click at [940, 18] on icon at bounding box center [940, 21] width 11 height 11
click at [345, 454] on div "Folders 20250811_117_GC_S2’26 NOBO Men’s PDS_20240925_117_GV PDS S1'26 WM [GEOG…" at bounding box center [804, 419] width 1527 height 649
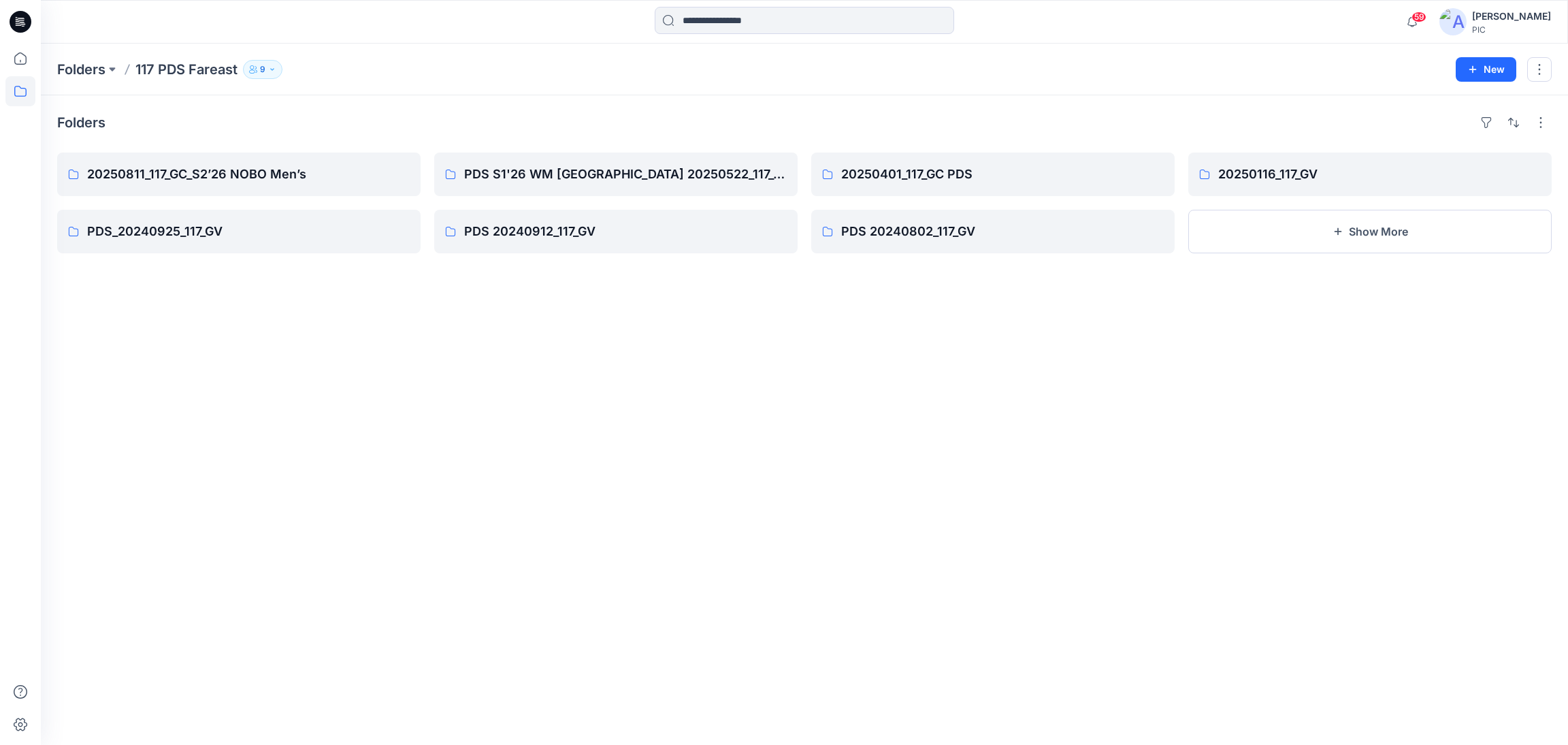
click at [758, 416] on div "Folders 20250811_117_GC_S2’26 NOBO Men’s PDS_20240925_117_GV PDS S1'26 WM [GEOG…" at bounding box center [804, 419] width 1527 height 649
click at [641, 172] on p "PDS S1'26 WM [GEOGRAPHIC_DATA] 20250522_117_GC" at bounding box center [614, 174] width 301 height 19
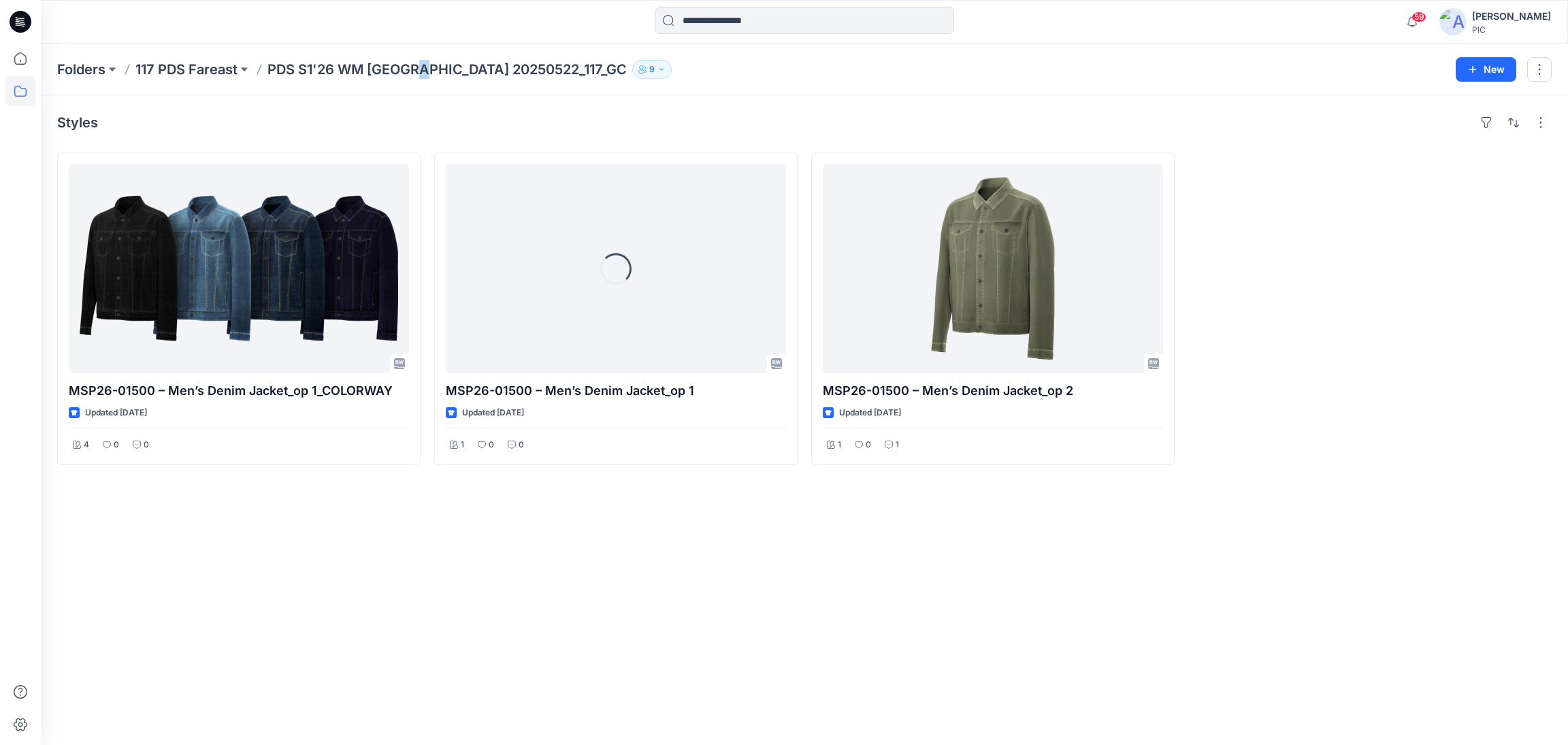
click at [422, 68] on p "PDS S1'26 WM [GEOGRAPHIC_DATA] 20250522_117_GC" at bounding box center [447, 69] width 359 height 19
click at [182, 62] on p "117 PDS Fareast" at bounding box center [186, 69] width 102 height 19
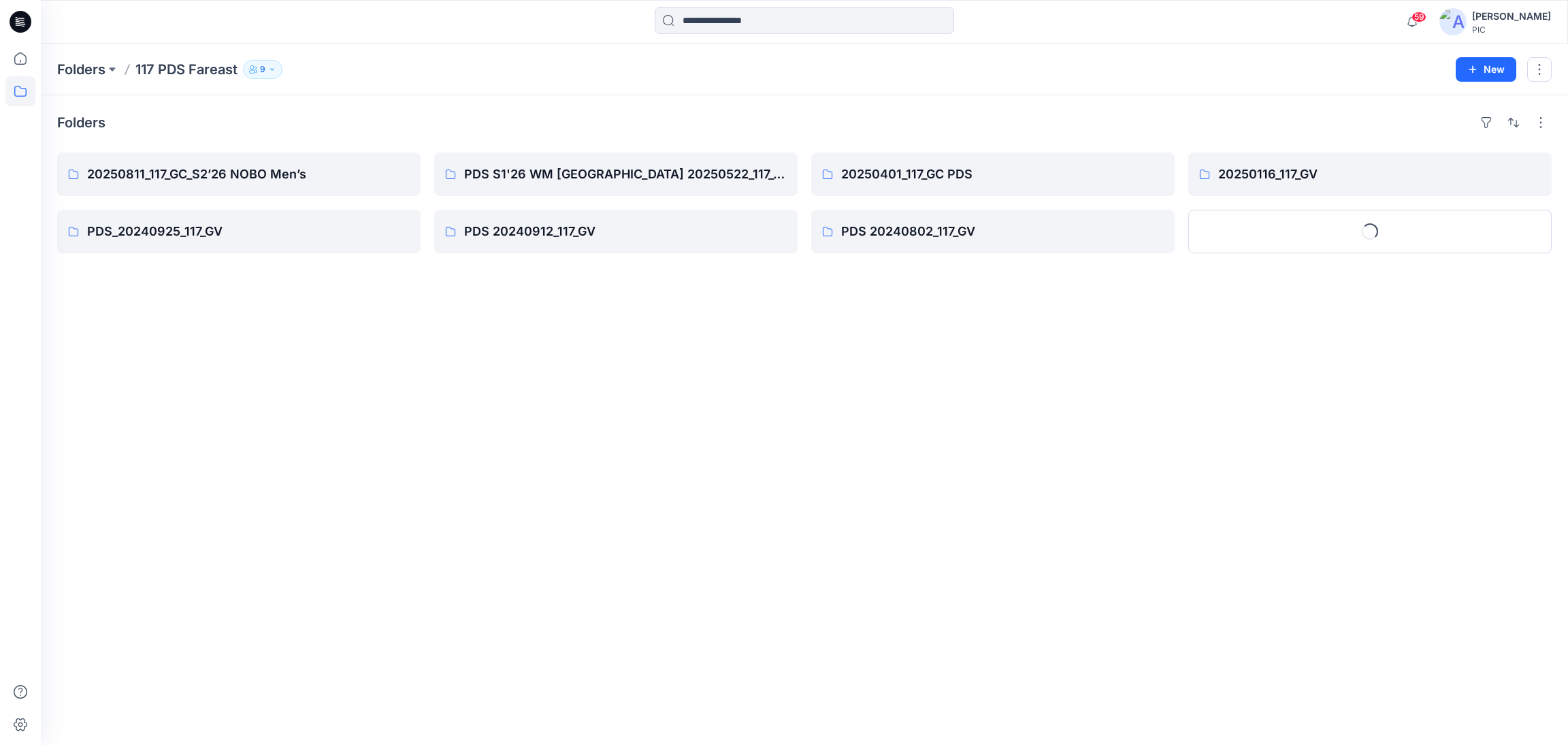
click at [973, 465] on div "Folders 20250811_117_GC_S2’26 NOBO Men’s PDS_20240925_117_GV PDS S1'26 WM USA 2…" at bounding box center [804, 419] width 1527 height 649
click at [206, 229] on p "PDS_20240925_117_GV" at bounding box center [237, 231] width 301 height 19
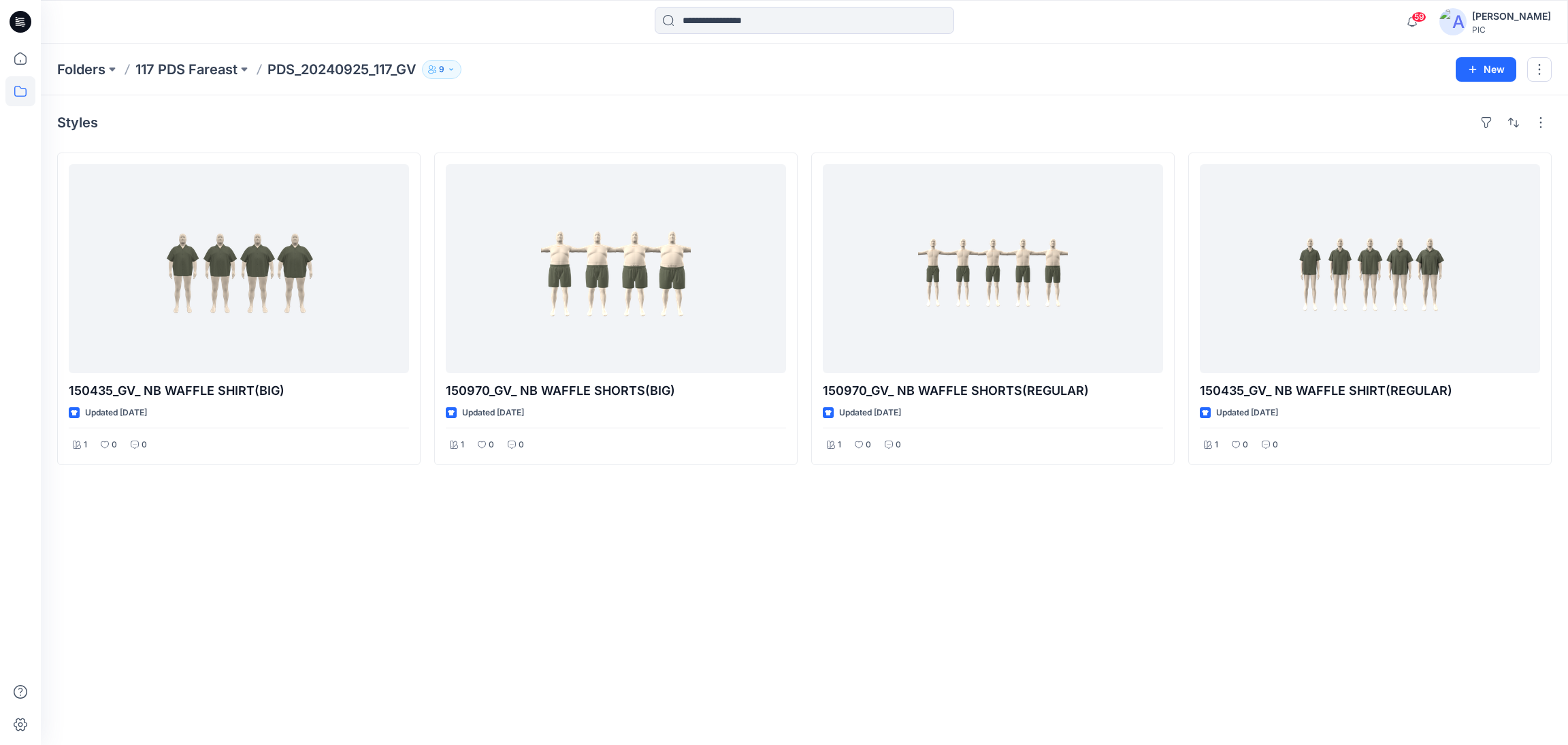
click at [182, 68] on p "117 PDS Fareast" at bounding box center [186, 69] width 102 height 19
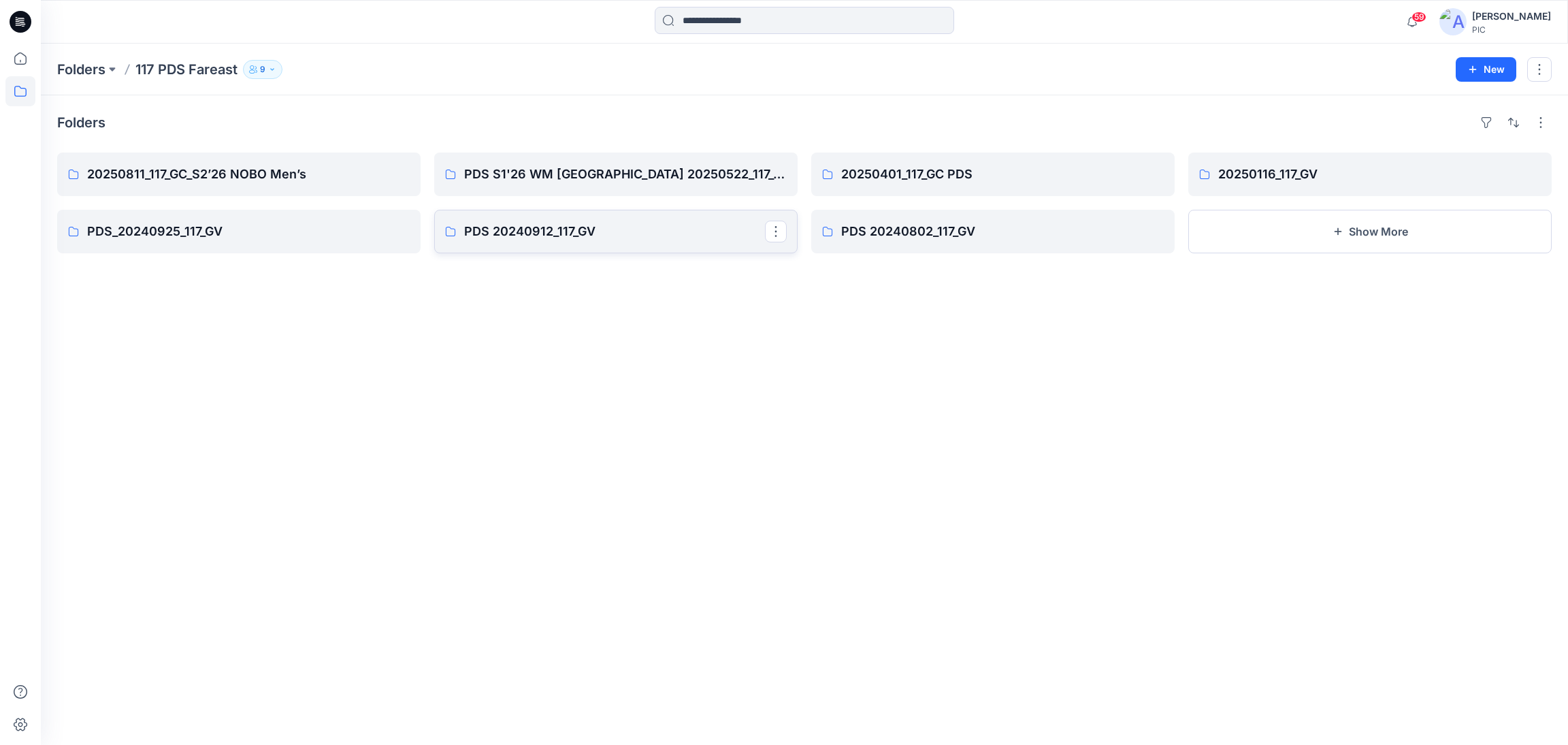
click at [589, 231] on p "PDS 20240912_117_GV" at bounding box center [614, 231] width 301 height 19
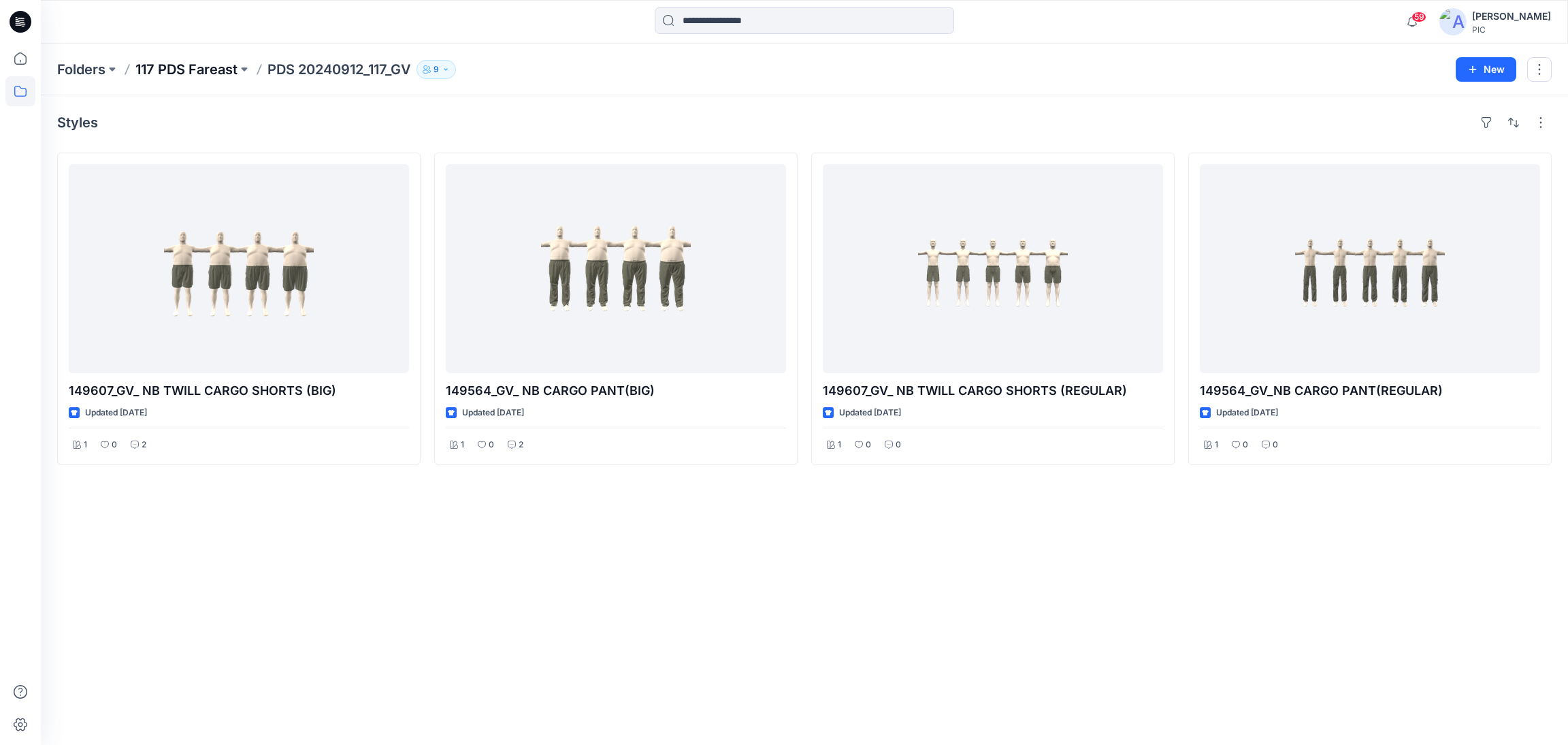
click at [186, 62] on p "117 PDS Fareast" at bounding box center [186, 69] width 102 height 19
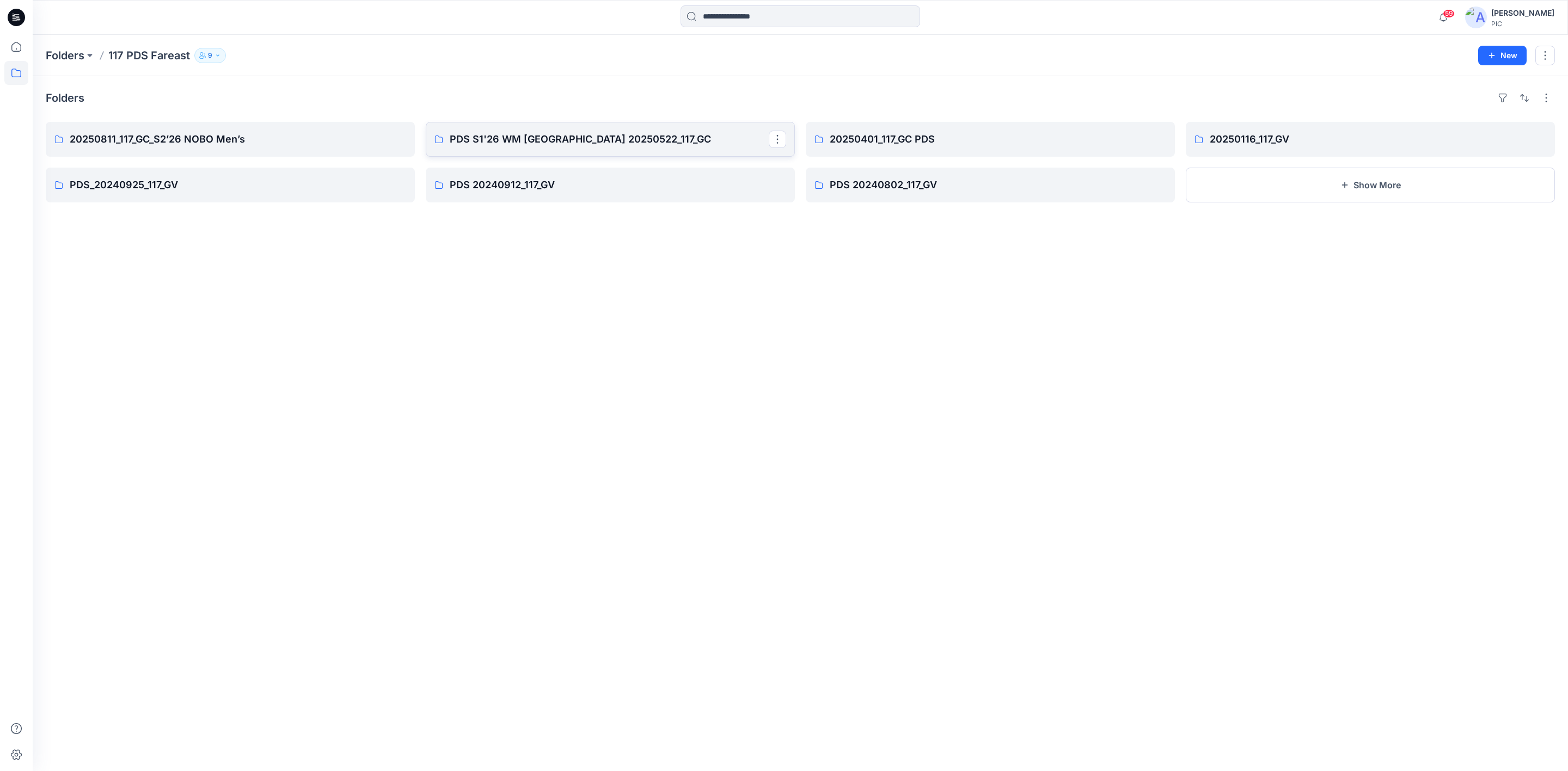
click at [555, 134] on p "PDS S1'26 WM [GEOGRAPHIC_DATA] 20250522_117_GC" at bounding box center [609, 139] width 319 height 15
